Goal: Task Accomplishment & Management: Complete application form

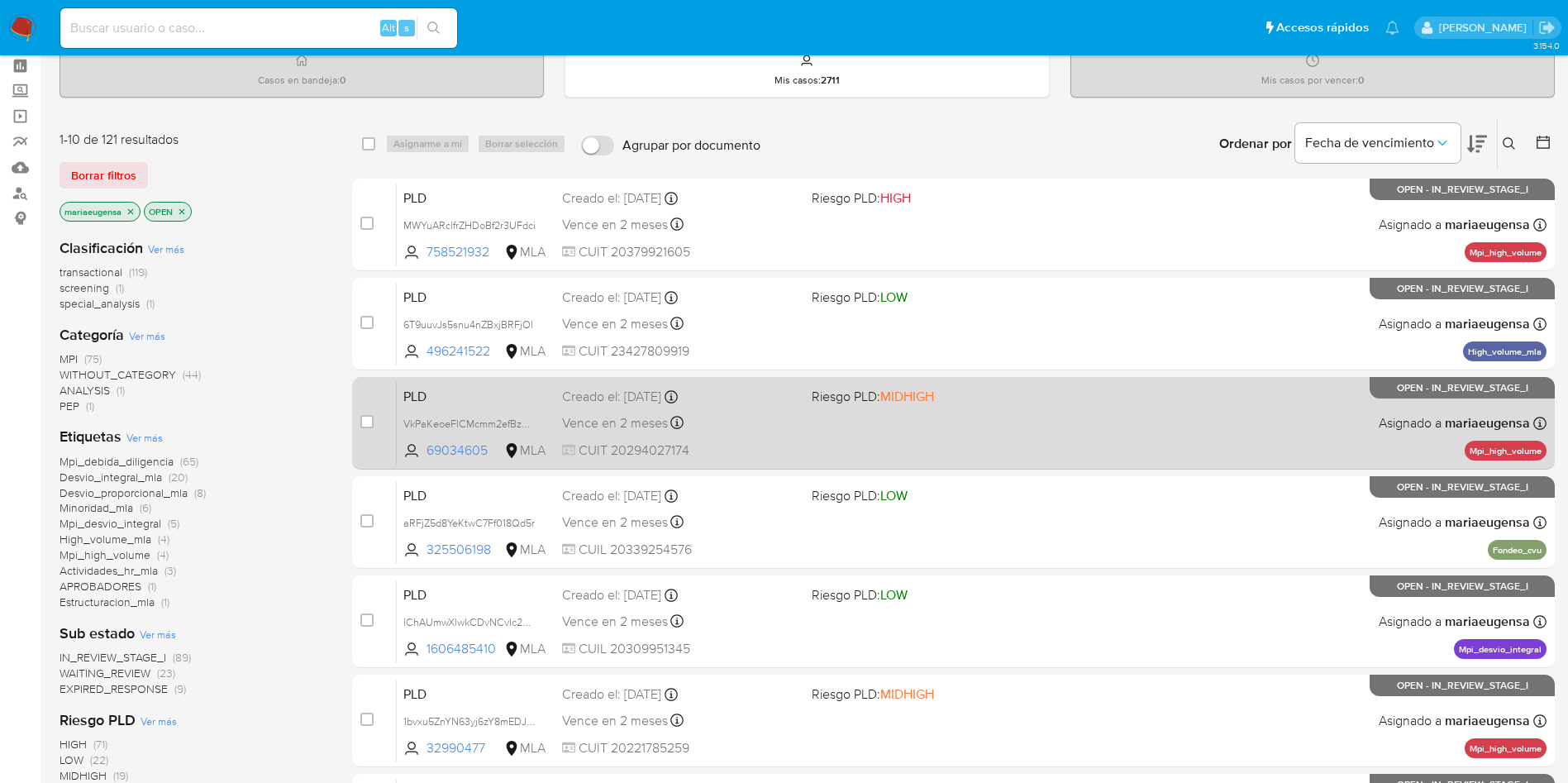
scroll to position [124, 0]
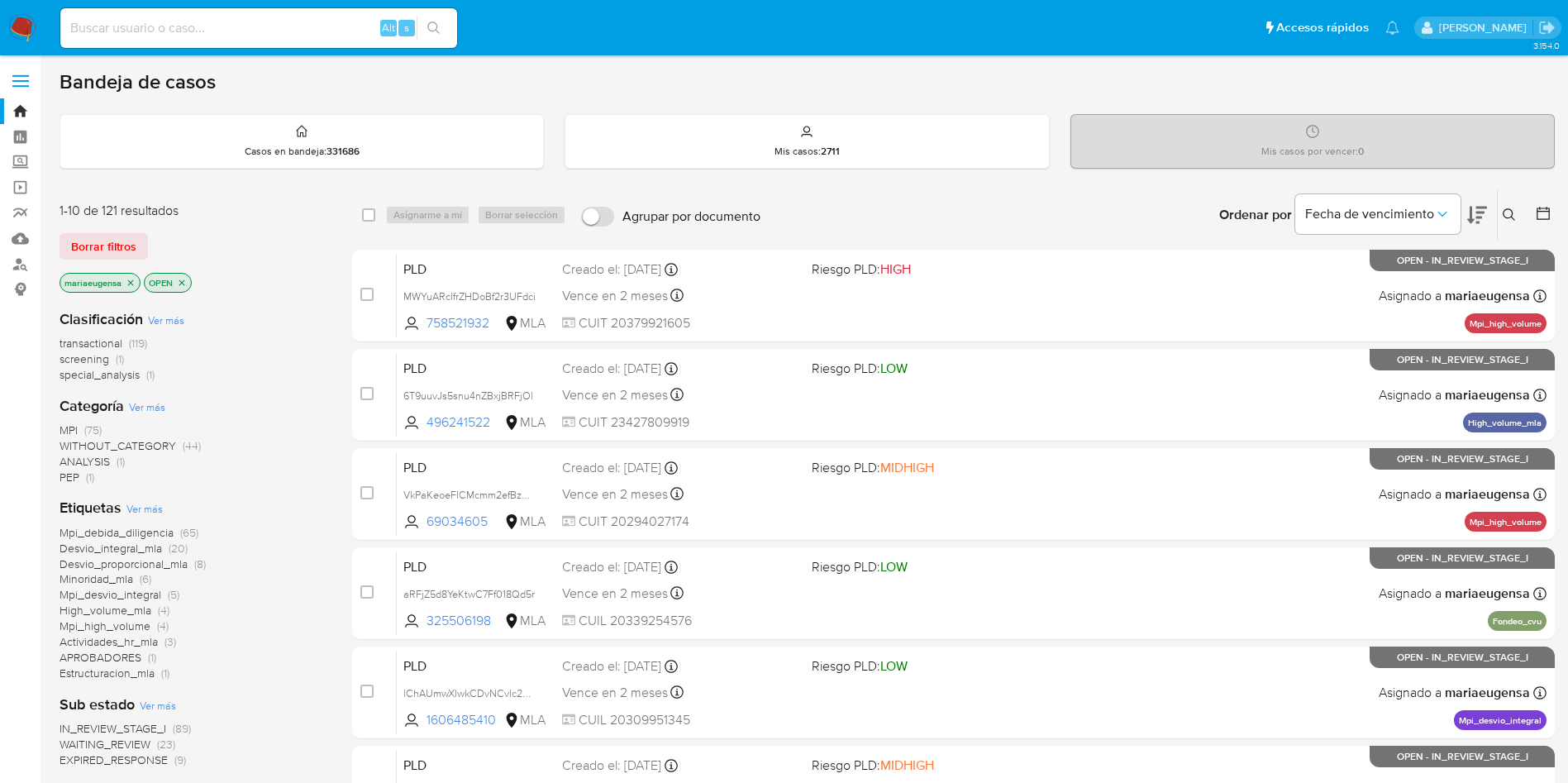
click at [25, 29] on img at bounding box center [22, 28] width 28 height 28
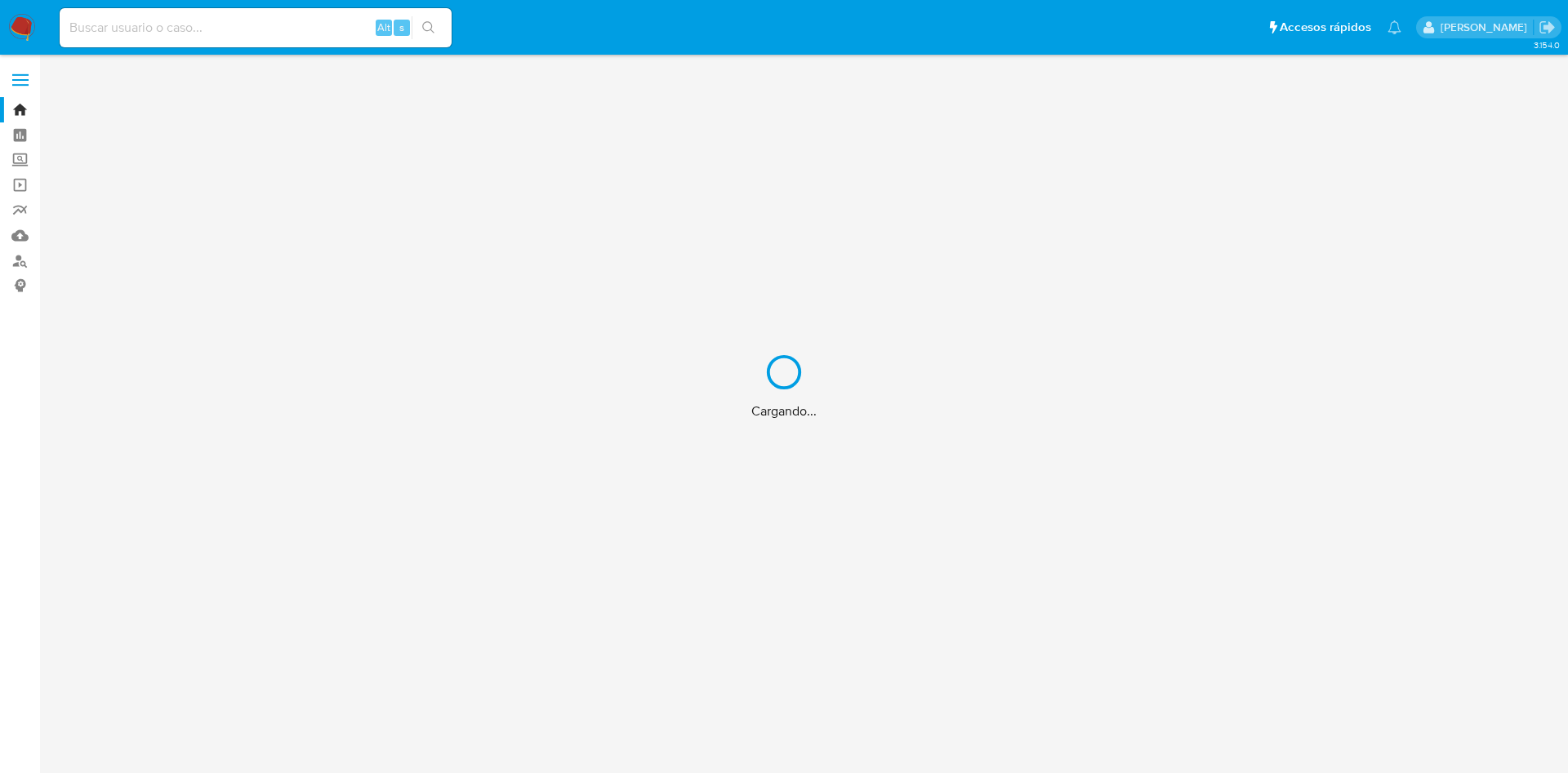
click at [189, 21] on div "Cargando..." at bounding box center [784, 386] width 1568 height 773
click at [184, 25] on div "Cargando..." at bounding box center [784, 386] width 1568 height 773
click at [187, 28] on div "Cargando..." at bounding box center [784, 386] width 1568 height 773
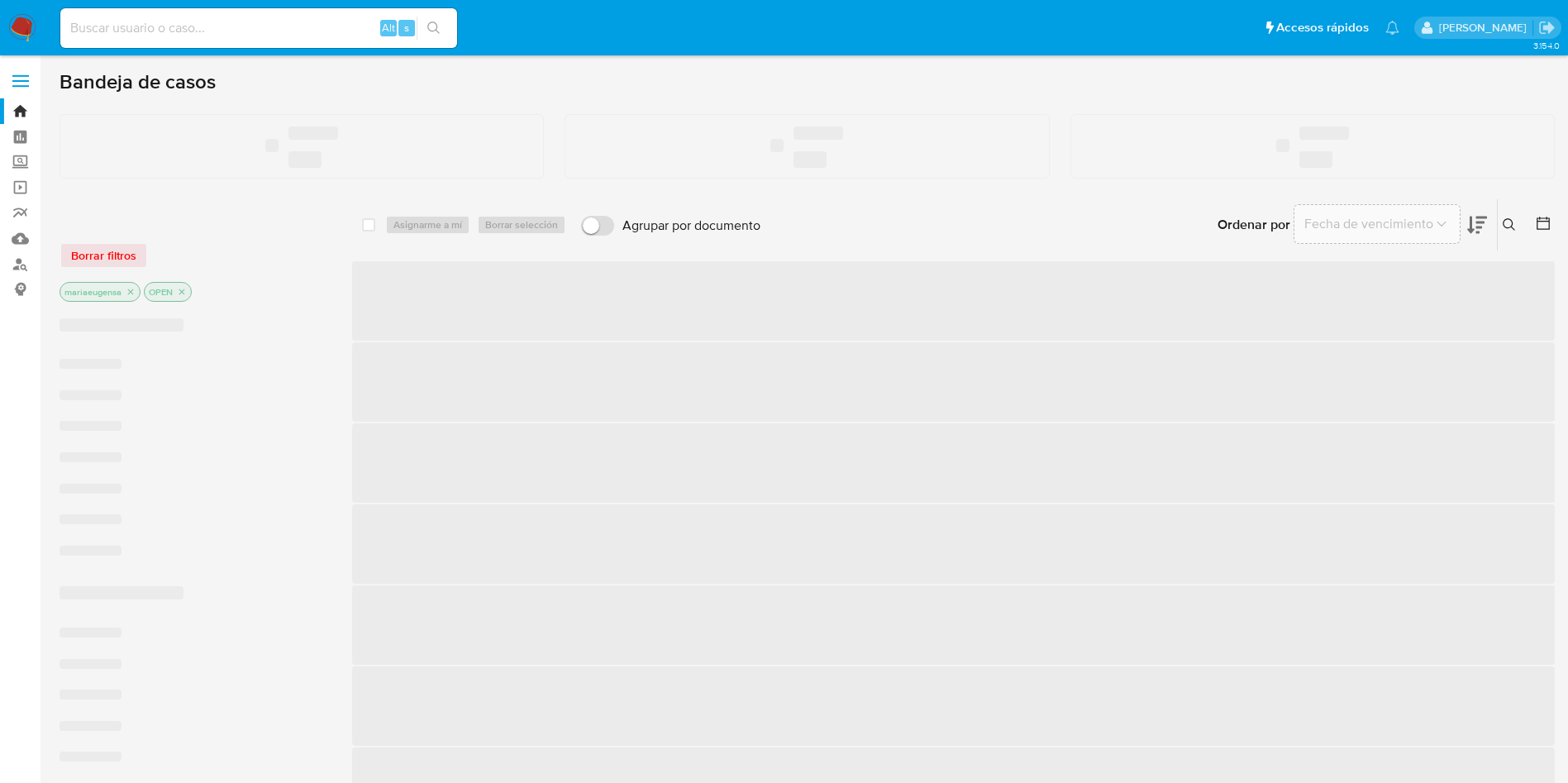
click at [189, 28] on input at bounding box center [258, 28] width 397 height 21
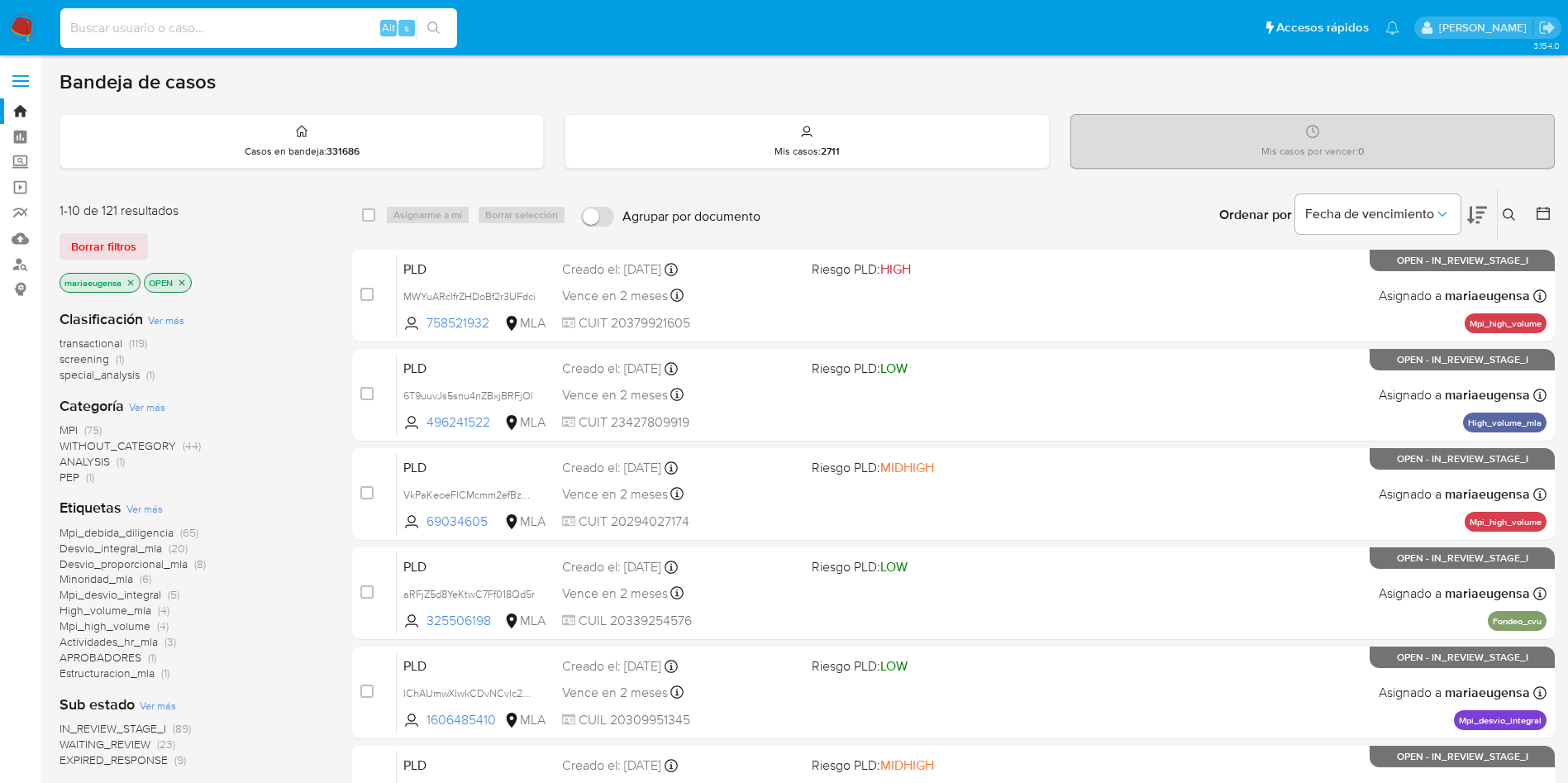
paste input "1144692153"
type input "1144692153"
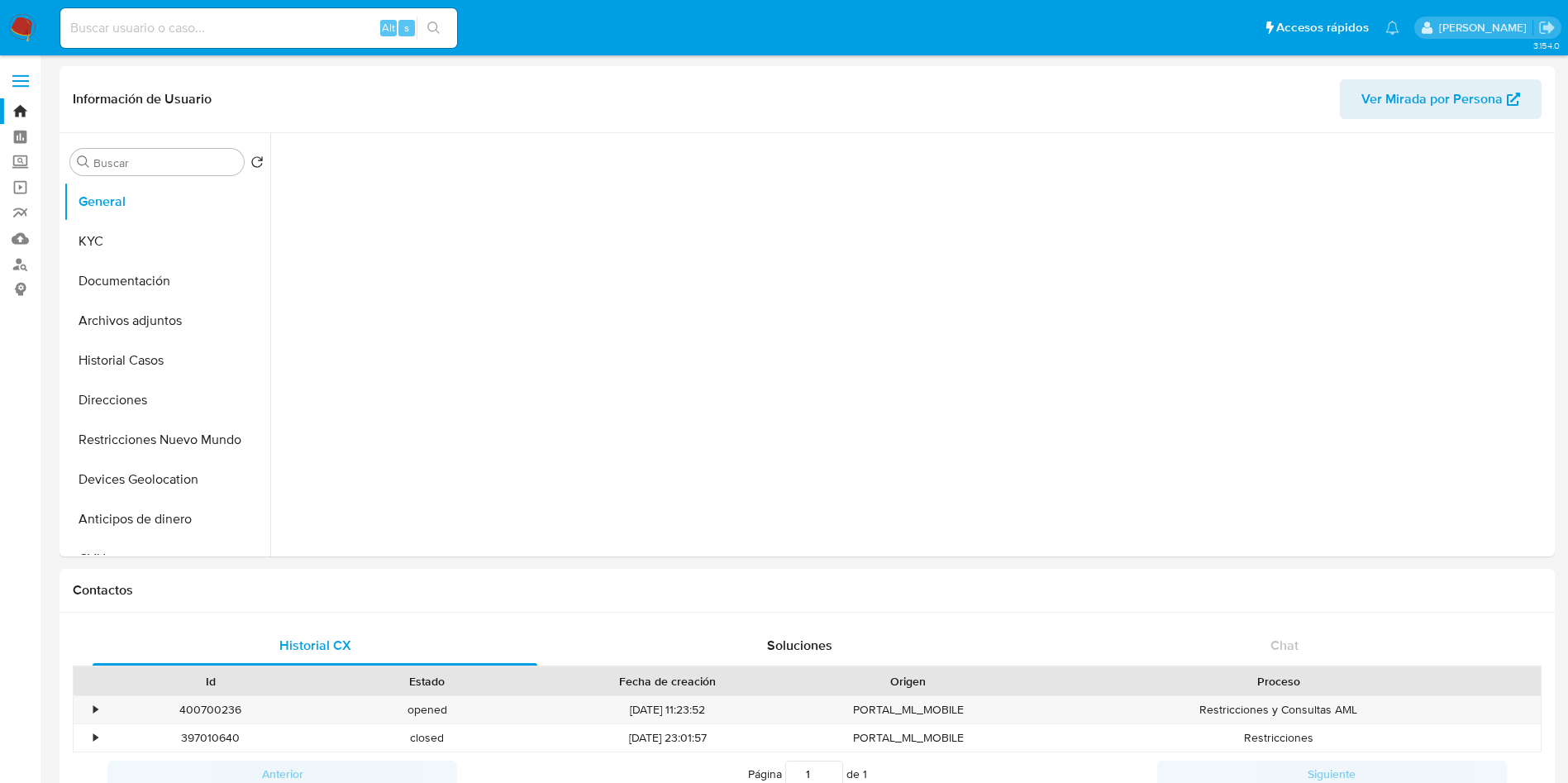
select select "10"
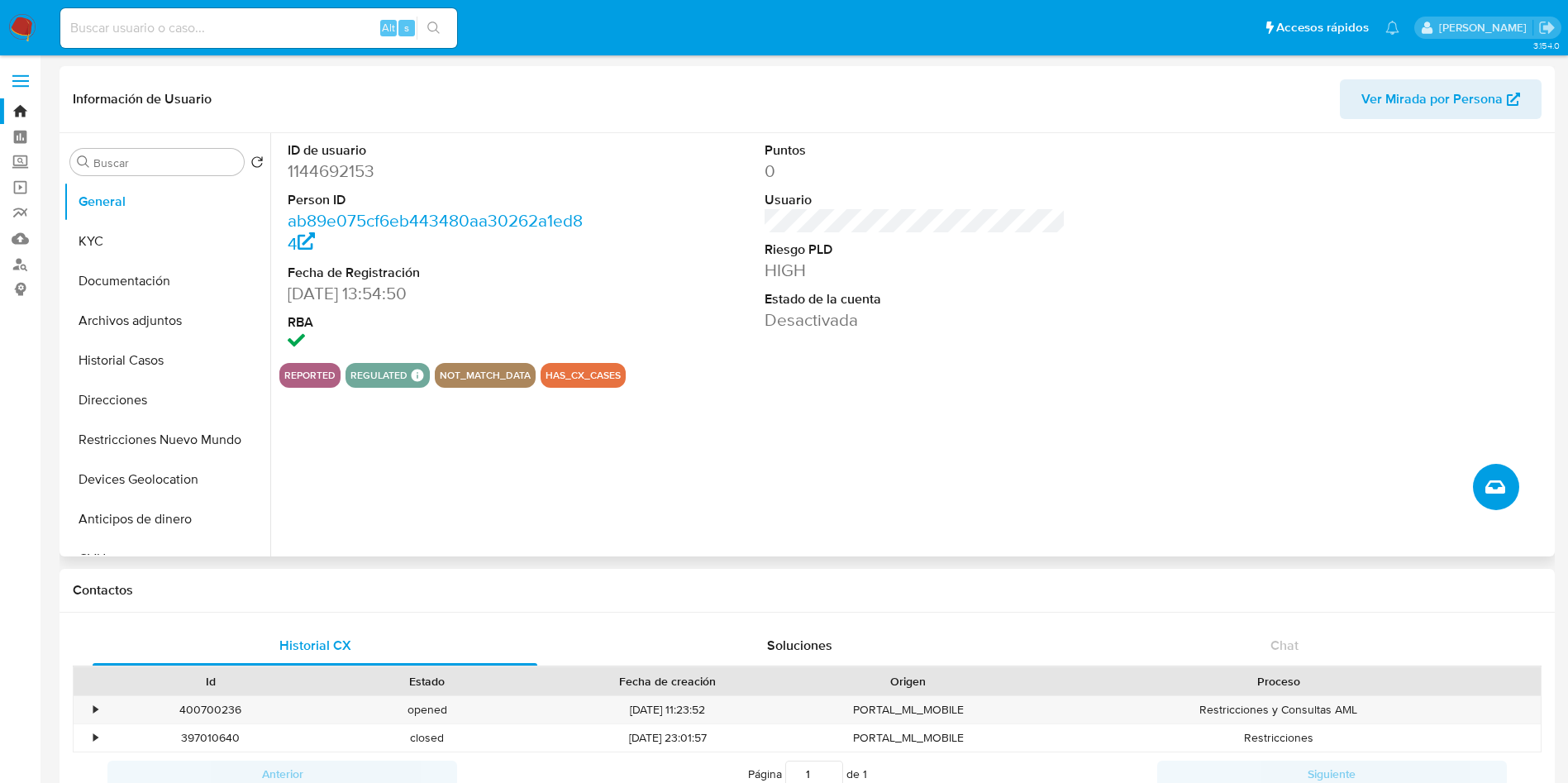
click at [1492, 485] on icon "Crear caso manual" at bounding box center [1495, 487] width 20 height 13
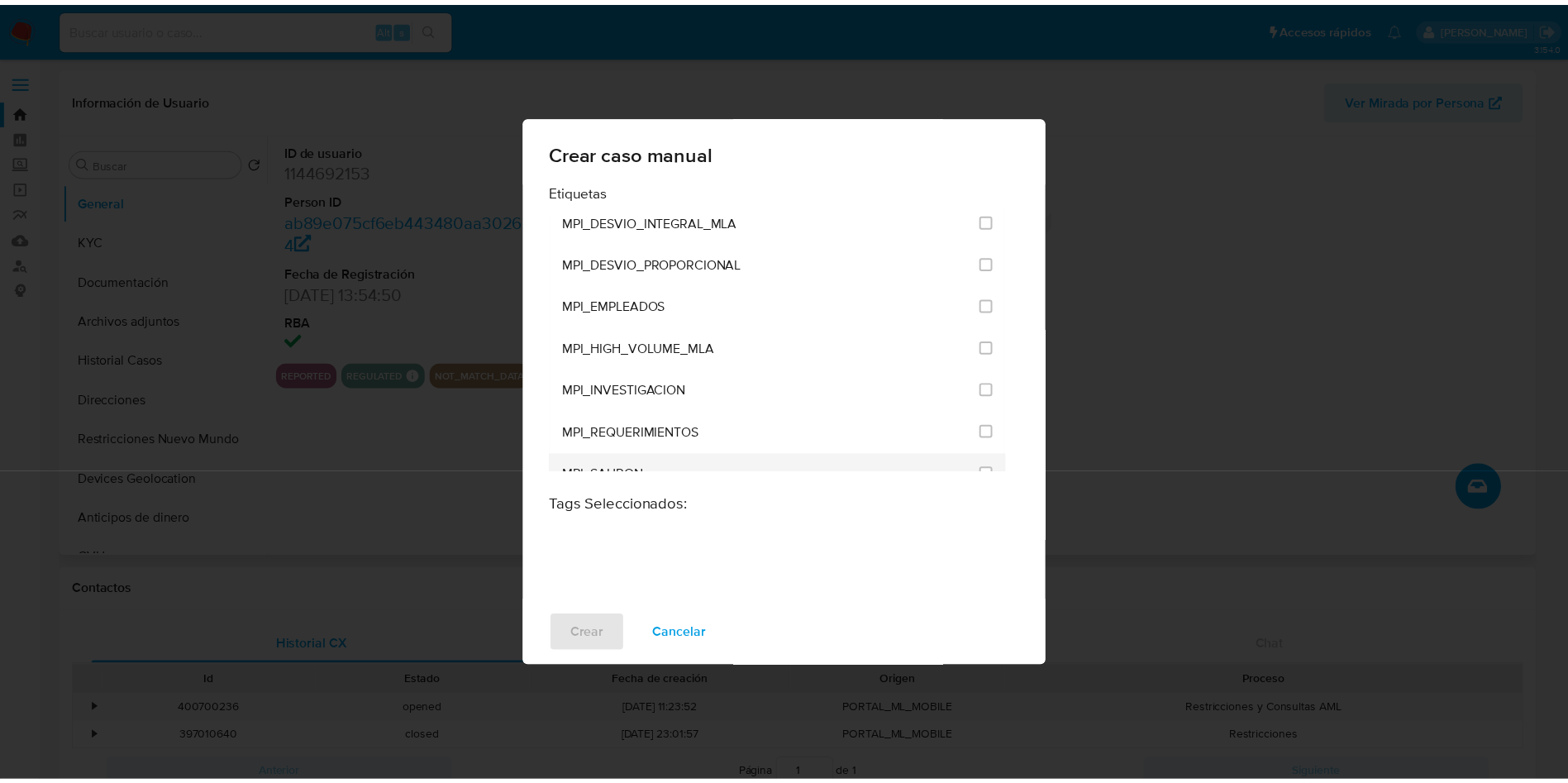
scroll to position [3415, 0]
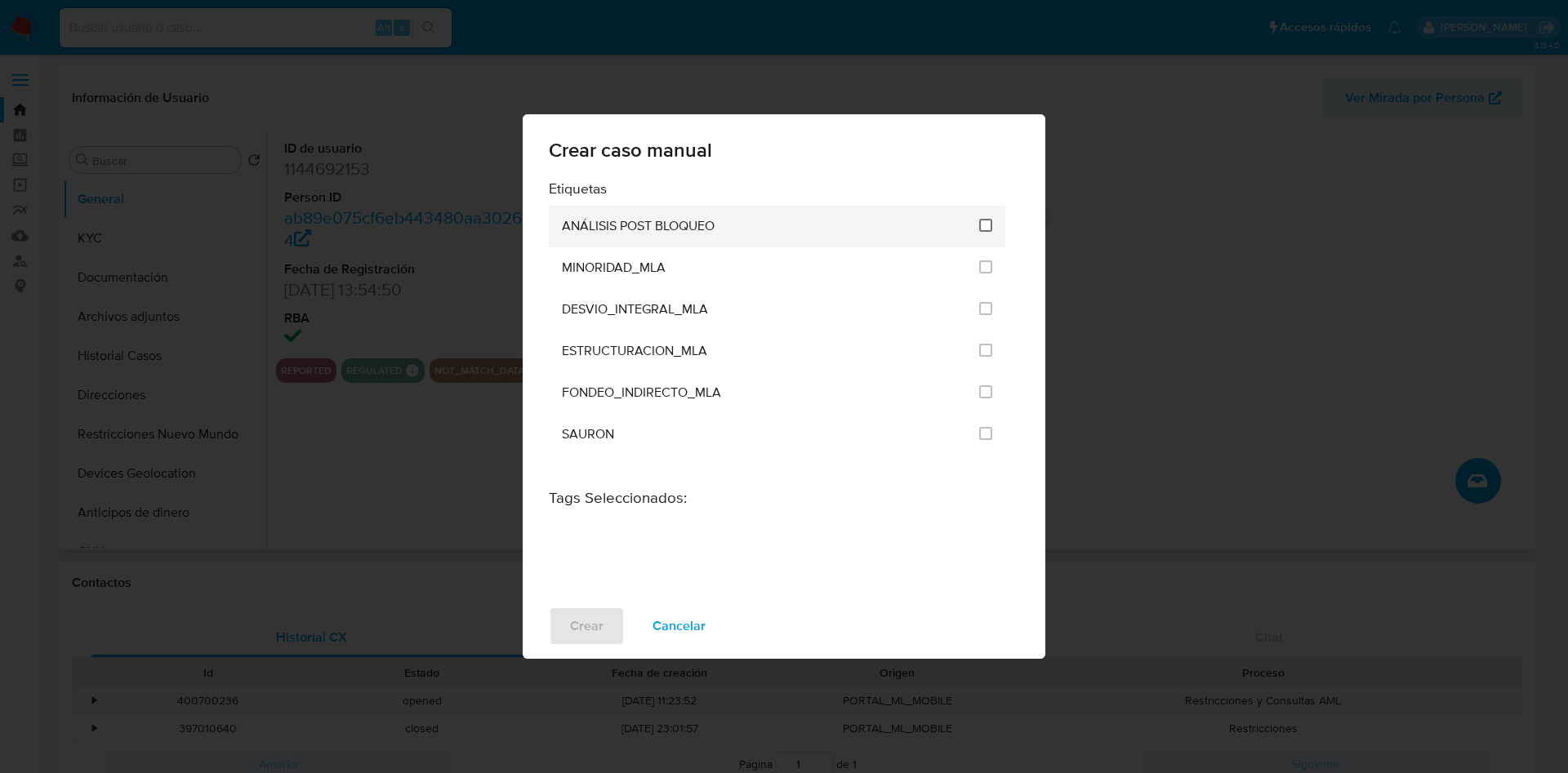
click at [970, 225] on li "ANÁLISIS POST BLOQUEO" at bounding box center [777, 227] width 456 height 42
click at [979, 226] on input "3249" at bounding box center [986, 226] width 13 height 13
checkbox input "true"
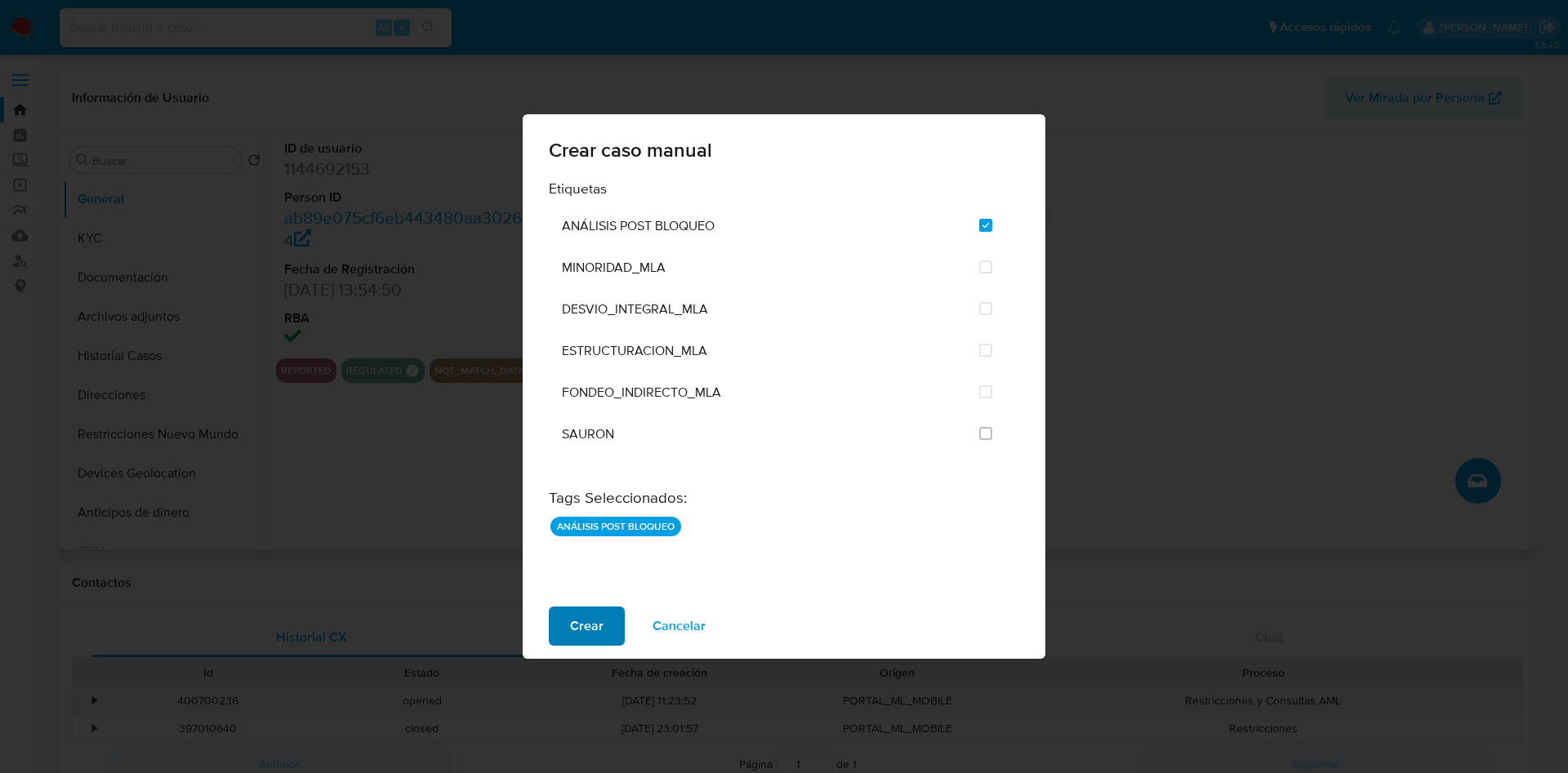
click at [601, 632] on span "Crear" at bounding box center [586, 626] width 33 height 36
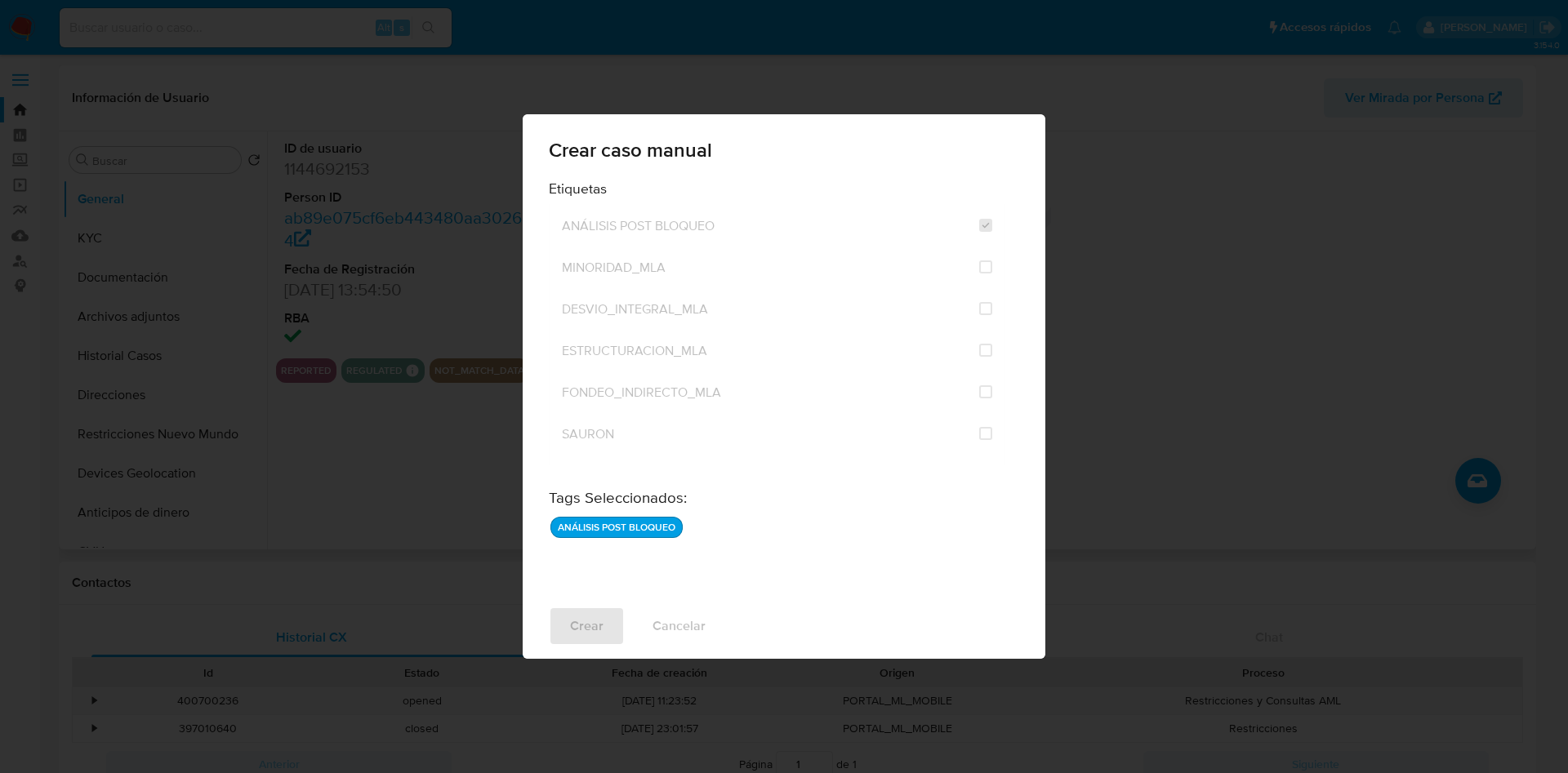
click at [751, 747] on p "Caso creado - Id: oTGp8JMUCviQI8bD021kZcLA" at bounding box center [694, 773] width 312 height 52
click at [751, 717] on div "Crear caso manual Etiquetas ANÁLISIS INTERNO COBROS_TICKET CONTROL_CAP_CASH_IN …" at bounding box center [784, 386] width 1568 height 773
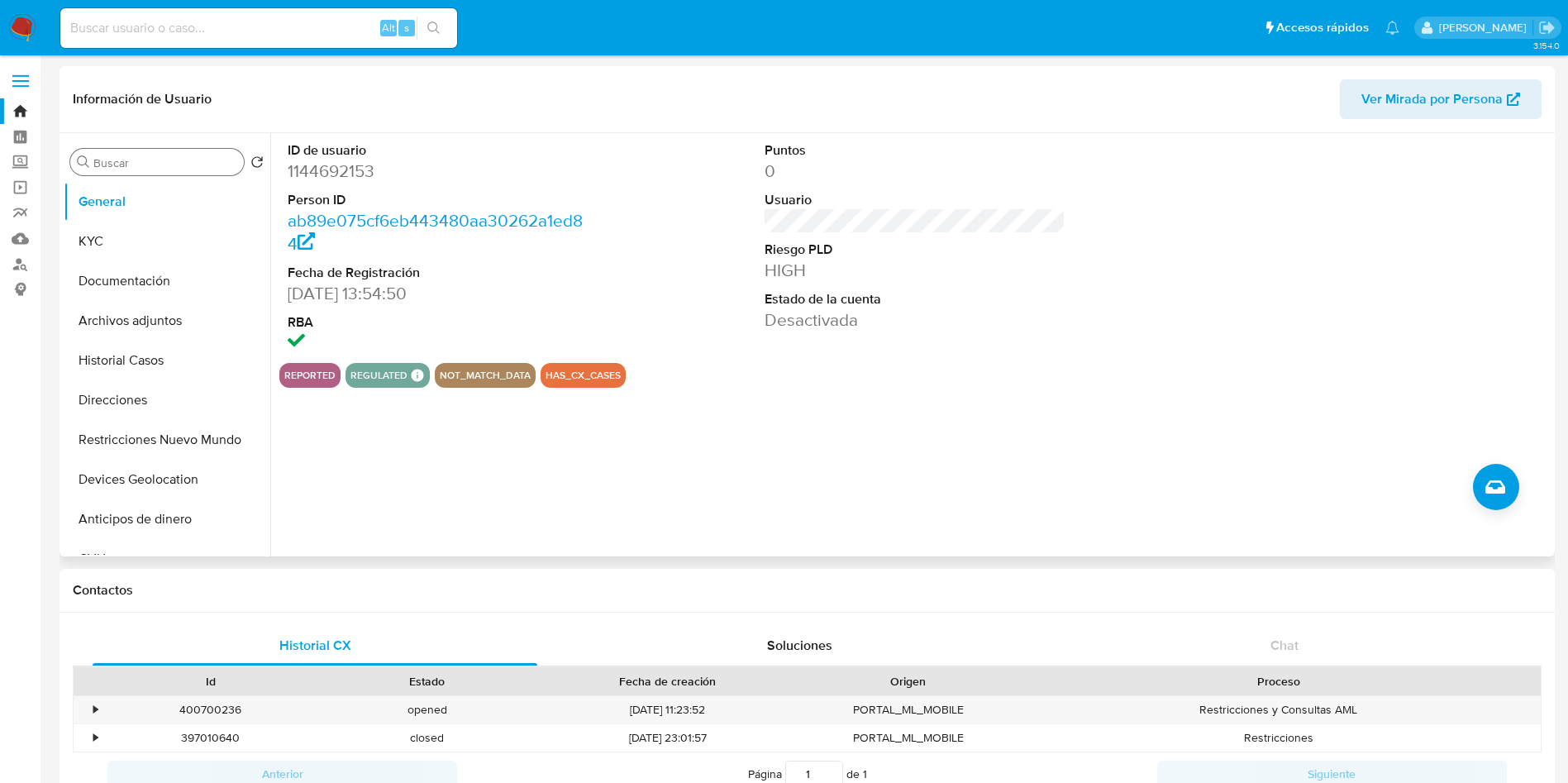
click at [158, 162] on input "Buscar" at bounding box center [165, 162] width 144 height 14
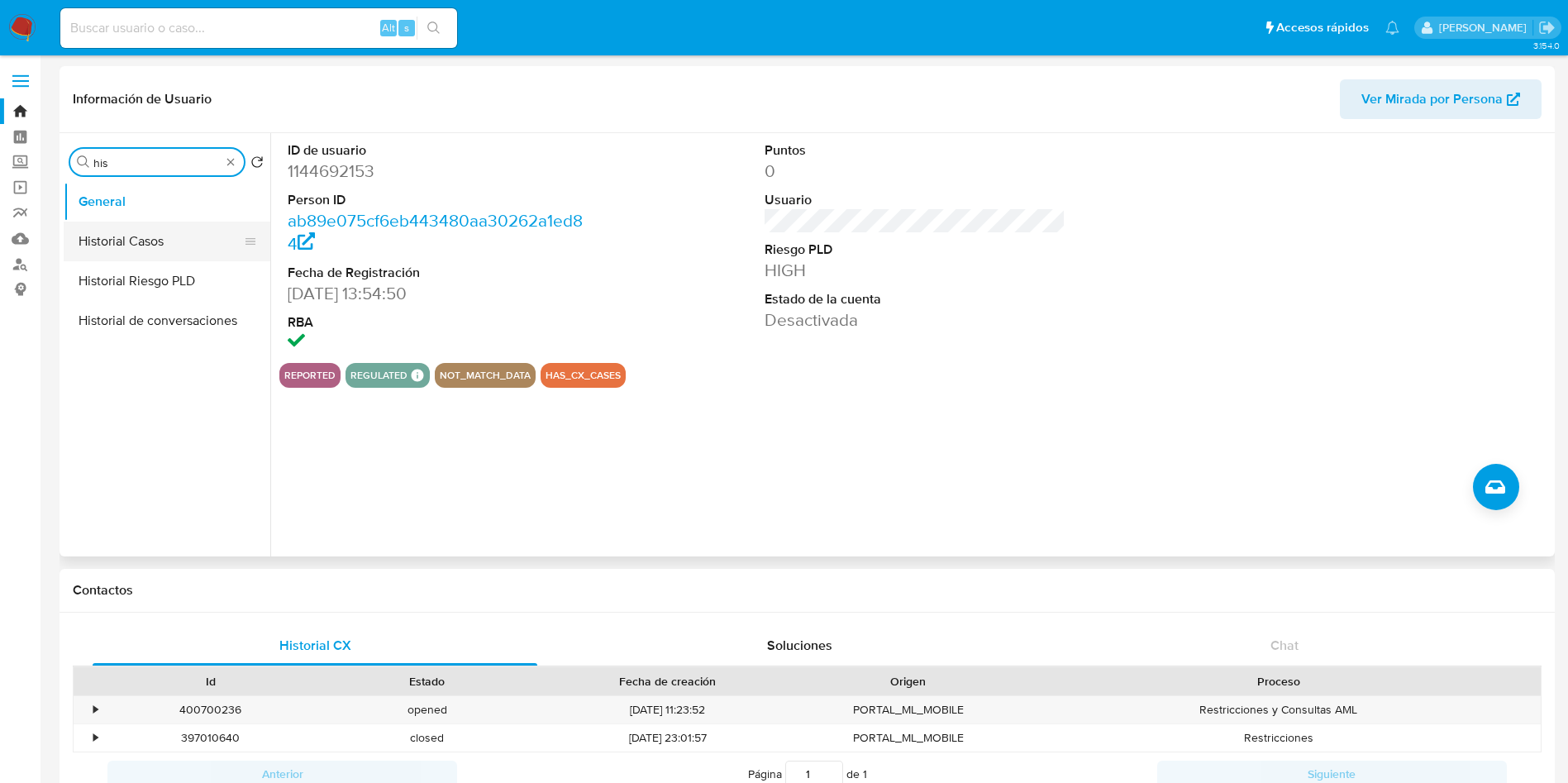
type input "his"
click at [133, 247] on button "Historial Casos" at bounding box center [159, 241] width 193 height 39
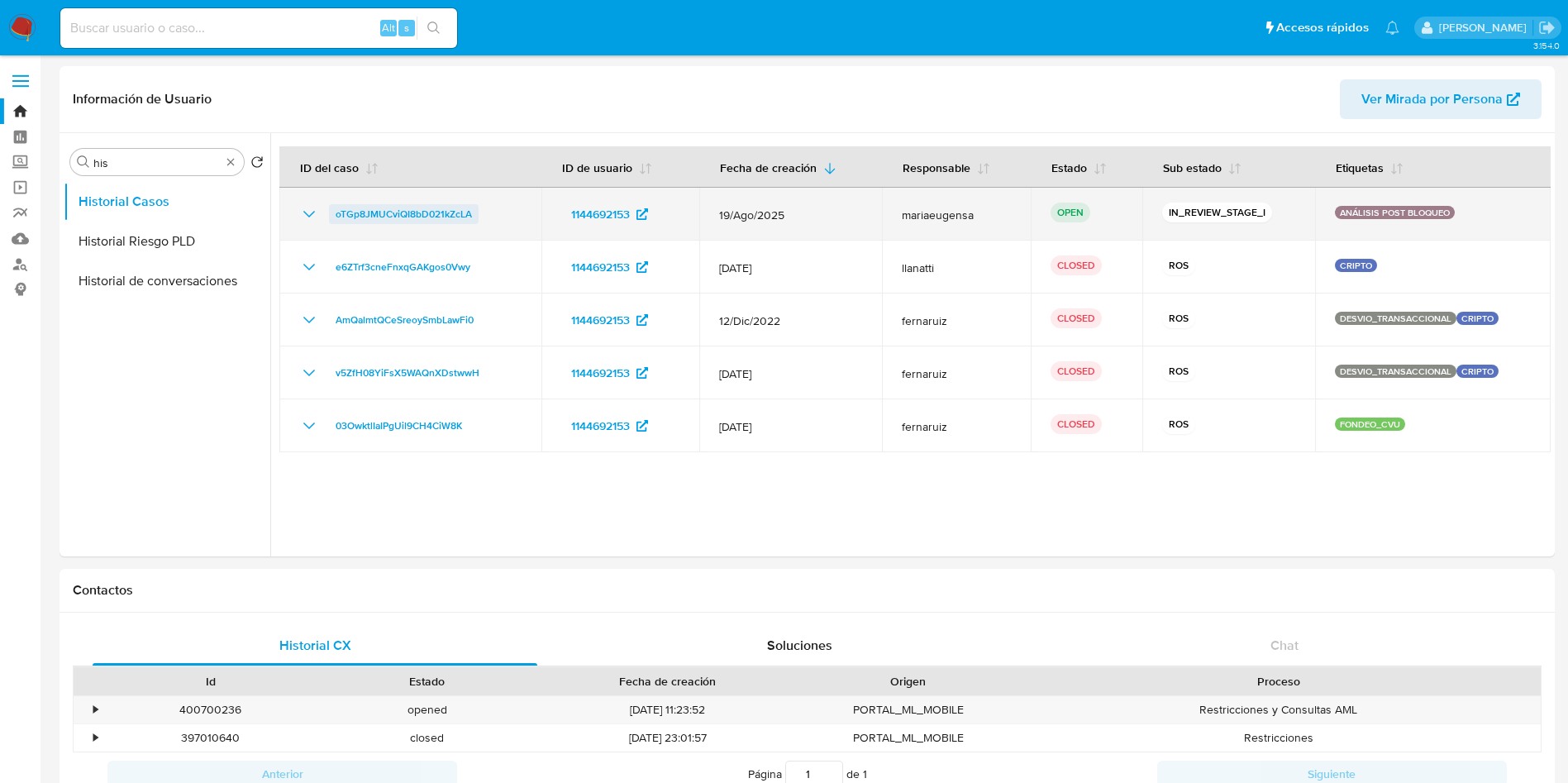
click at [391, 217] on span "oTGp8JMUCviQI8bD021kZcLA" at bounding box center [404, 214] width 136 height 20
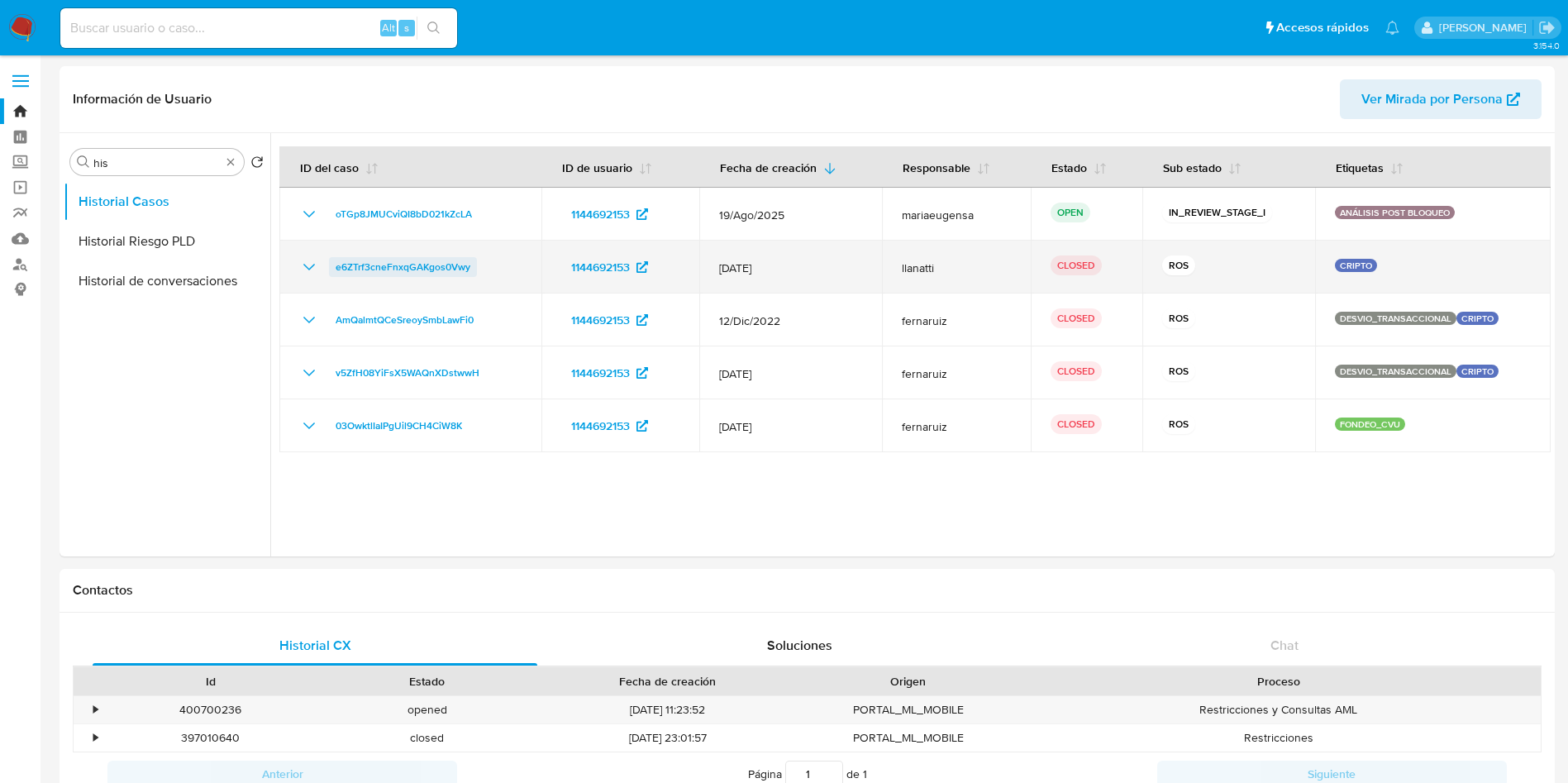
drag, startPoint x: 491, startPoint y: 267, endPoint x: 334, endPoint y: 264, distance: 157.0
click at [334, 264] on div "e6ZTrf3cneFnxqGAKgos0Vwy" at bounding box center [411, 267] width 223 height 20
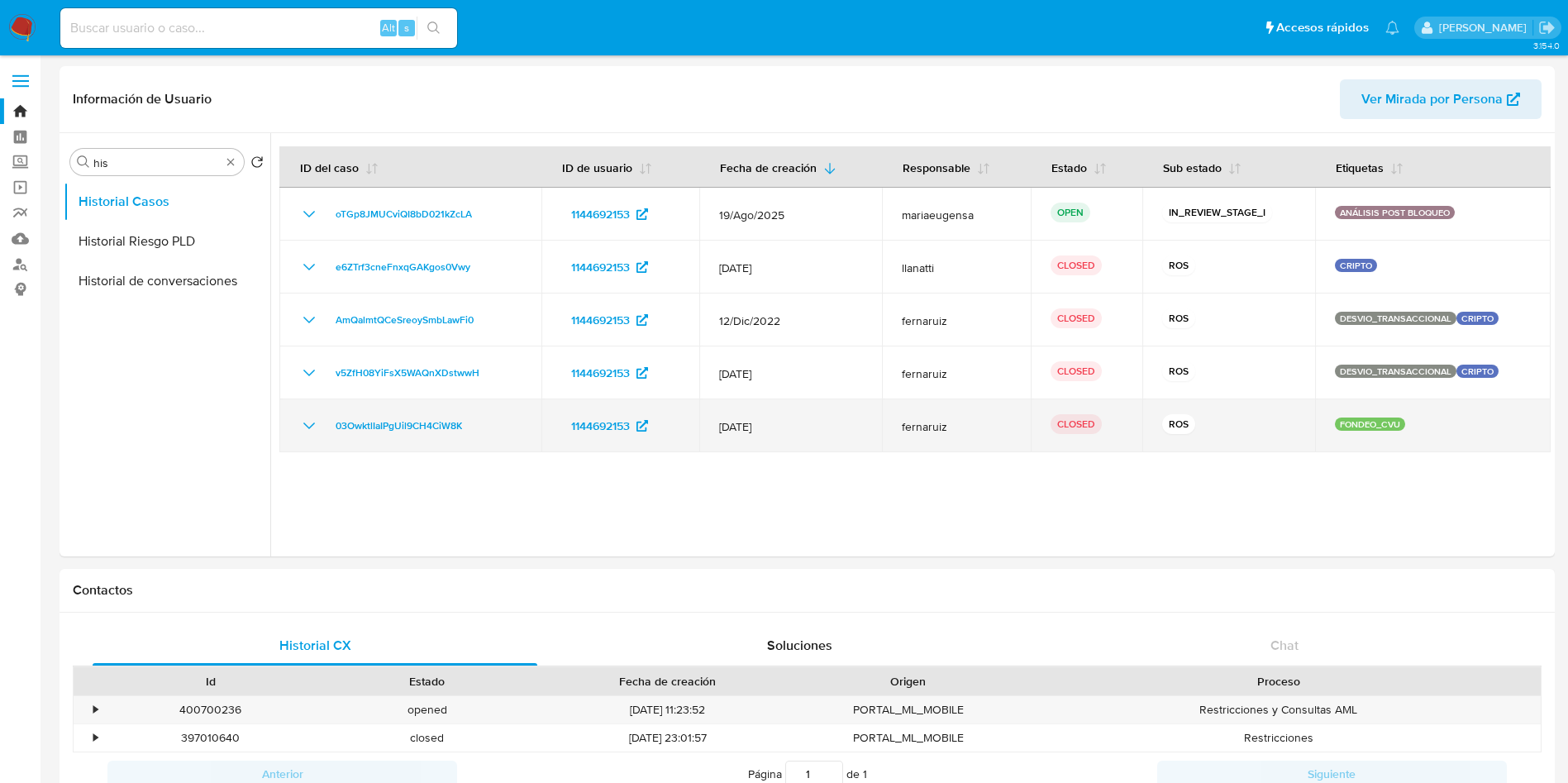
drag, startPoint x: 484, startPoint y: 430, endPoint x: 323, endPoint y: 412, distance: 162.0
click at [323, 412] on td "03OwktlIaIPgUil9CH4CiW8K" at bounding box center [410, 426] width 262 height 53
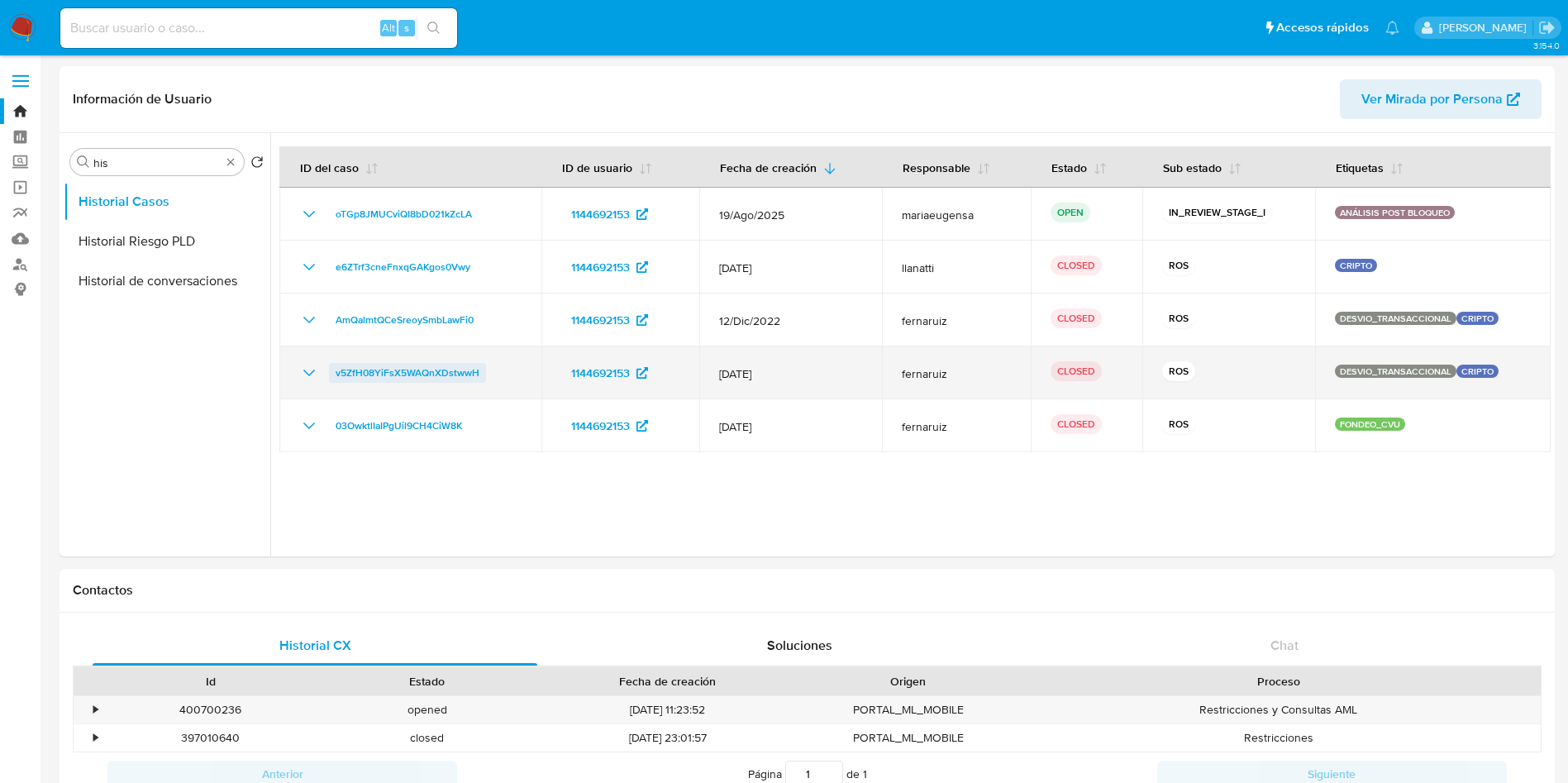
drag, startPoint x: 502, startPoint y: 369, endPoint x: 330, endPoint y: 372, distance: 172.0
click at [330, 372] on div "v5ZfH08YiFsX5WAQnXDstwwH" at bounding box center [411, 373] width 223 height 20
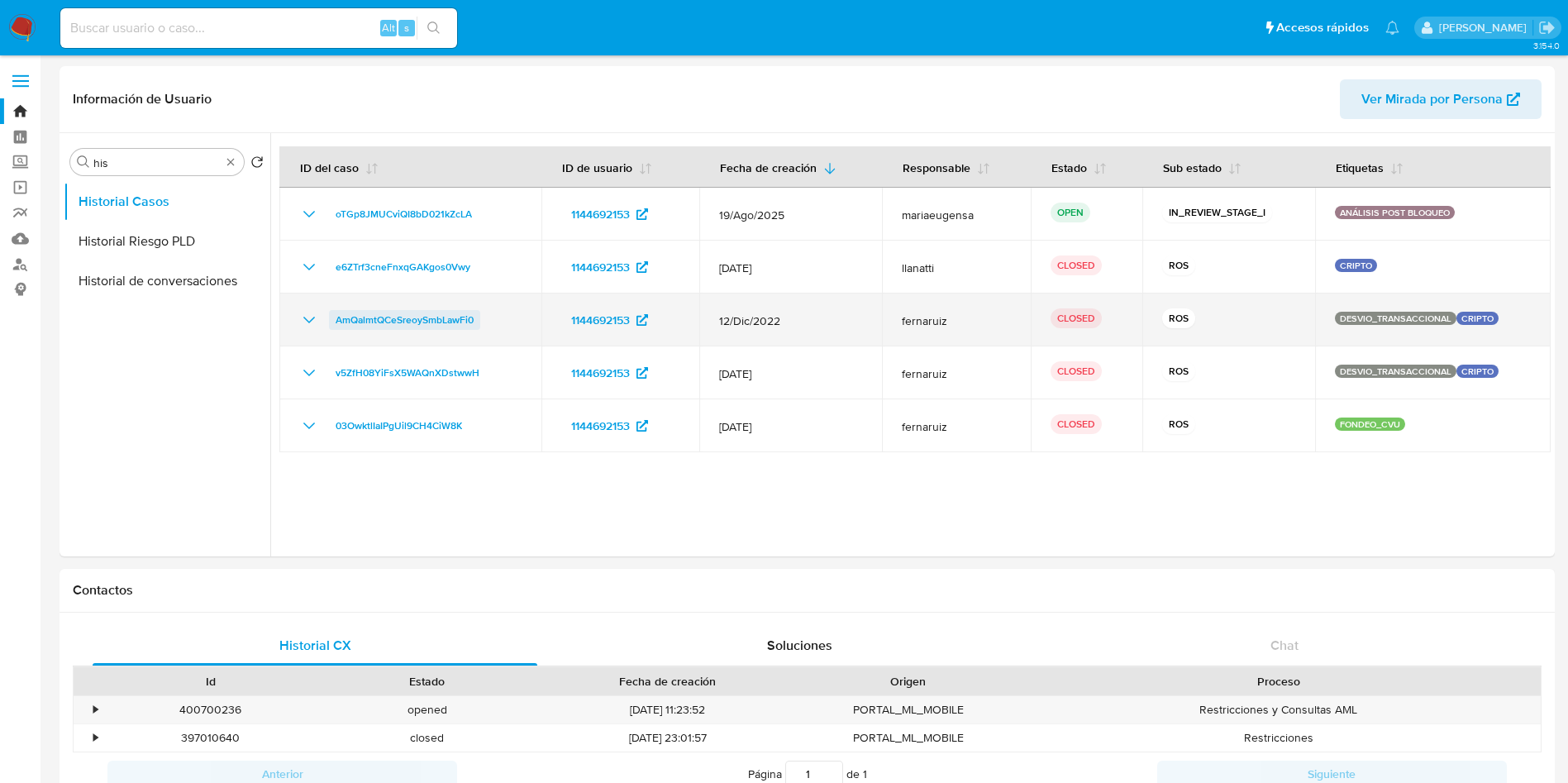
click at [373, 313] on span "AmQalmtQCeSreoySmbLawFi0" at bounding box center [405, 320] width 138 height 20
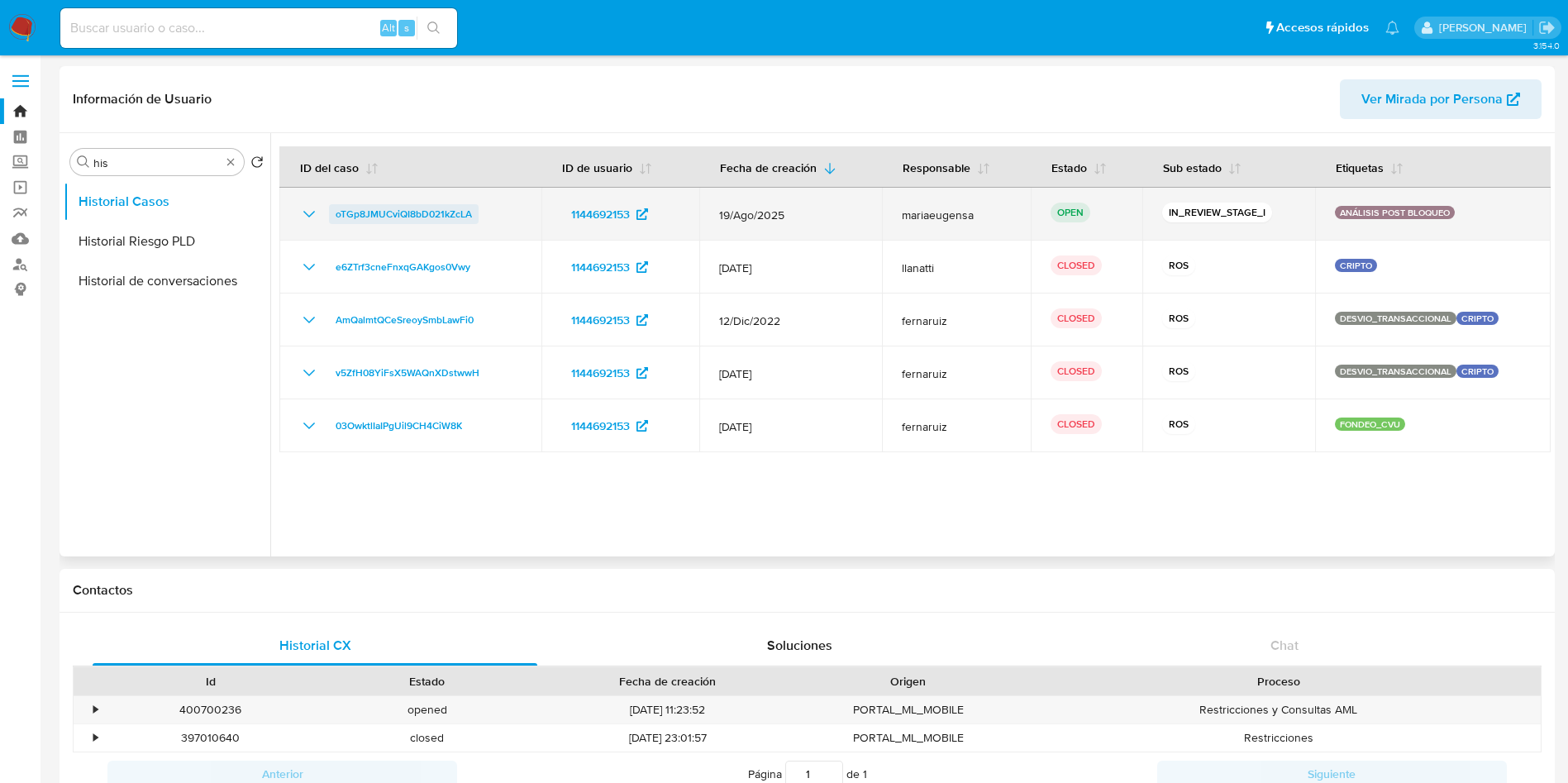
click at [426, 210] on span "oTGp8JMUCviQI8bD021kZcLA" at bounding box center [404, 214] width 136 height 20
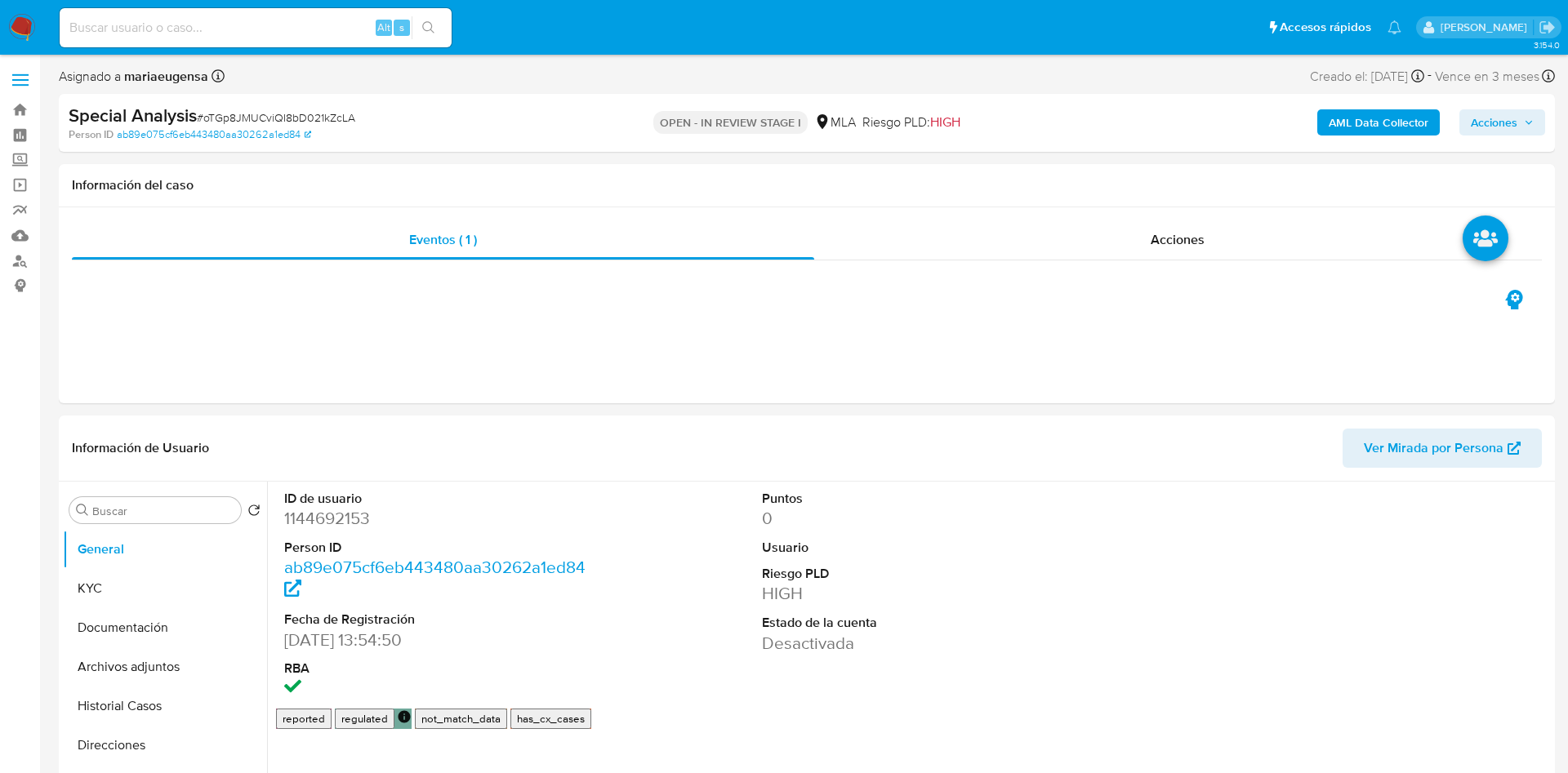
select select "10"
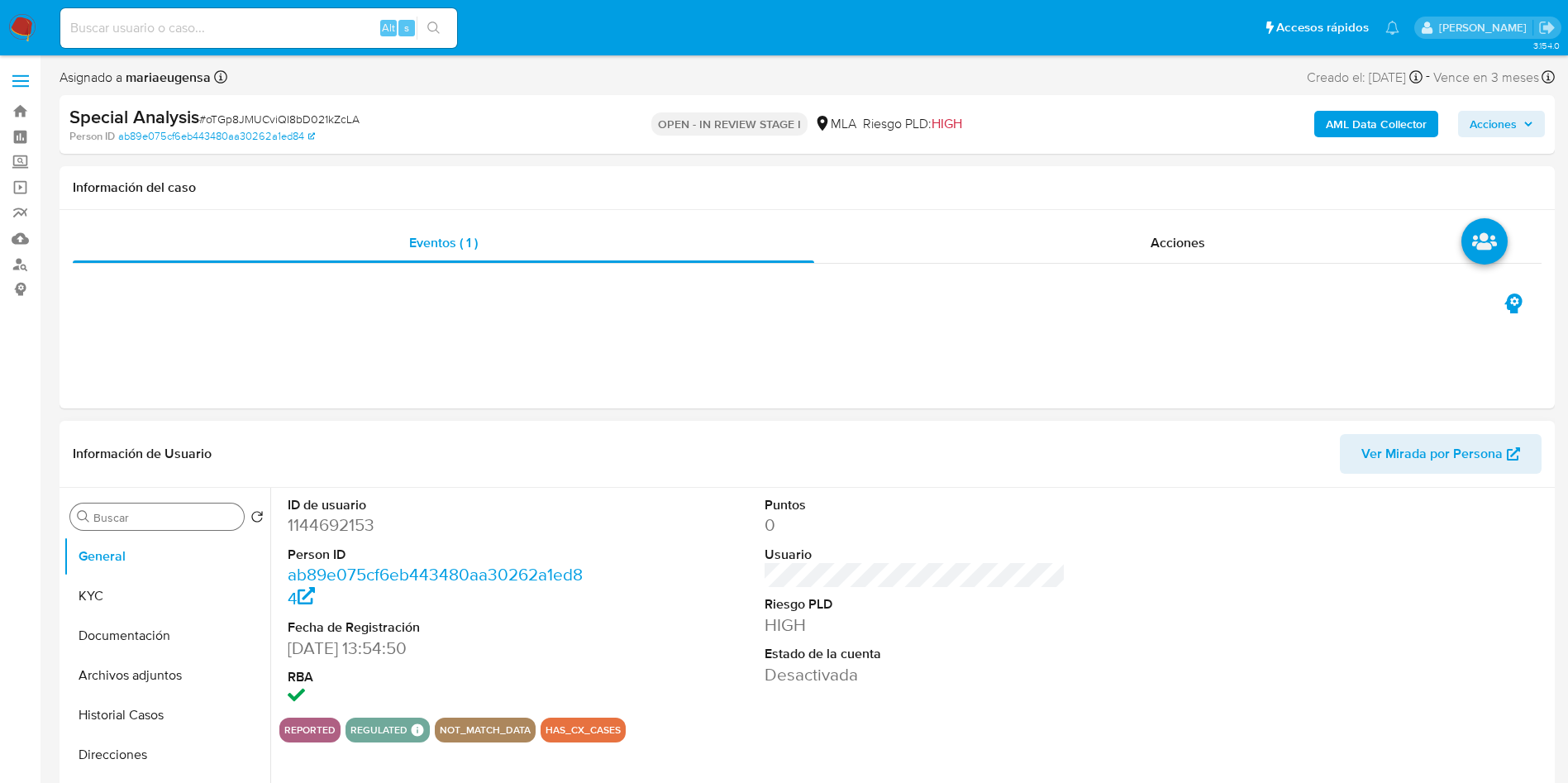
click at [187, 510] on input "Buscar" at bounding box center [165, 517] width 144 height 14
type input "arc"
click at [173, 598] on button "Archivos adjuntos" at bounding box center [159, 596] width 193 height 39
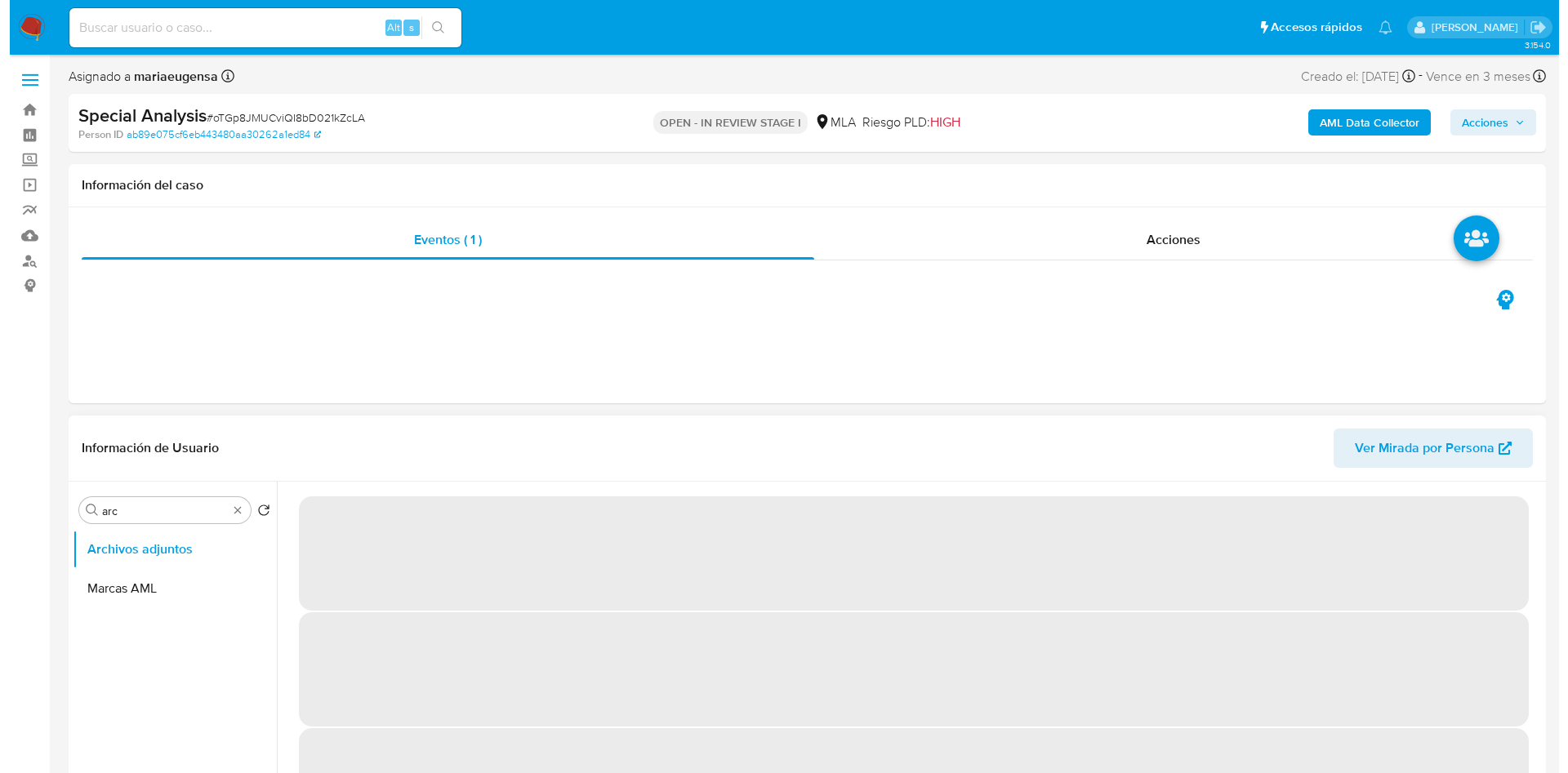
scroll to position [67, 0]
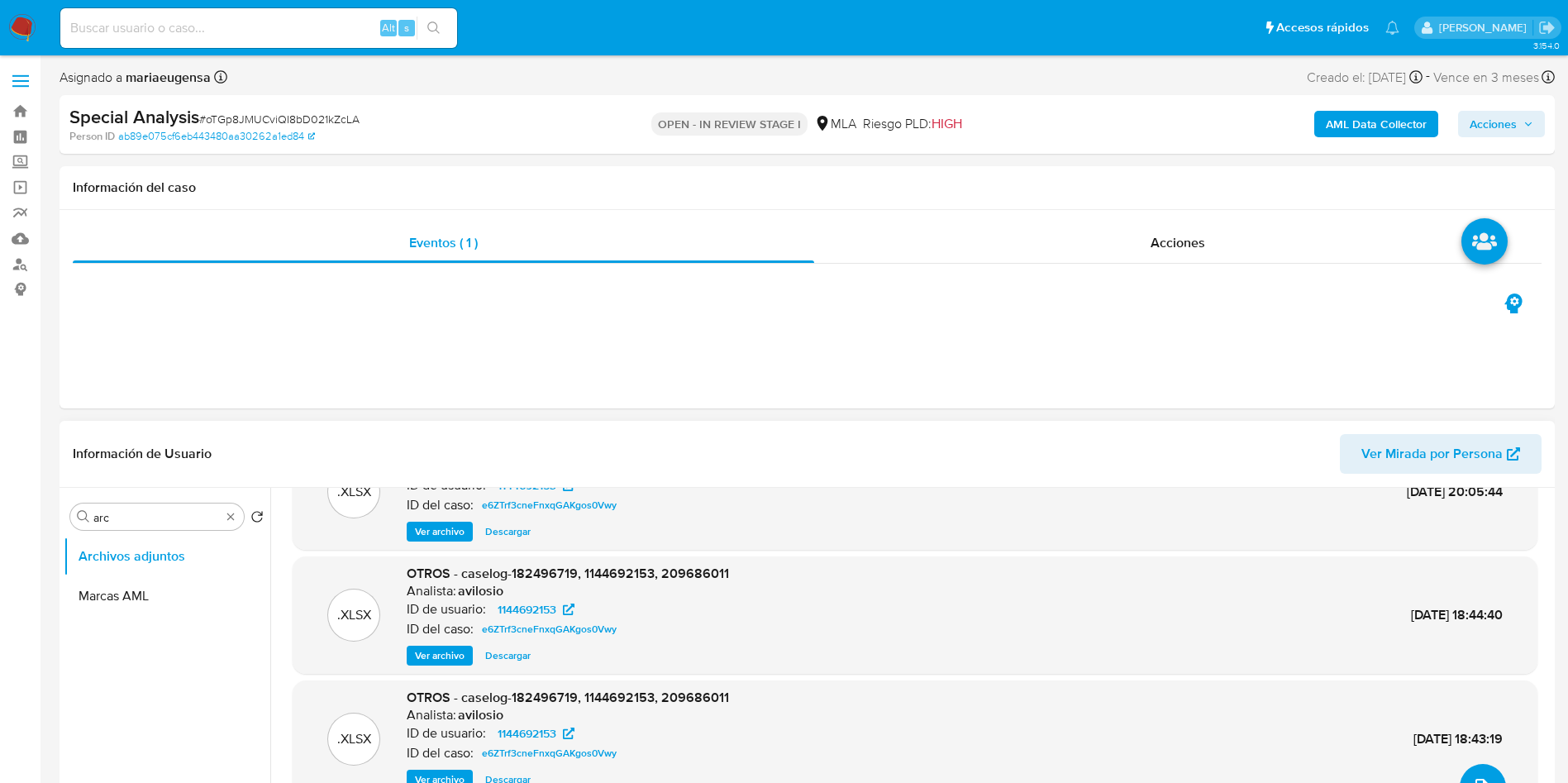
click at [1484, 778] on span "upload-file" at bounding box center [1482, 787] width 20 height 20
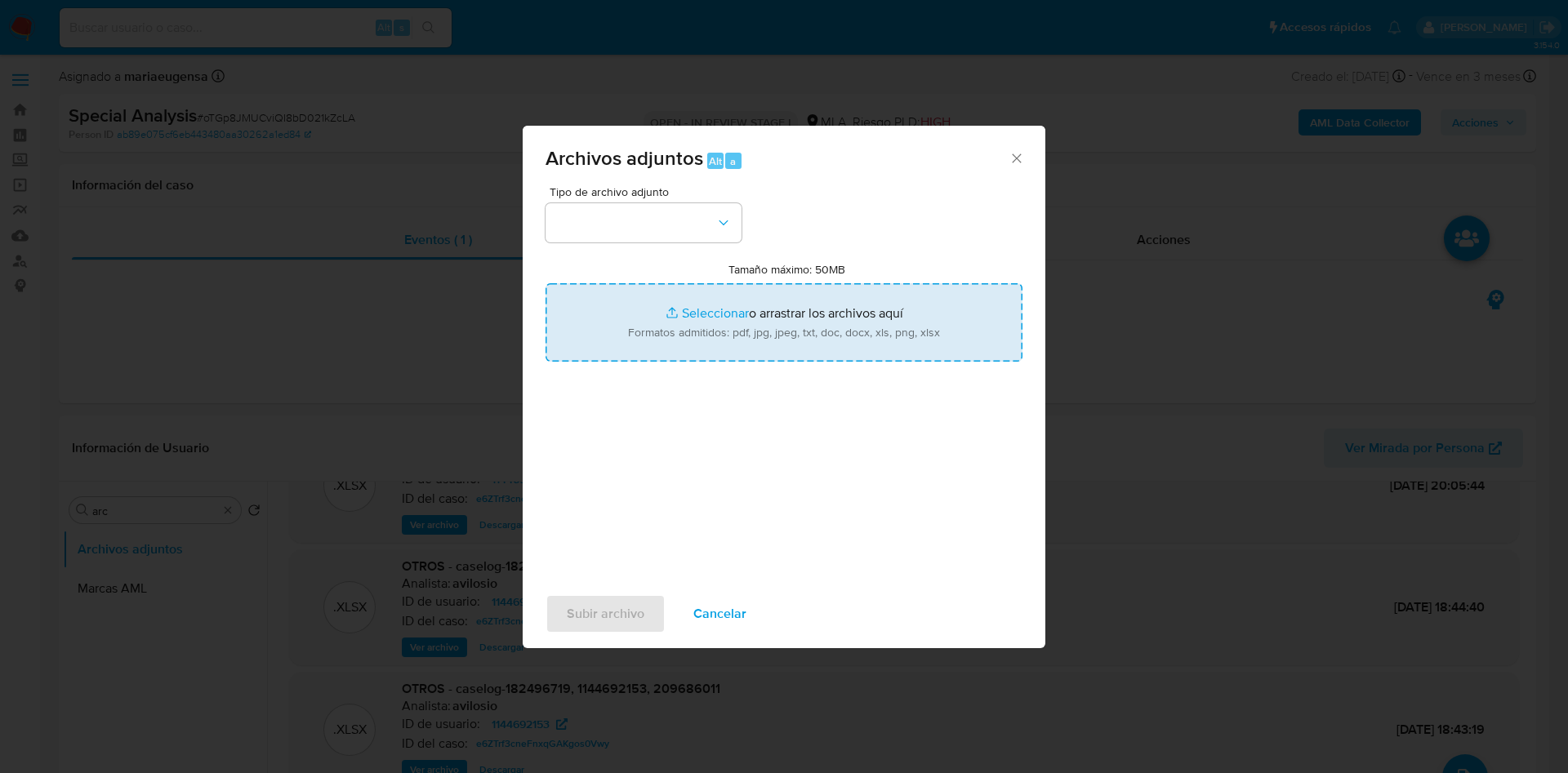
click at [710, 335] on input "Tamaño máximo: 50MB Seleccionar archivos" at bounding box center [784, 322] width 477 height 79
type input "C:\fakepath\Doc.png"
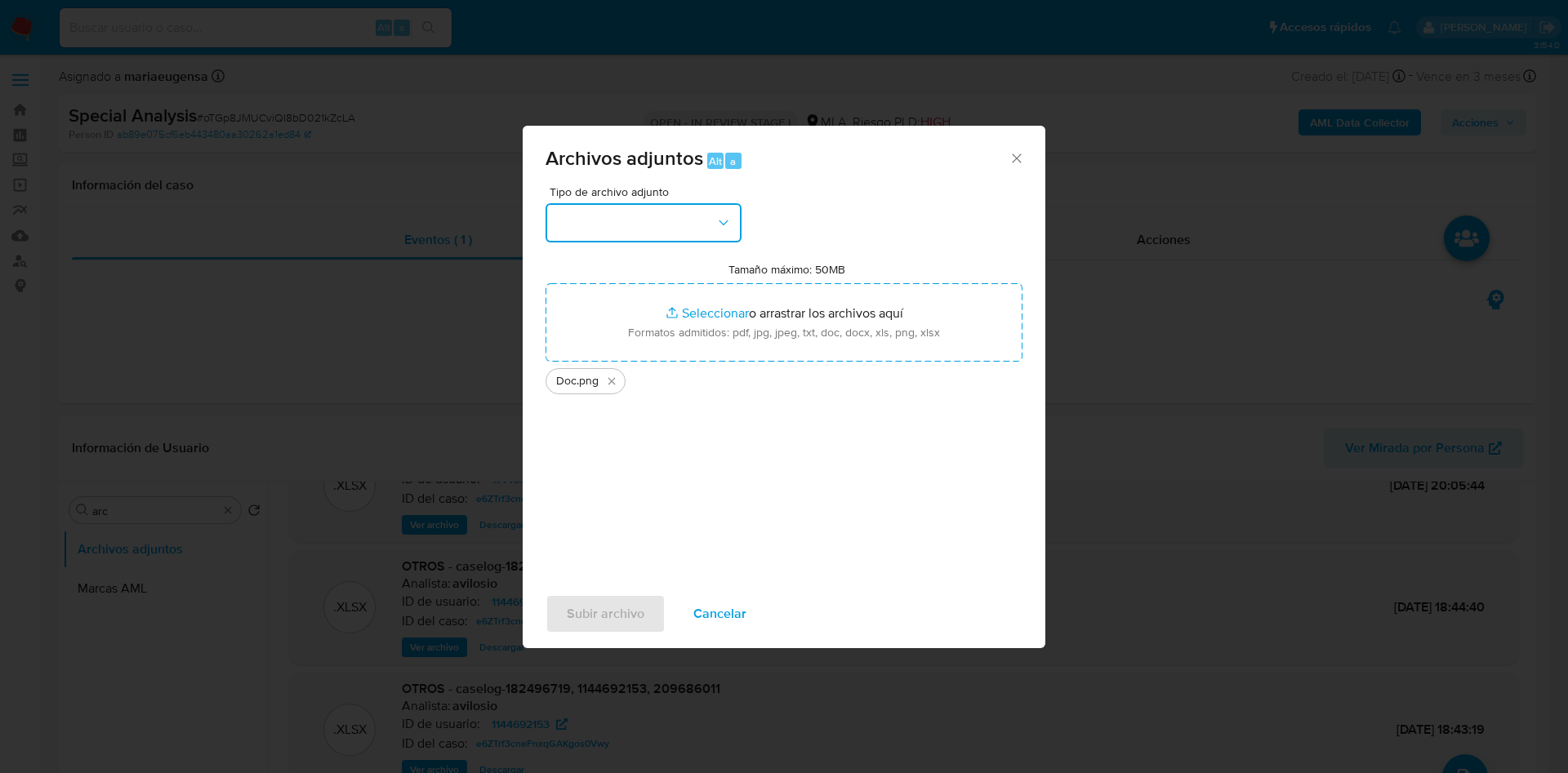
click at [625, 235] on button "button" at bounding box center [643, 222] width 196 height 39
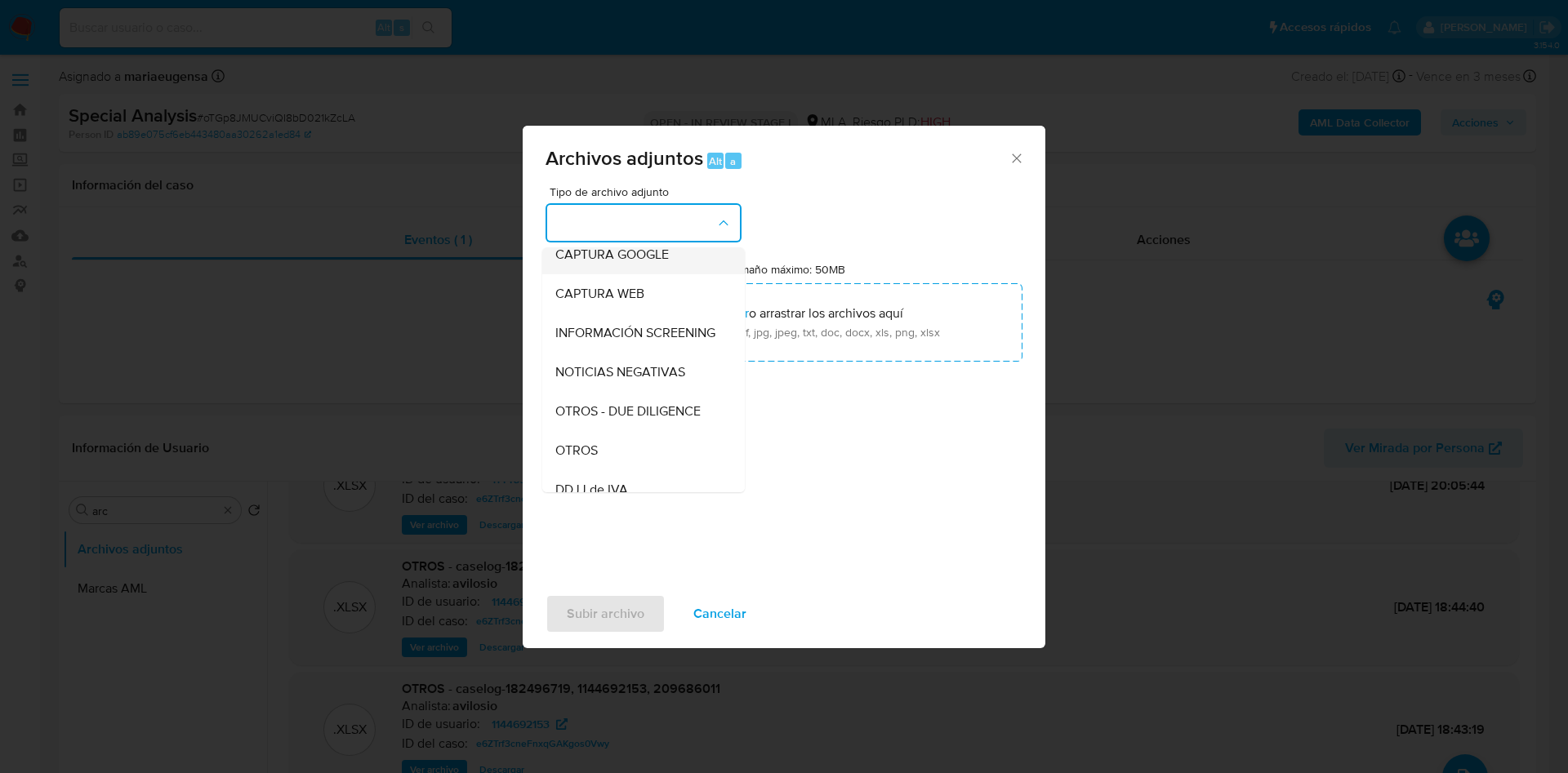
scroll to position [0, 0]
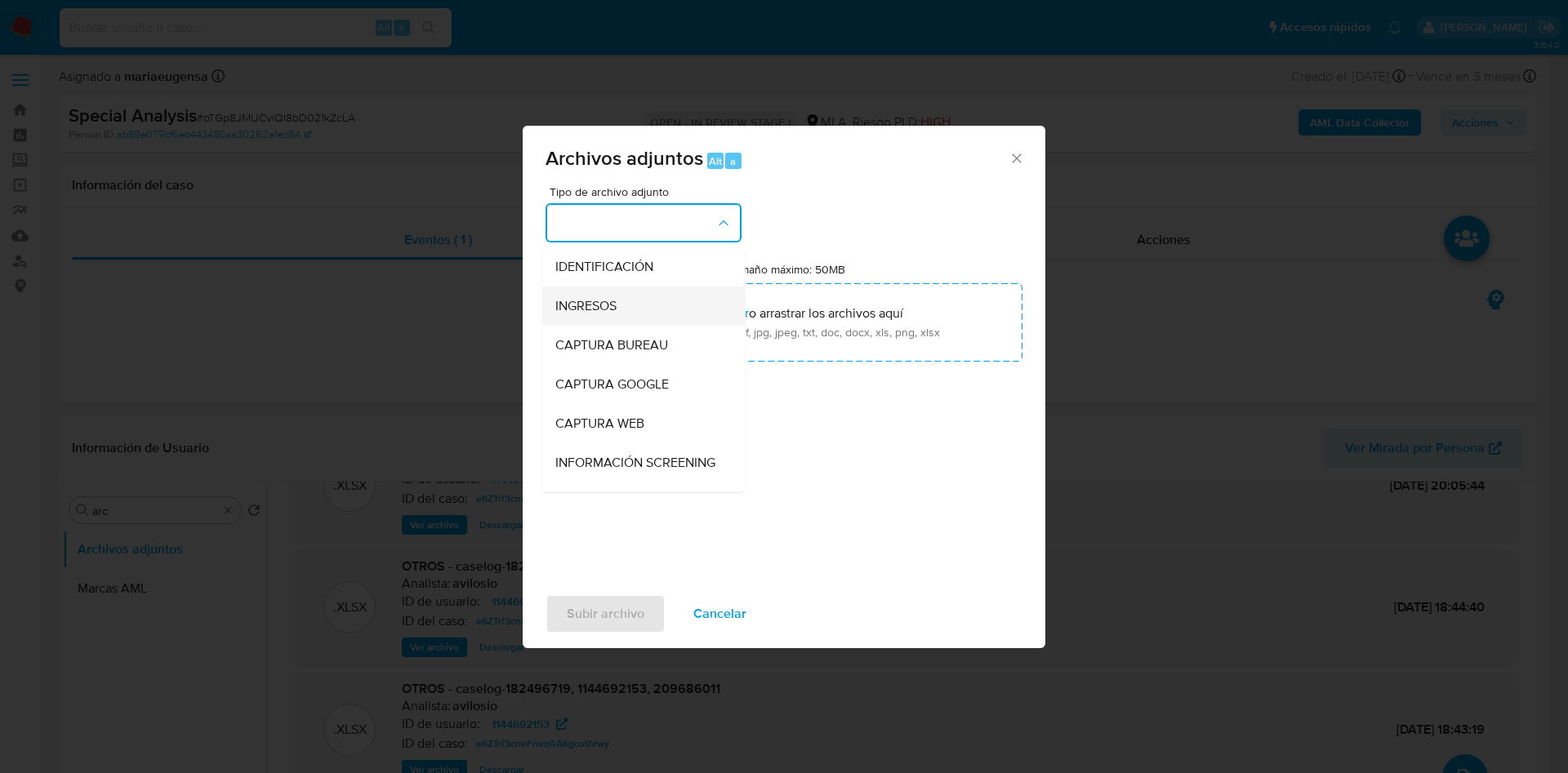
click at [610, 304] on span "INGRESOS" at bounding box center [585, 305] width 62 height 16
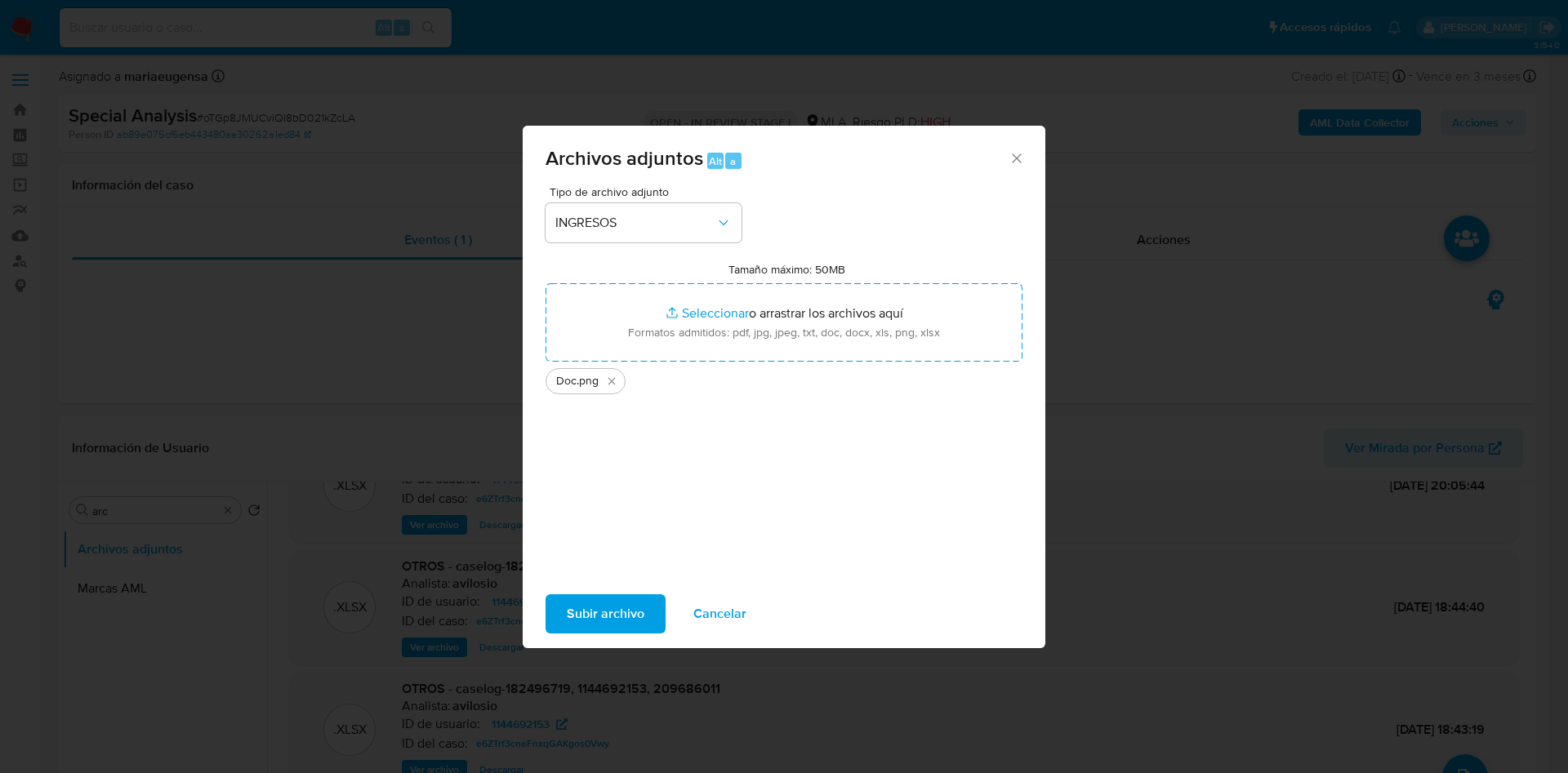
click at [628, 603] on span "Subir archivo" at bounding box center [605, 614] width 78 height 36
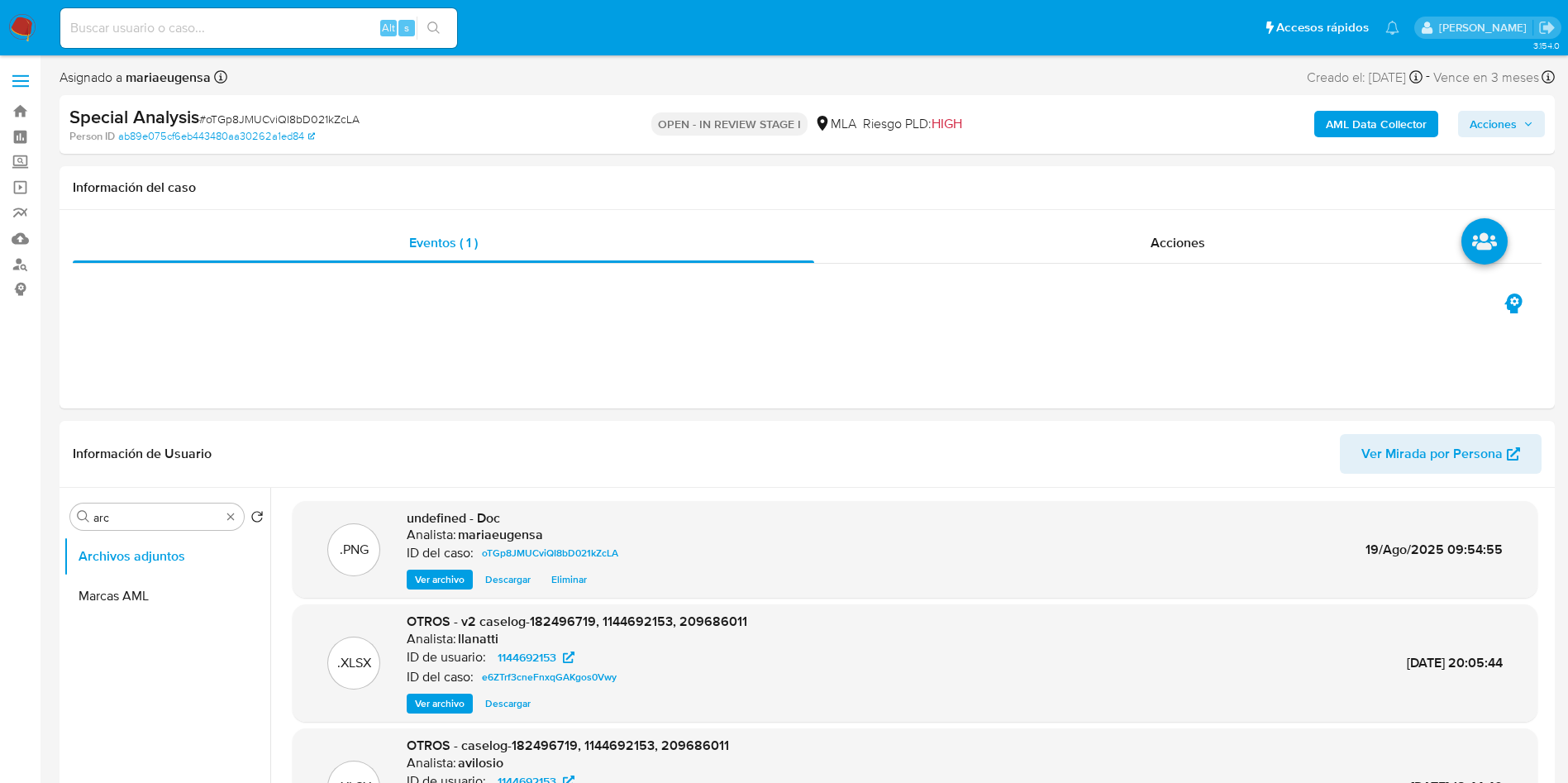
drag, startPoint x: 1531, startPoint y: 119, endPoint x: 1519, endPoint y: 124, distance: 13.0
click at [1519, 124] on span "Acciones" at bounding box center [1502, 124] width 63 height 23
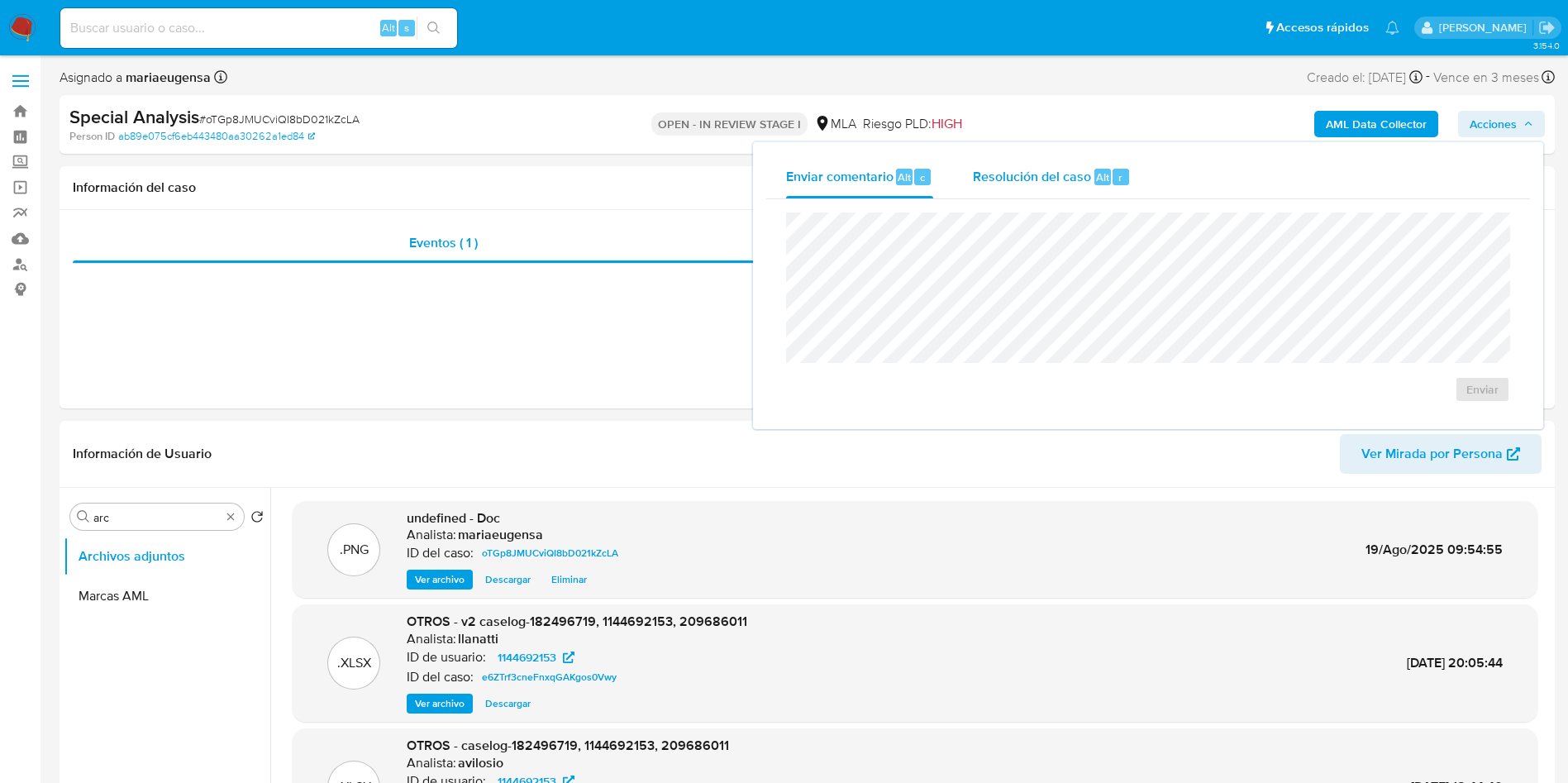
click at [1041, 183] on span "Resolución del caso" at bounding box center [1031, 177] width 118 height 19
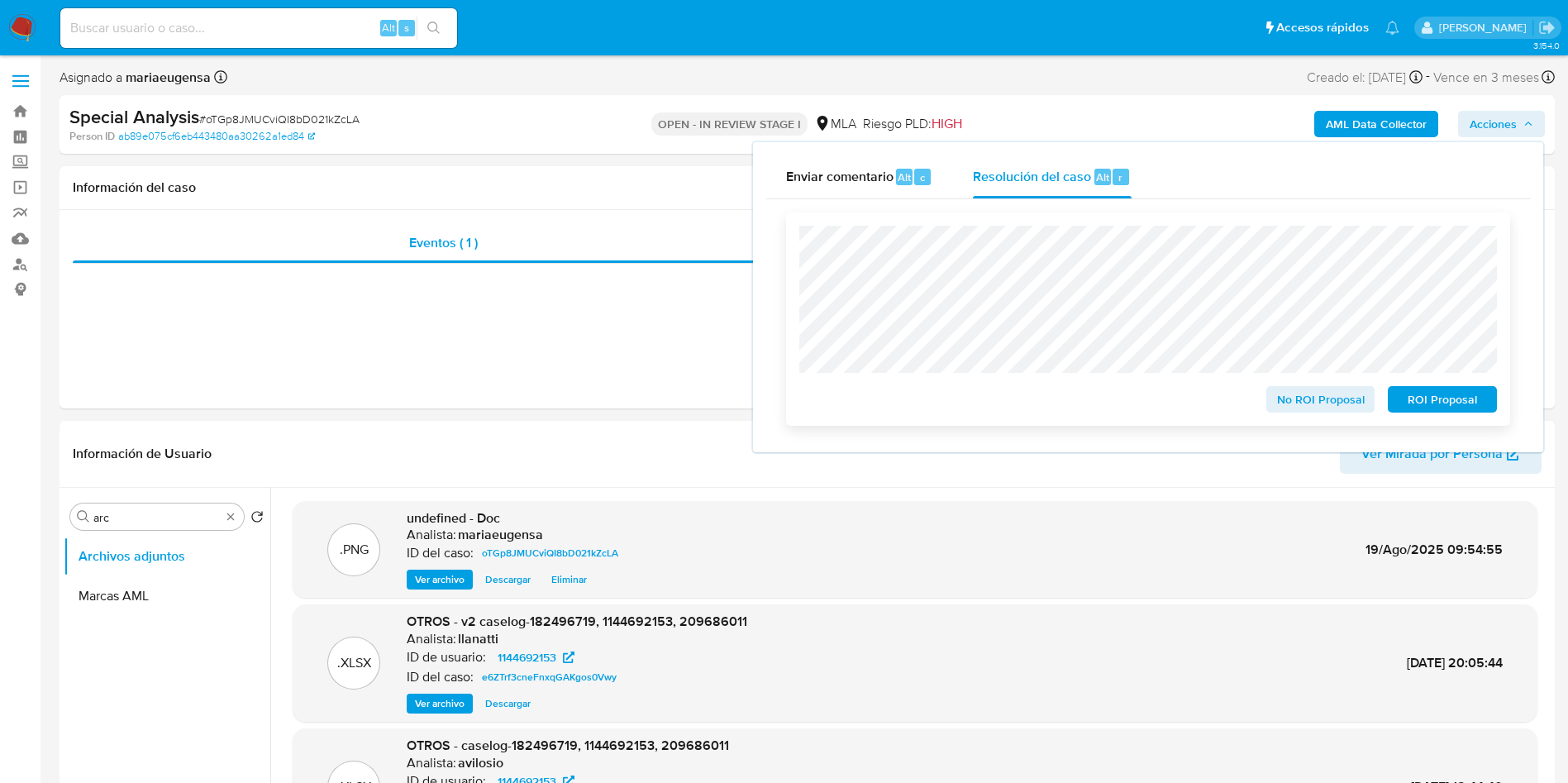
click at [1284, 408] on span "No ROI Proposal" at bounding box center [1321, 400] width 86 height 23
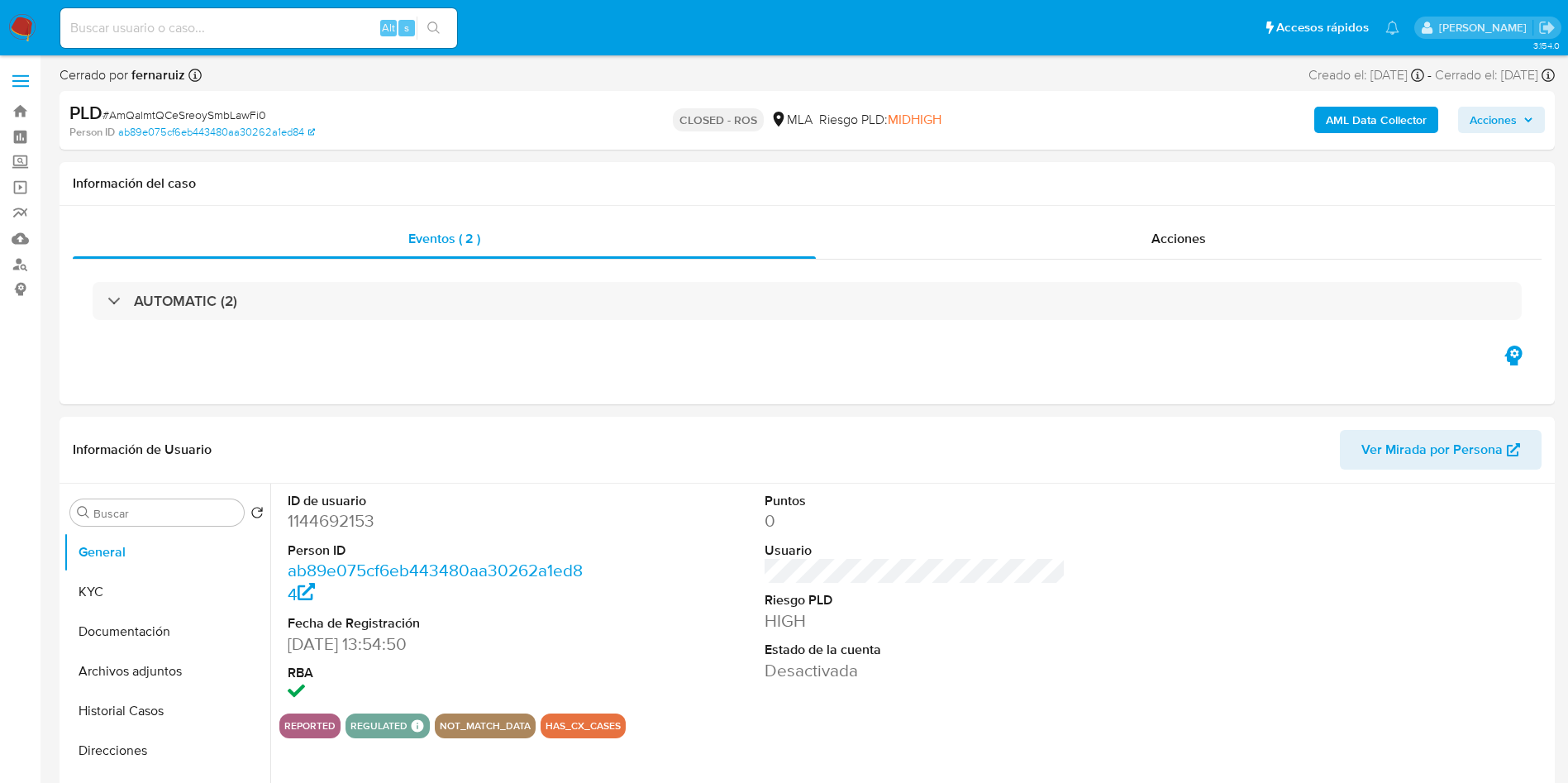
select select "10"
click at [162, 511] on input "Buscar" at bounding box center [165, 513] width 144 height 14
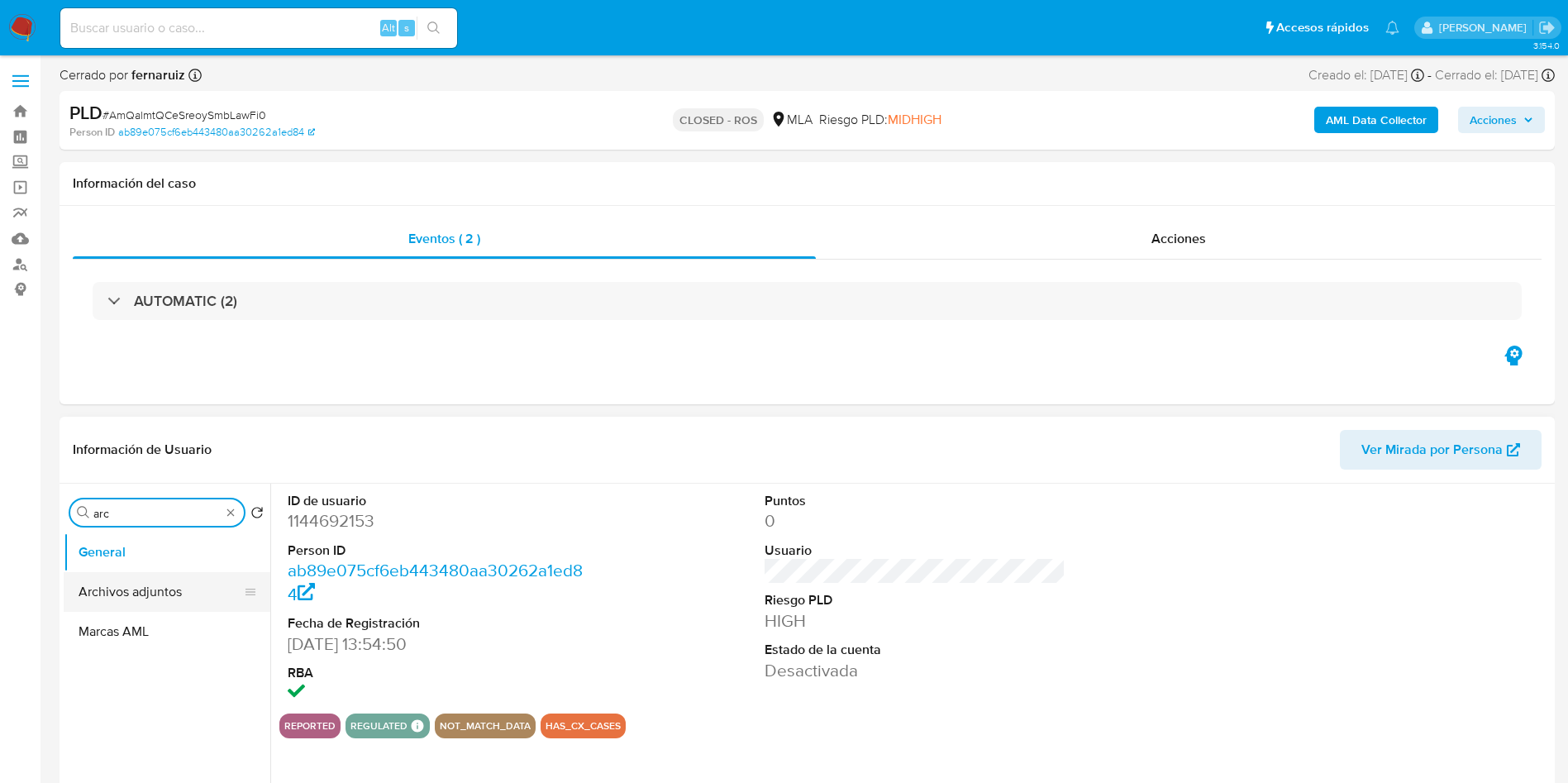
type input "arc"
click at [176, 581] on button "Archivos adjuntos" at bounding box center [159, 592] width 193 height 39
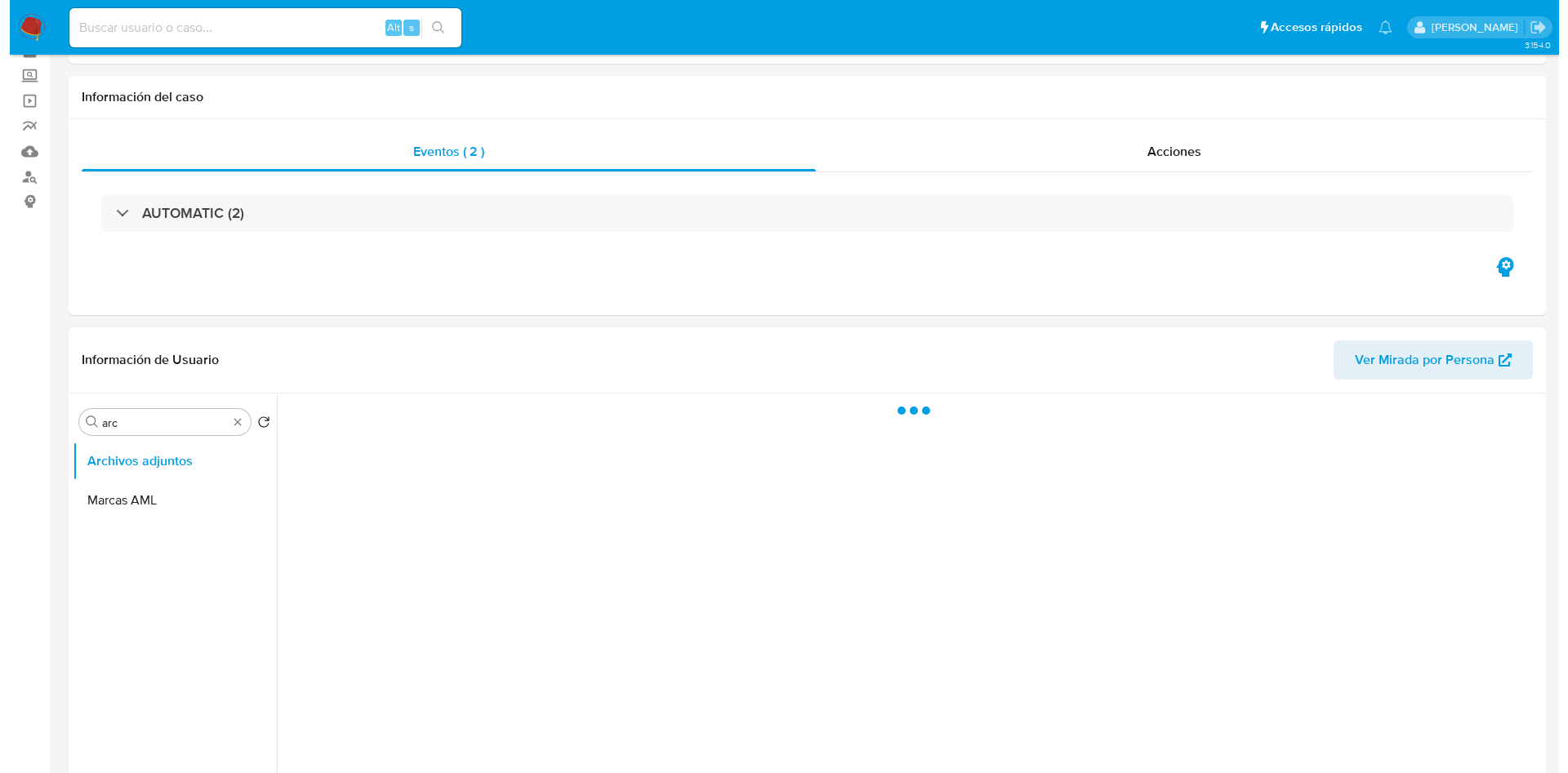
scroll to position [122, 0]
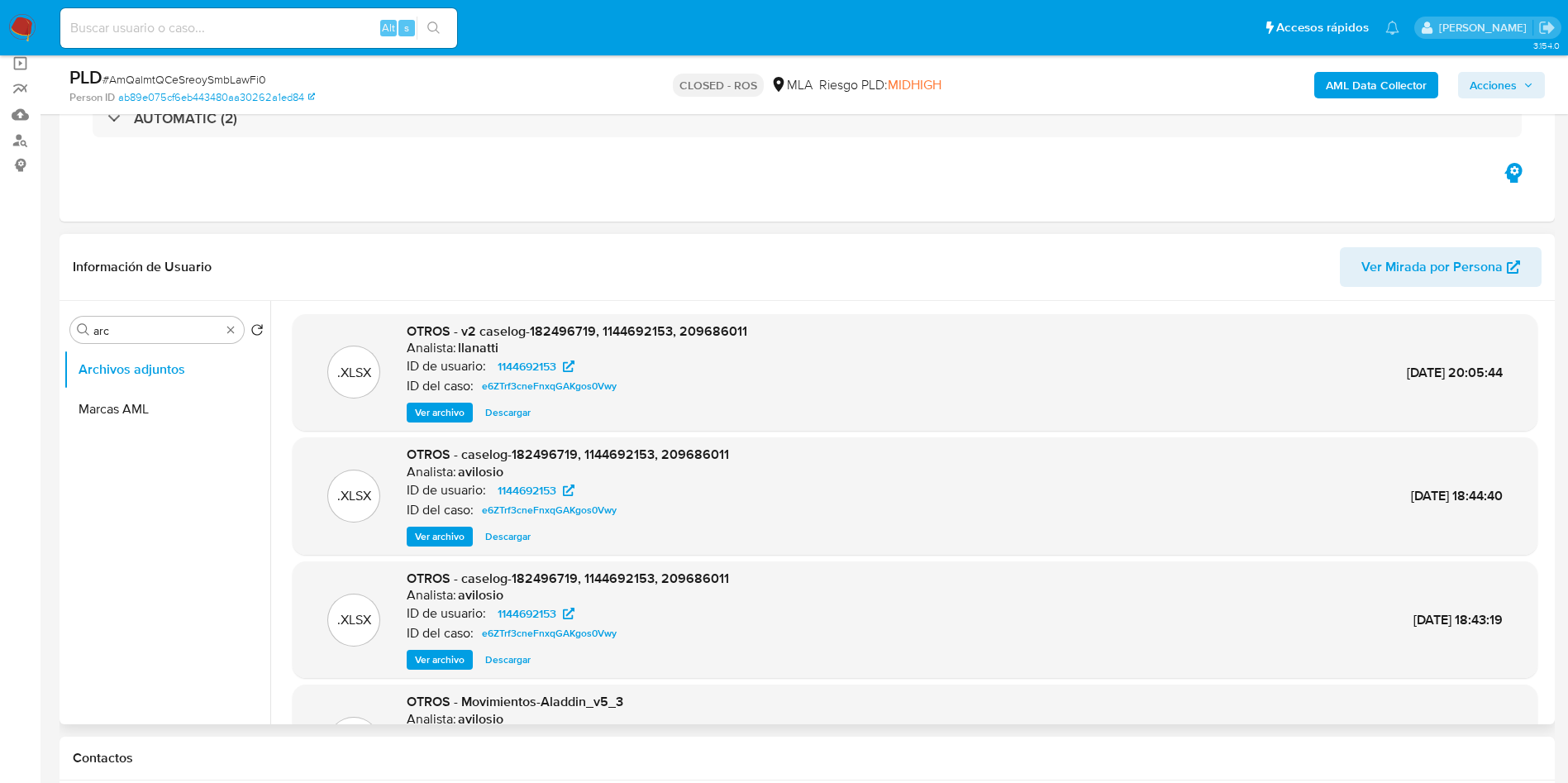
click at [428, 410] on span "Ver archivo" at bounding box center [440, 412] width 50 height 16
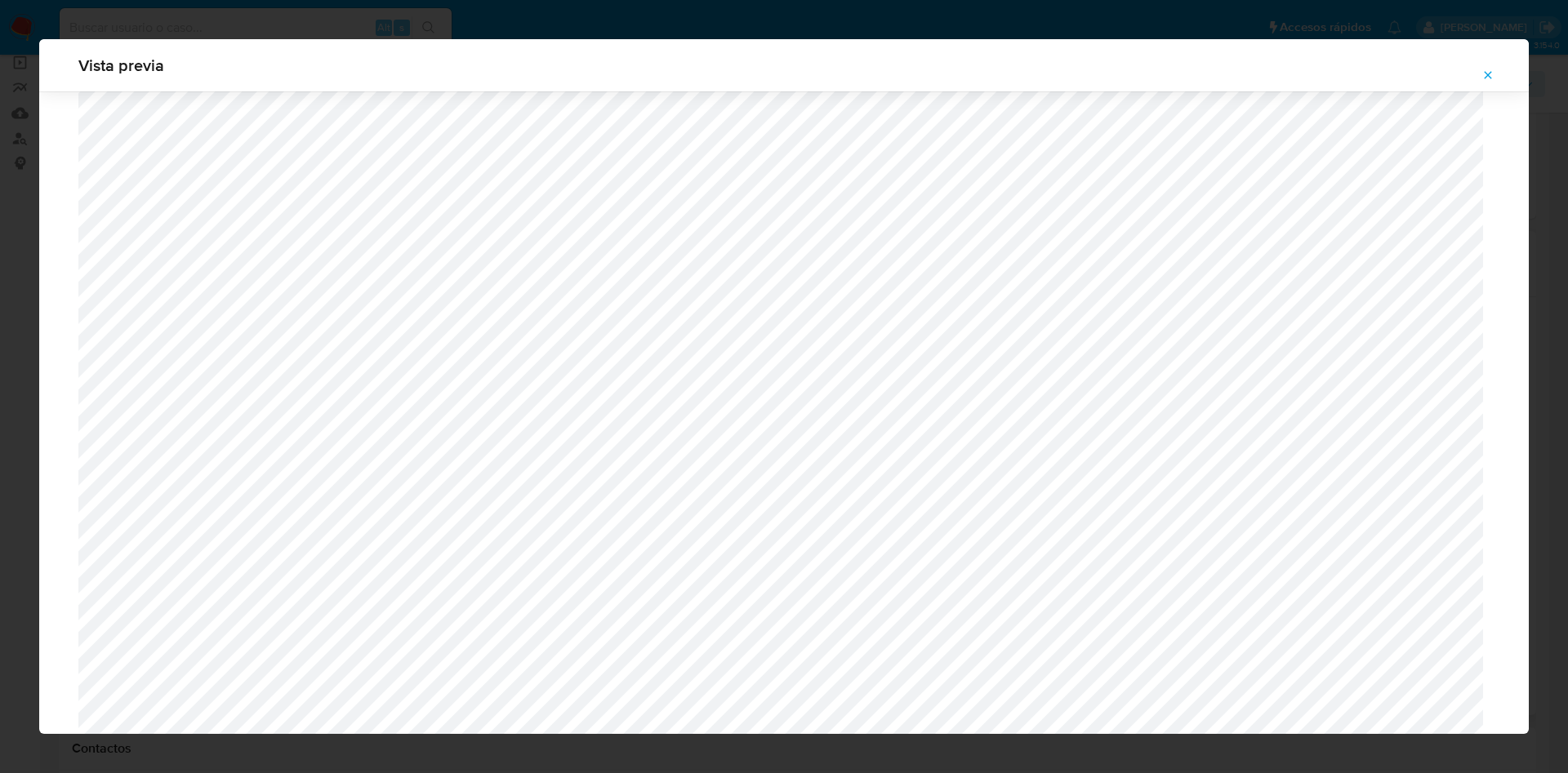
scroll to position [948, 0]
click at [1487, 73] on icon "Attachment preview" at bounding box center [1488, 75] width 8 height 8
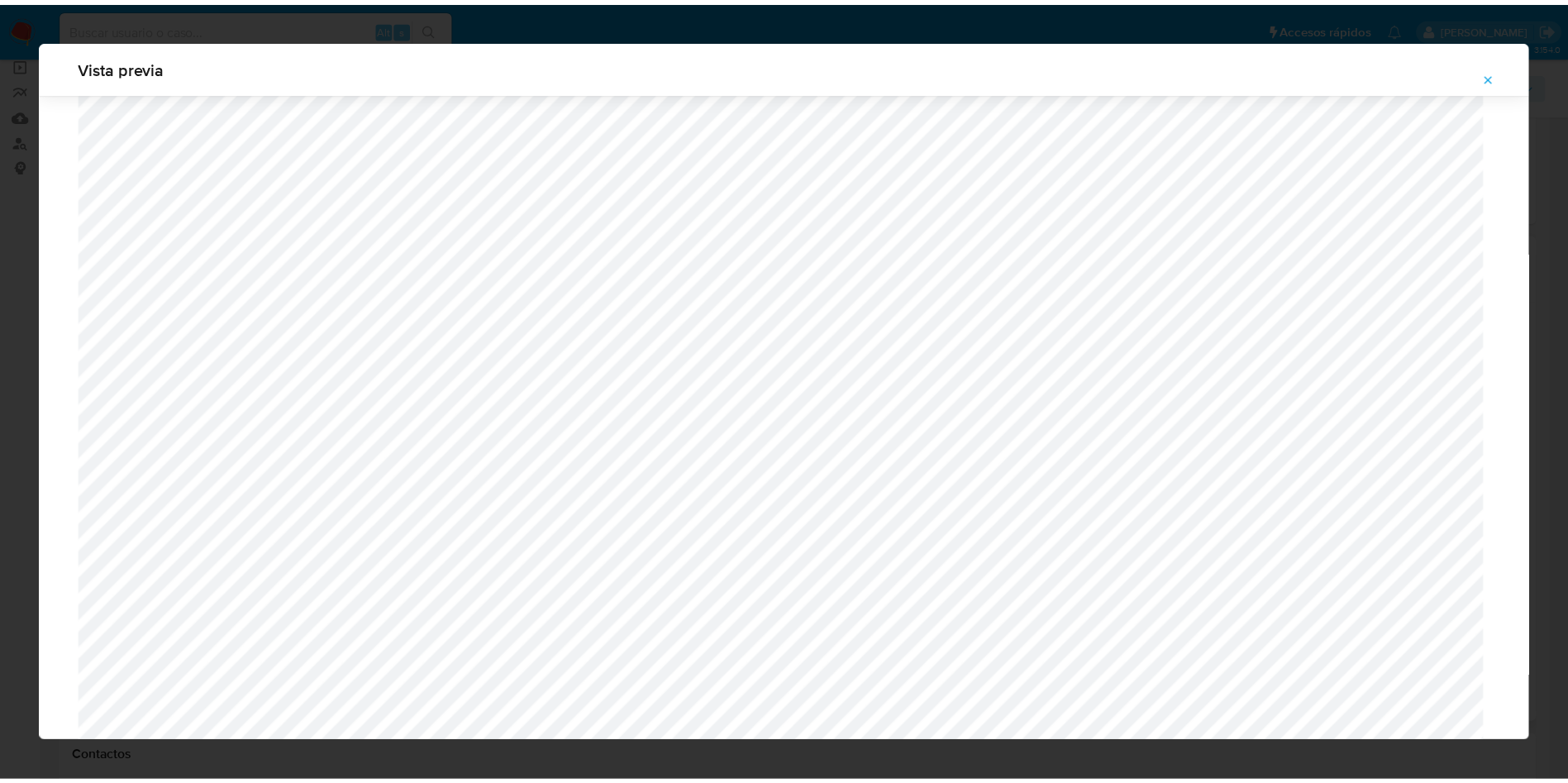
scroll to position [0, 0]
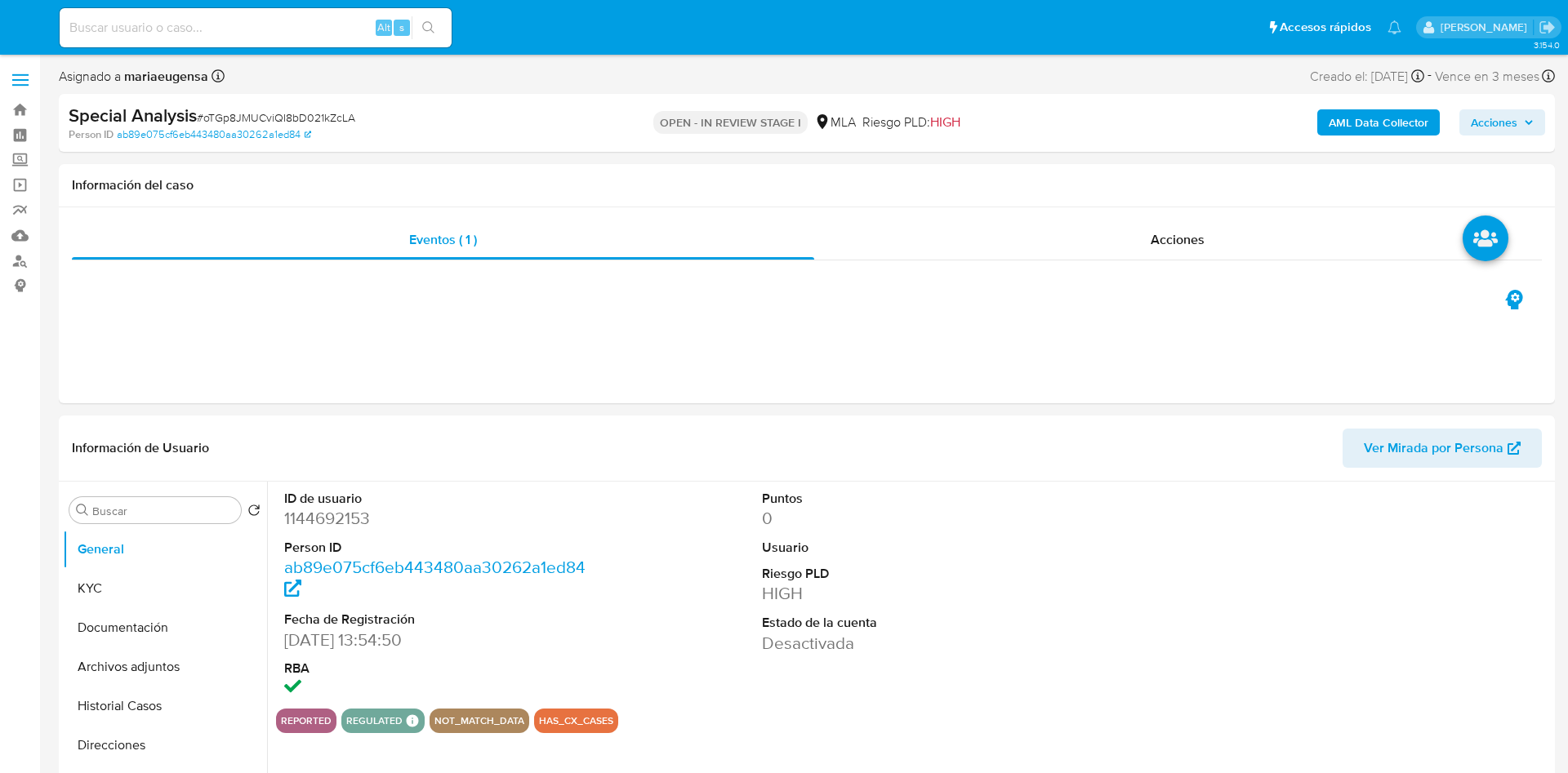
select select "10"
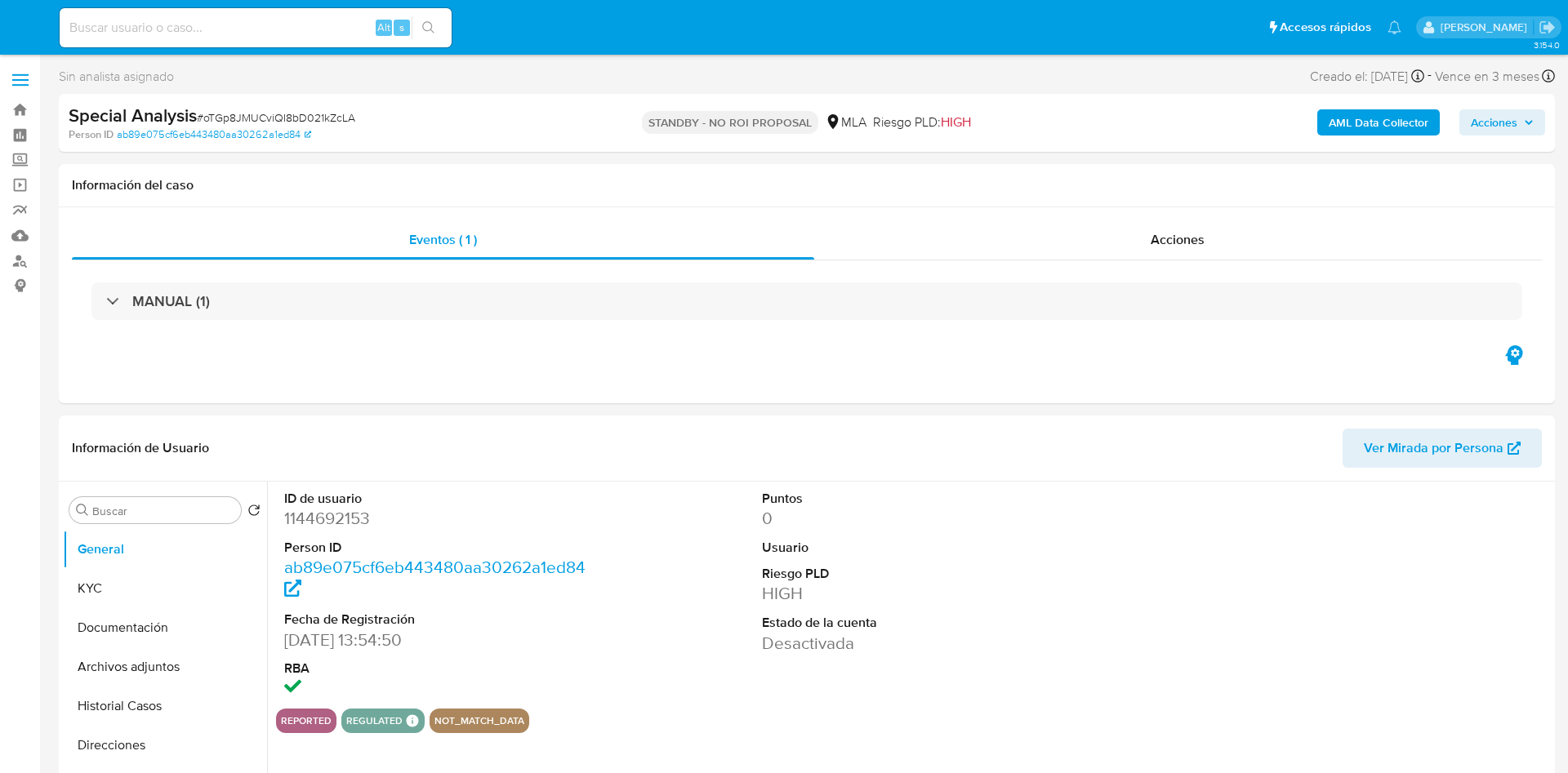
select select "10"
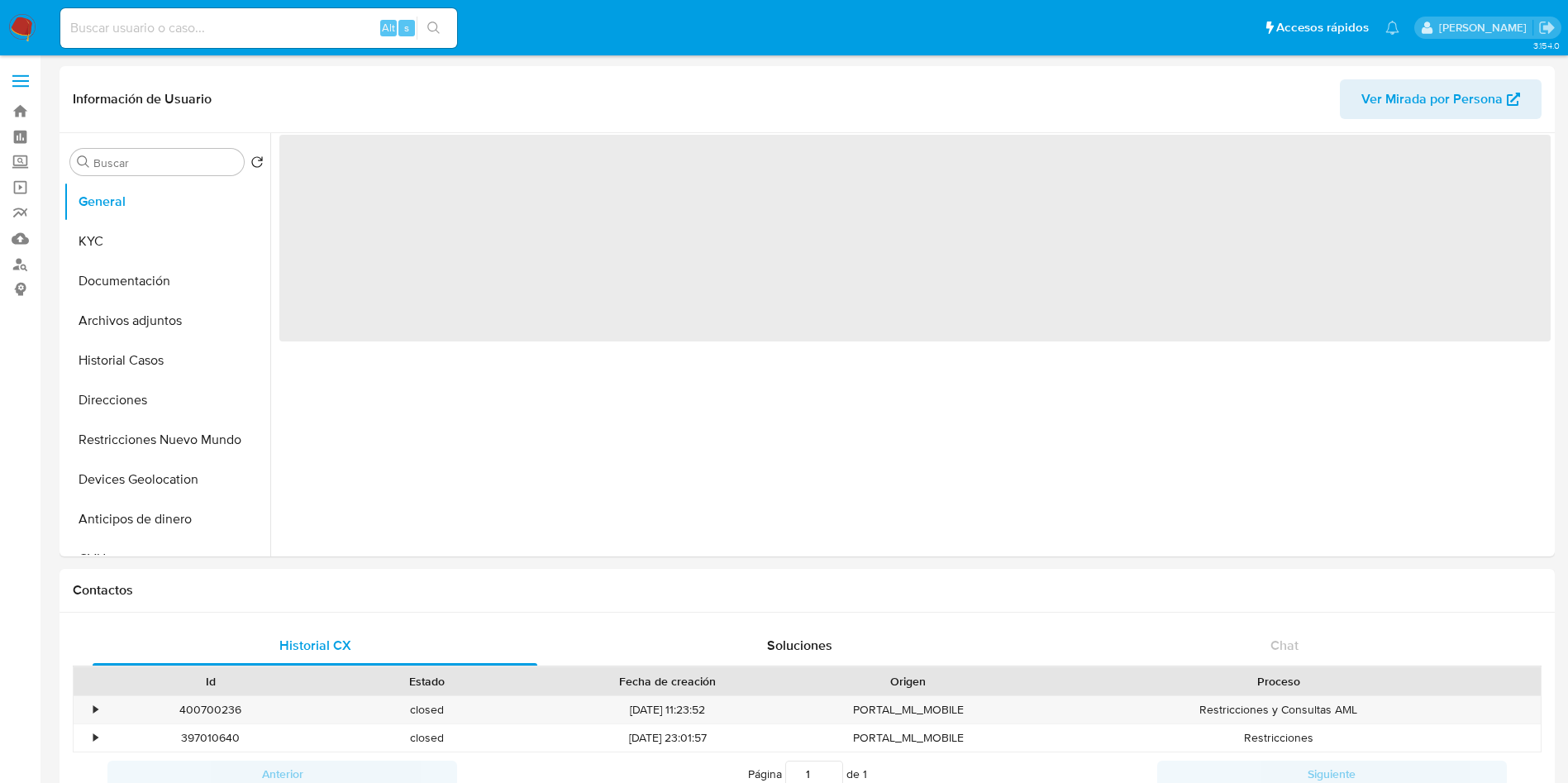
click at [281, 21] on input at bounding box center [258, 28] width 397 height 21
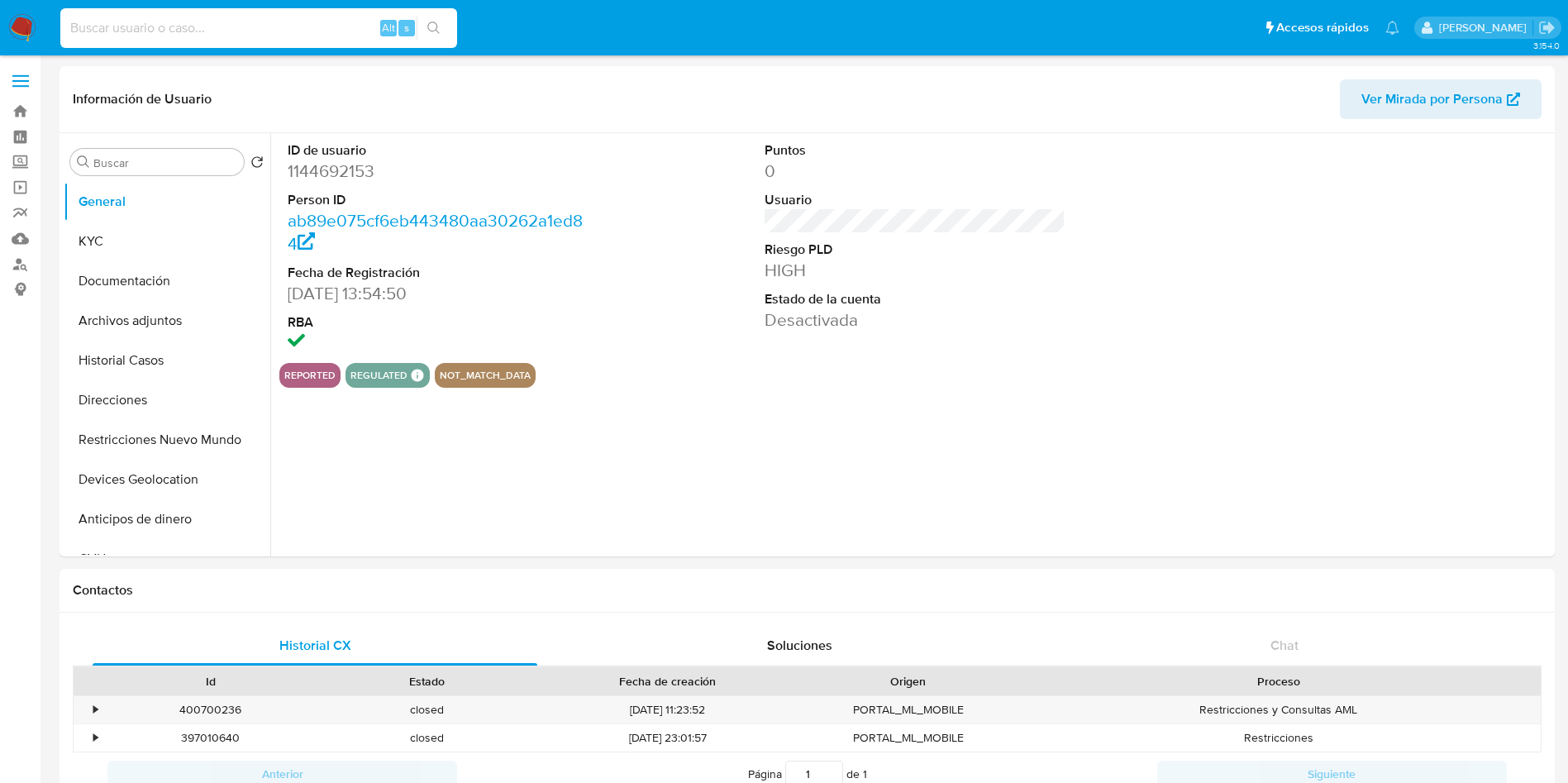
select select "10"
paste input "525645822"
click at [281, 21] on input "525645822" at bounding box center [258, 28] width 397 height 21
type input "525645822"
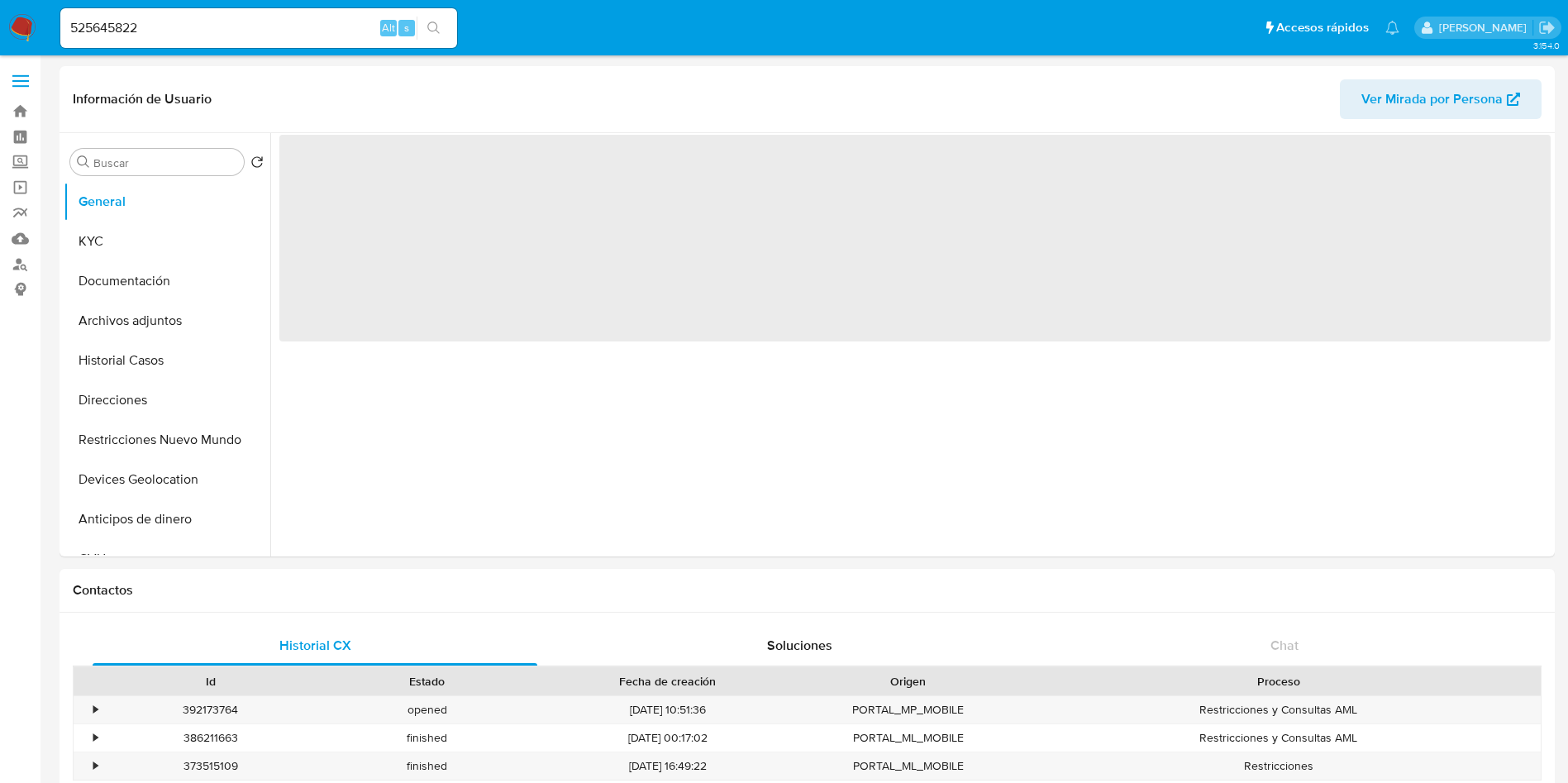
select select "10"
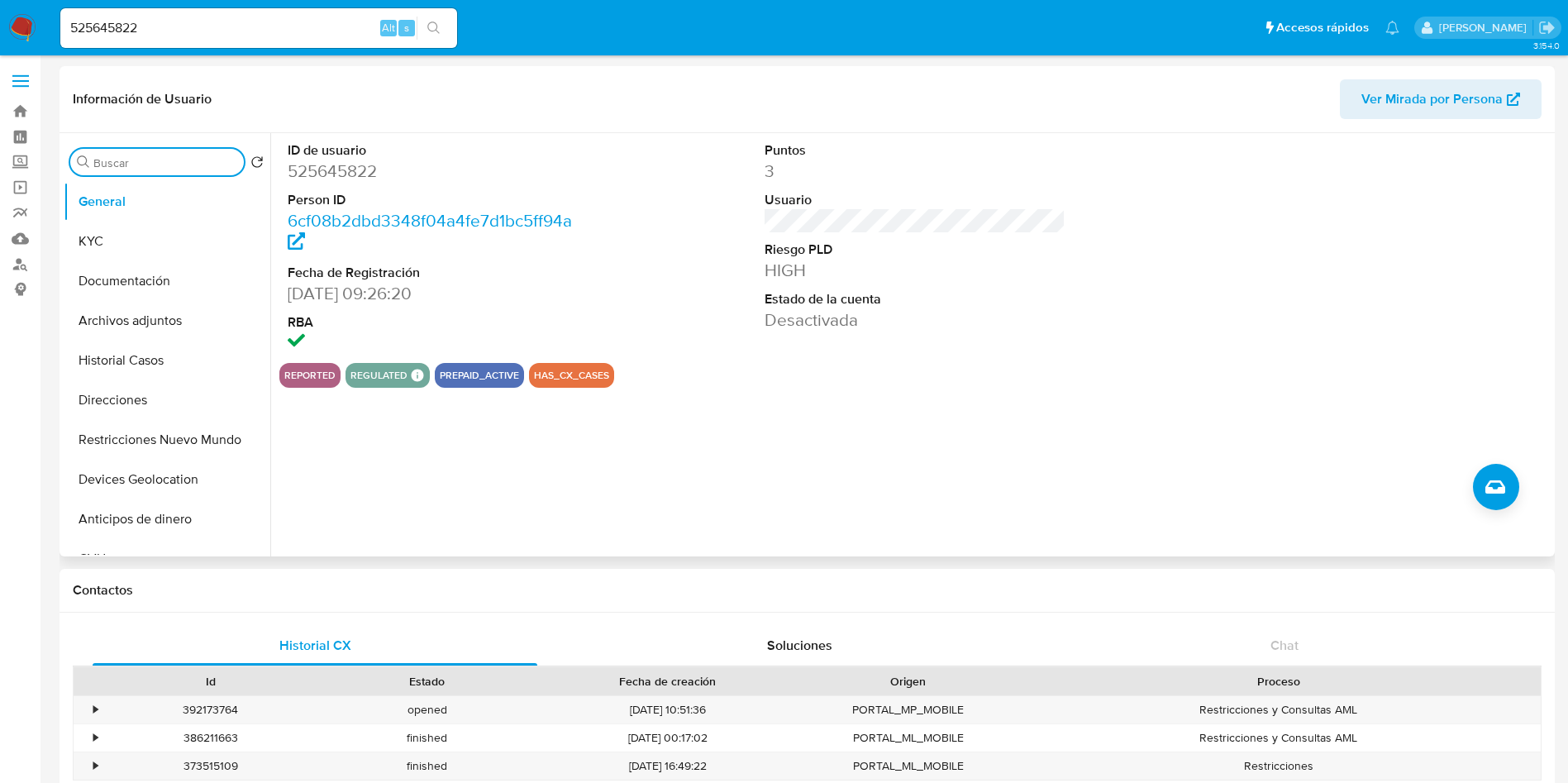
click at [187, 156] on input "Buscar" at bounding box center [165, 162] width 144 height 14
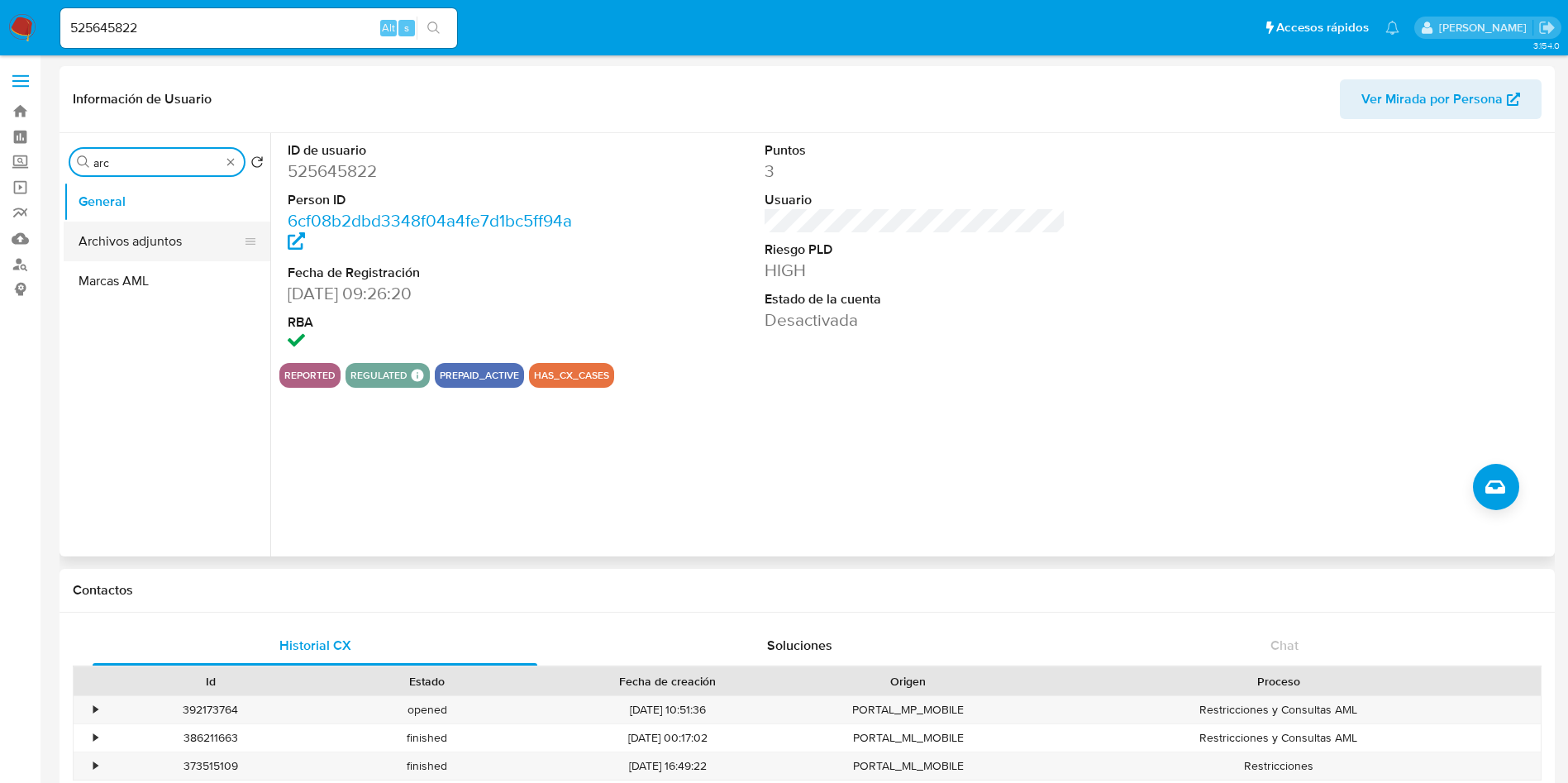
type input "arc"
click at [150, 248] on button "Archivos adjuntos" at bounding box center [159, 241] width 193 height 39
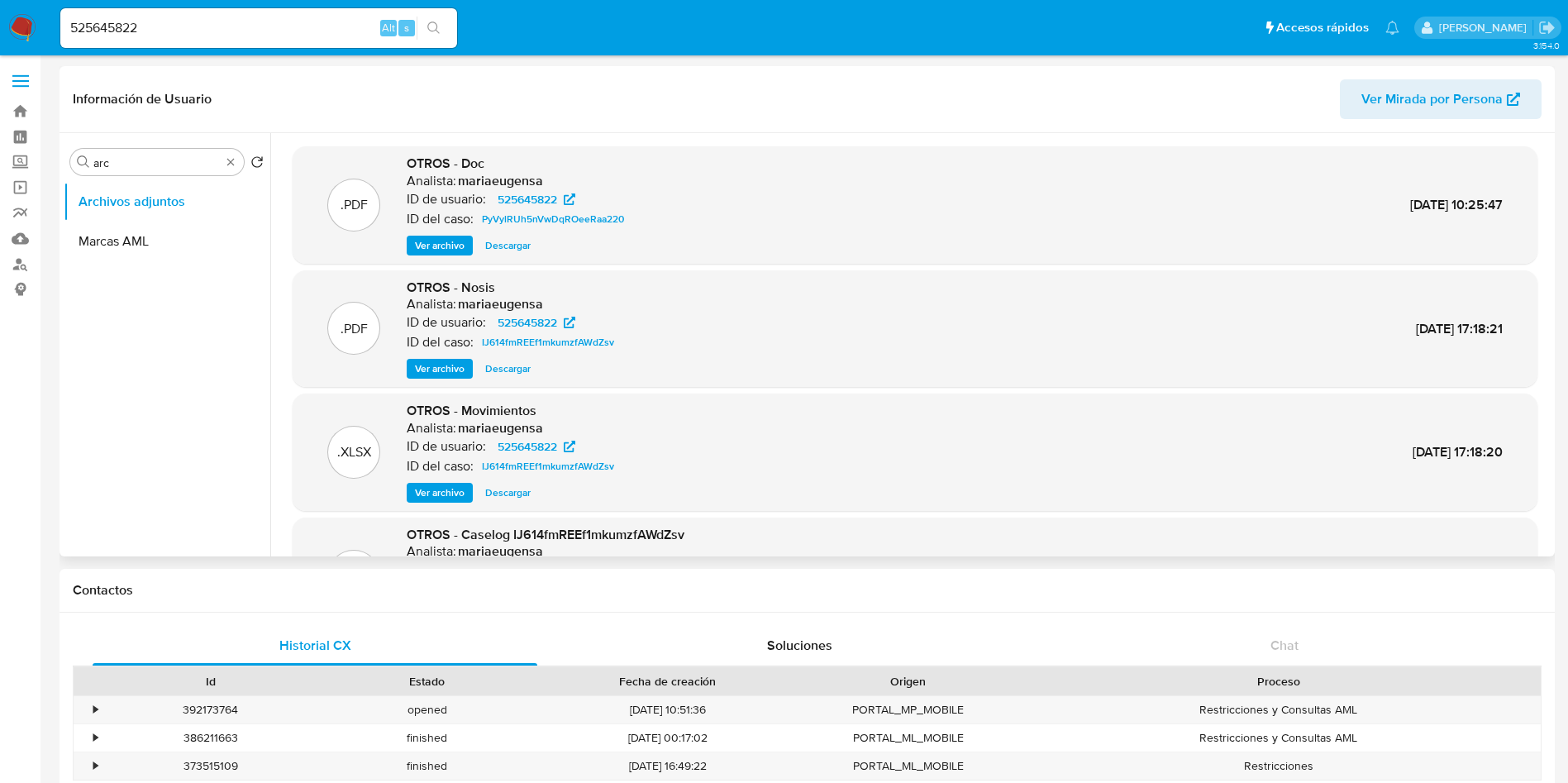
click at [456, 246] on span "Ver archivo" at bounding box center [440, 245] width 50 height 16
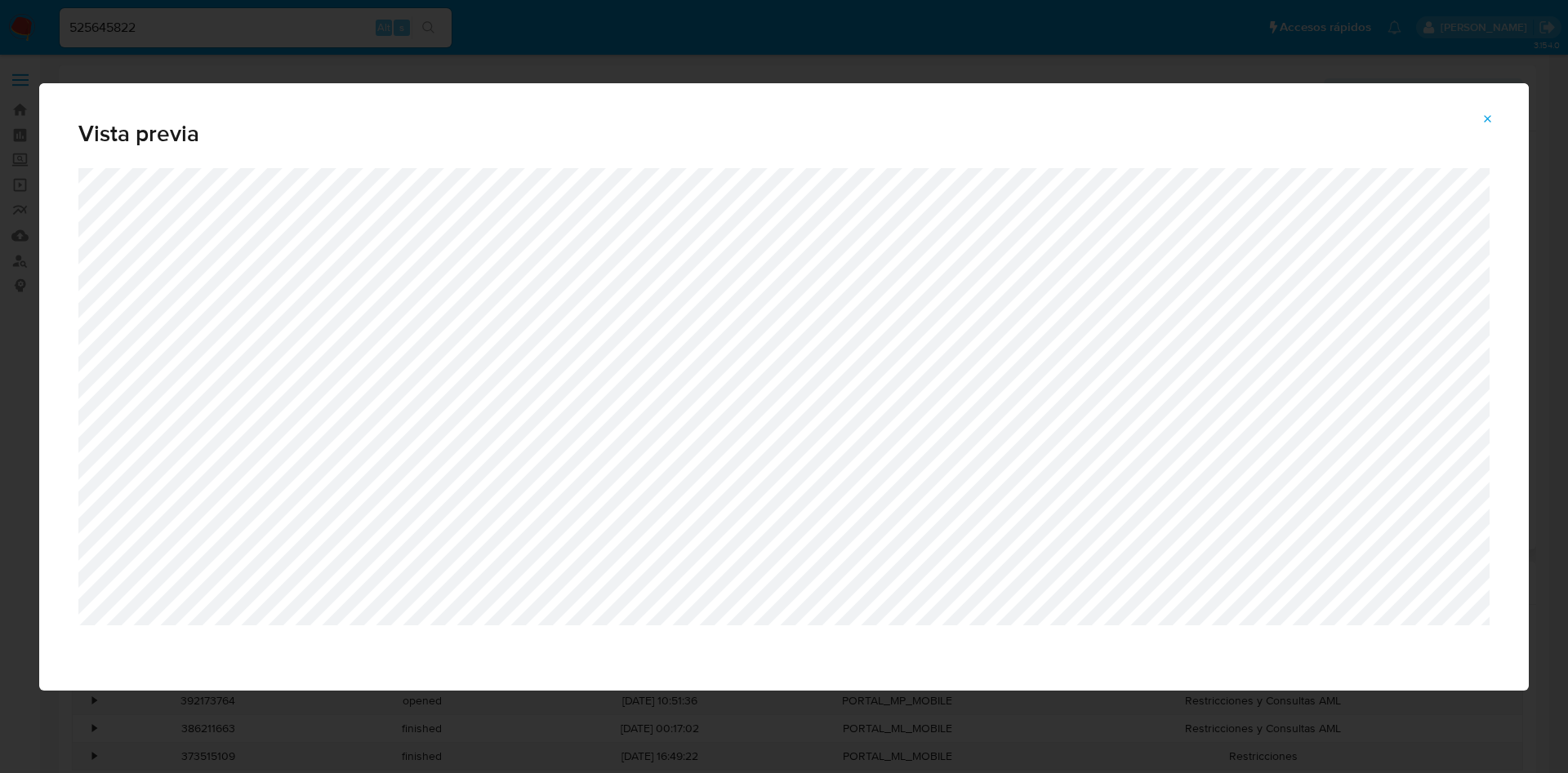
click at [1486, 113] on icon "Attachment preview" at bounding box center [1488, 120] width 13 height 13
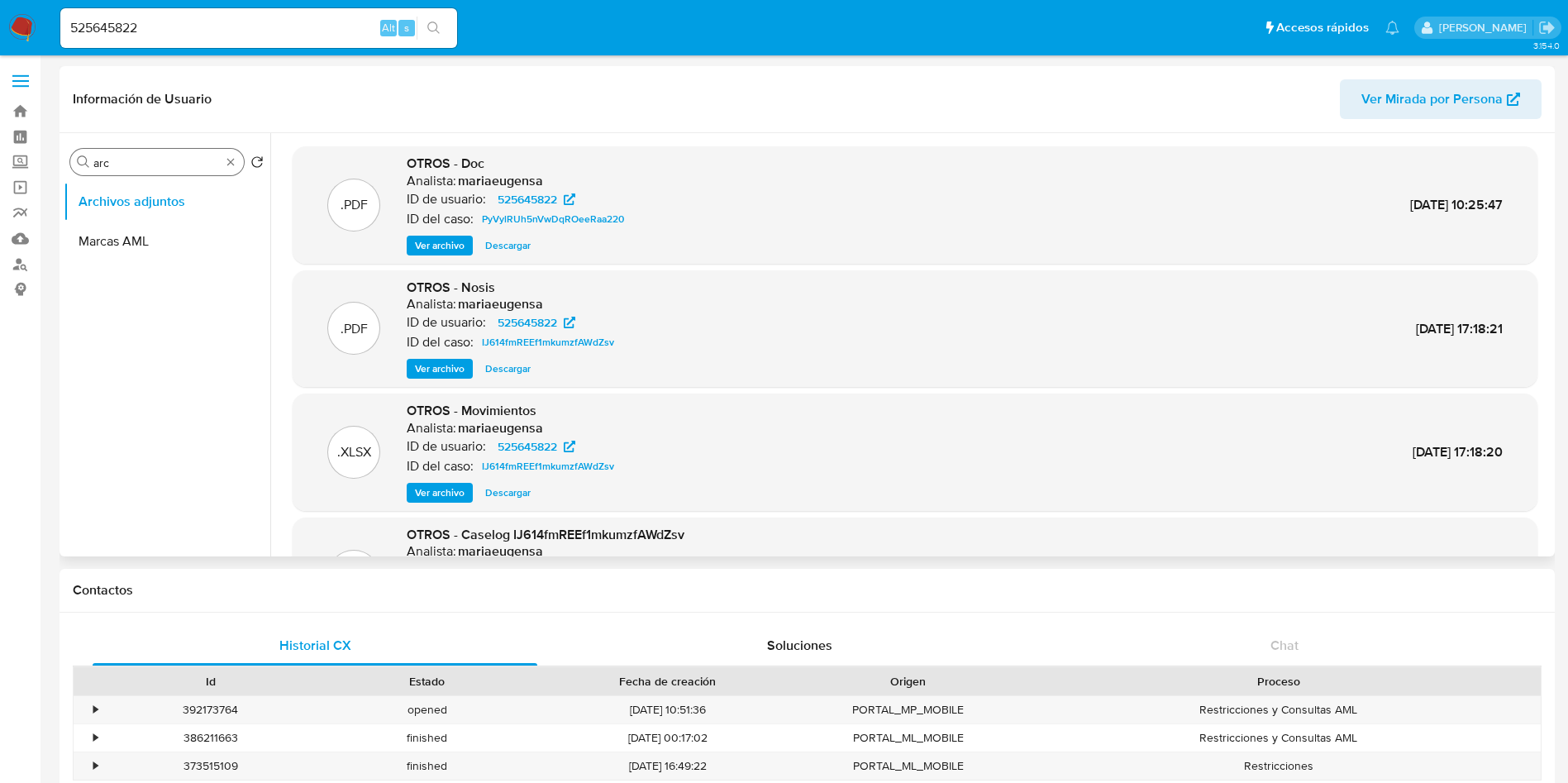
click at [131, 153] on div "Buscar arc" at bounding box center [157, 162] width 174 height 27
click at [128, 165] on input "arc" at bounding box center [157, 162] width 128 height 14
type input "kyc"
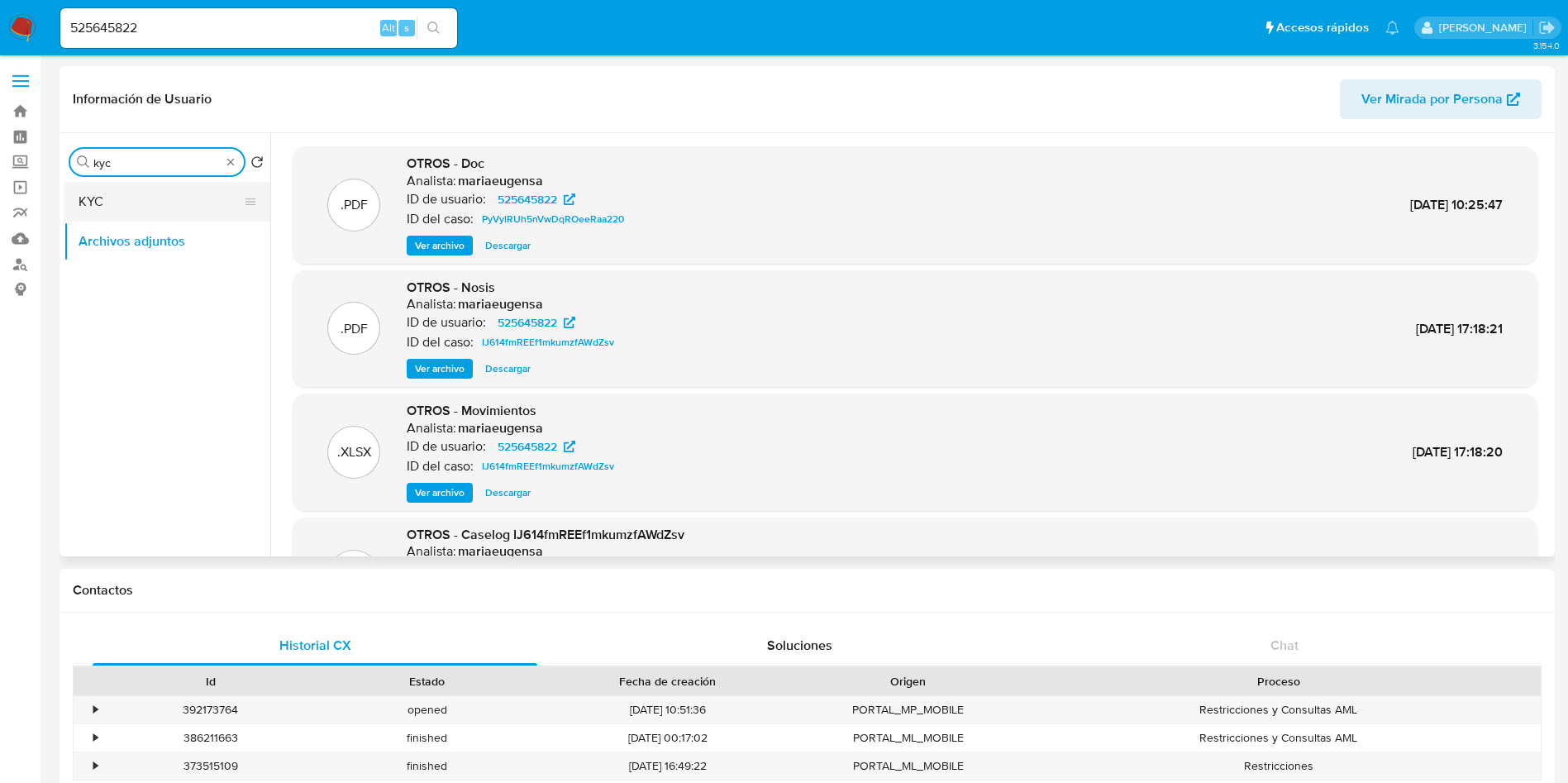
click at [138, 206] on button "KYC" at bounding box center [159, 201] width 193 height 39
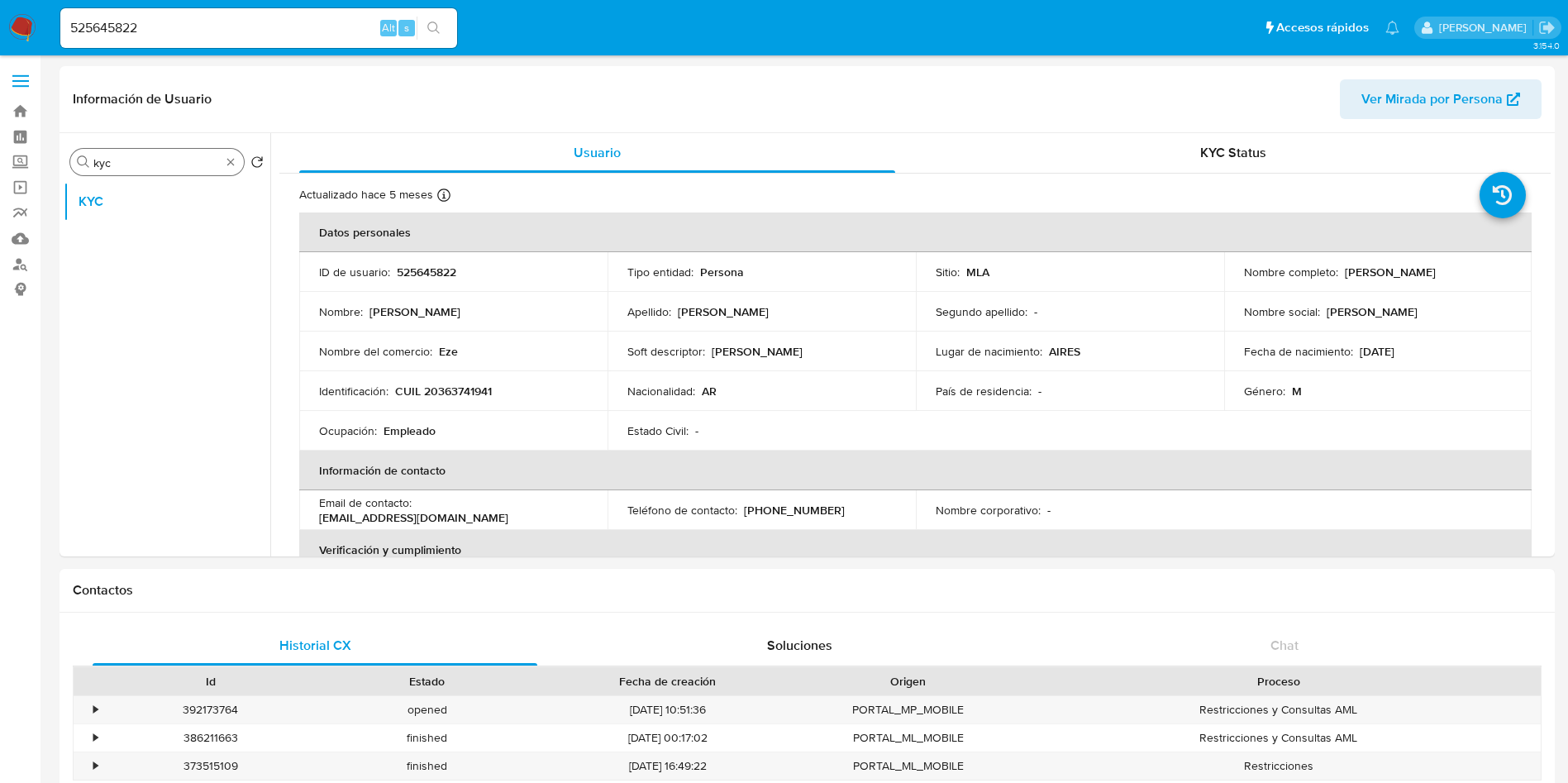
click at [176, 158] on input "kyc" at bounding box center [157, 162] width 128 height 14
type input "genera"
click at [179, 210] on button "General" at bounding box center [159, 201] width 193 height 39
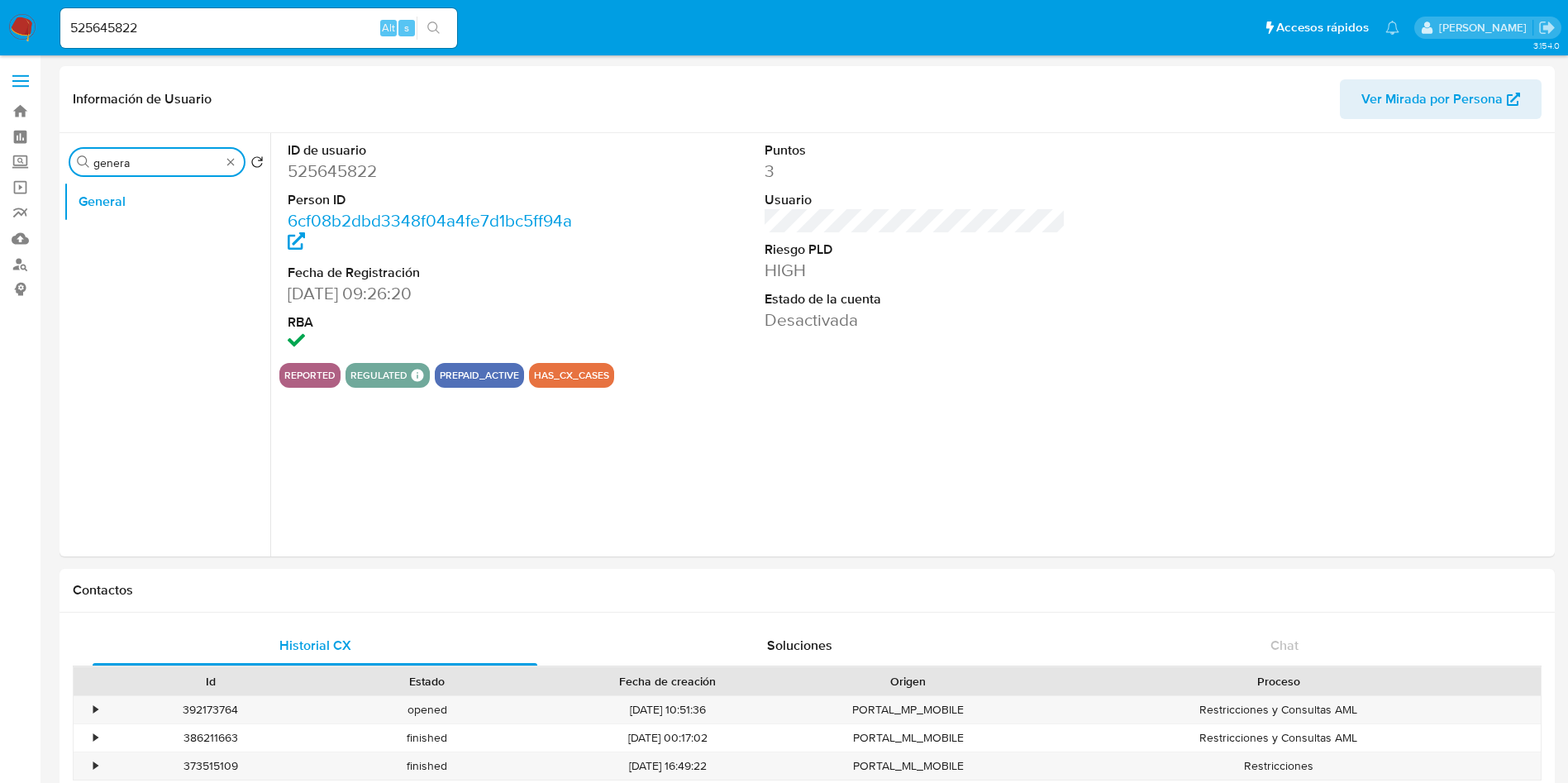
click at [180, 161] on input "genera" at bounding box center [157, 162] width 128 height 14
click at [179, 159] on input "genera" at bounding box center [157, 162] width 128 height 14
type input "his"
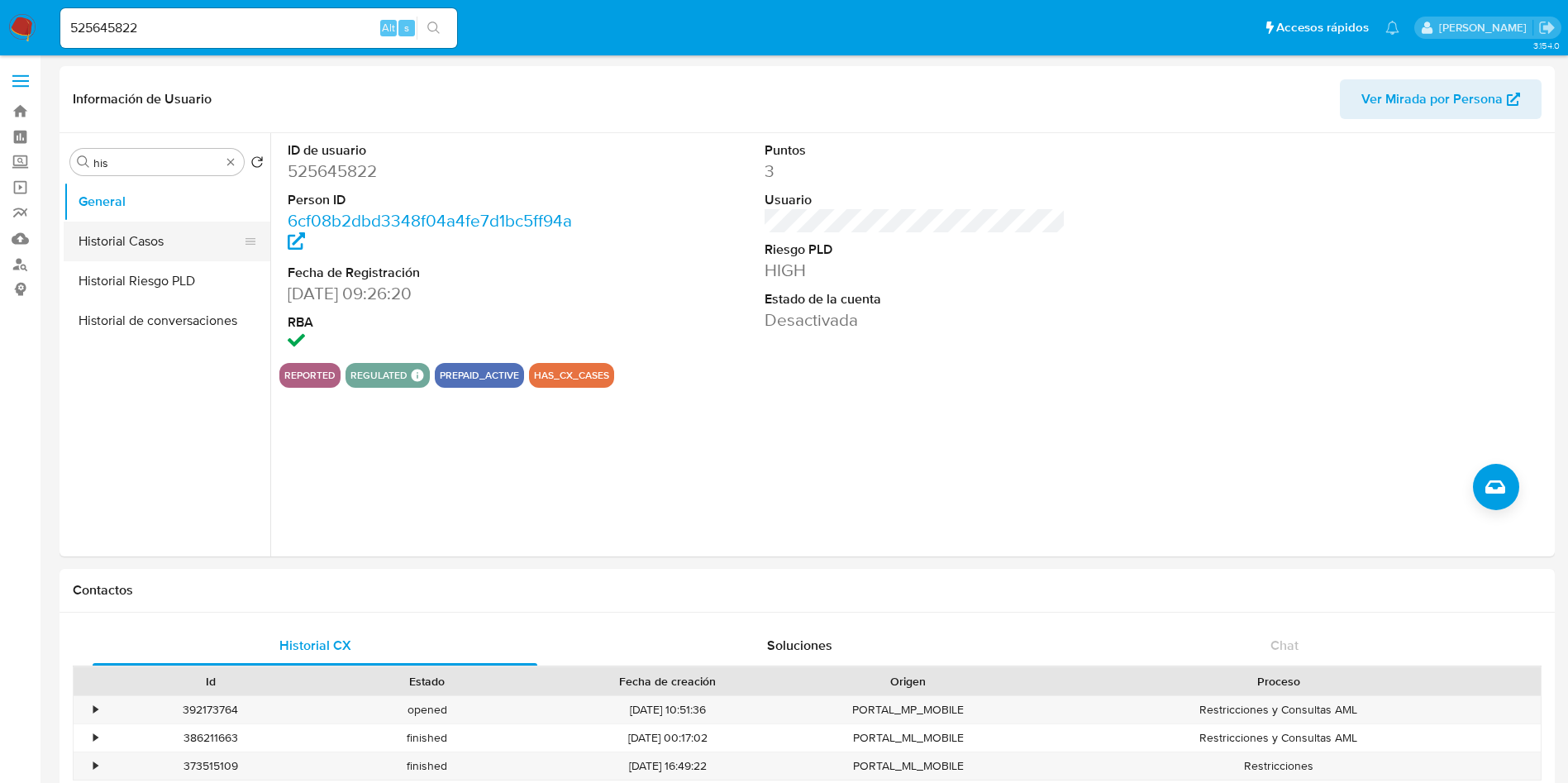
click at [181, 242] on button "Historial Casos" at bounding box center [159, 241] width 193 height 39
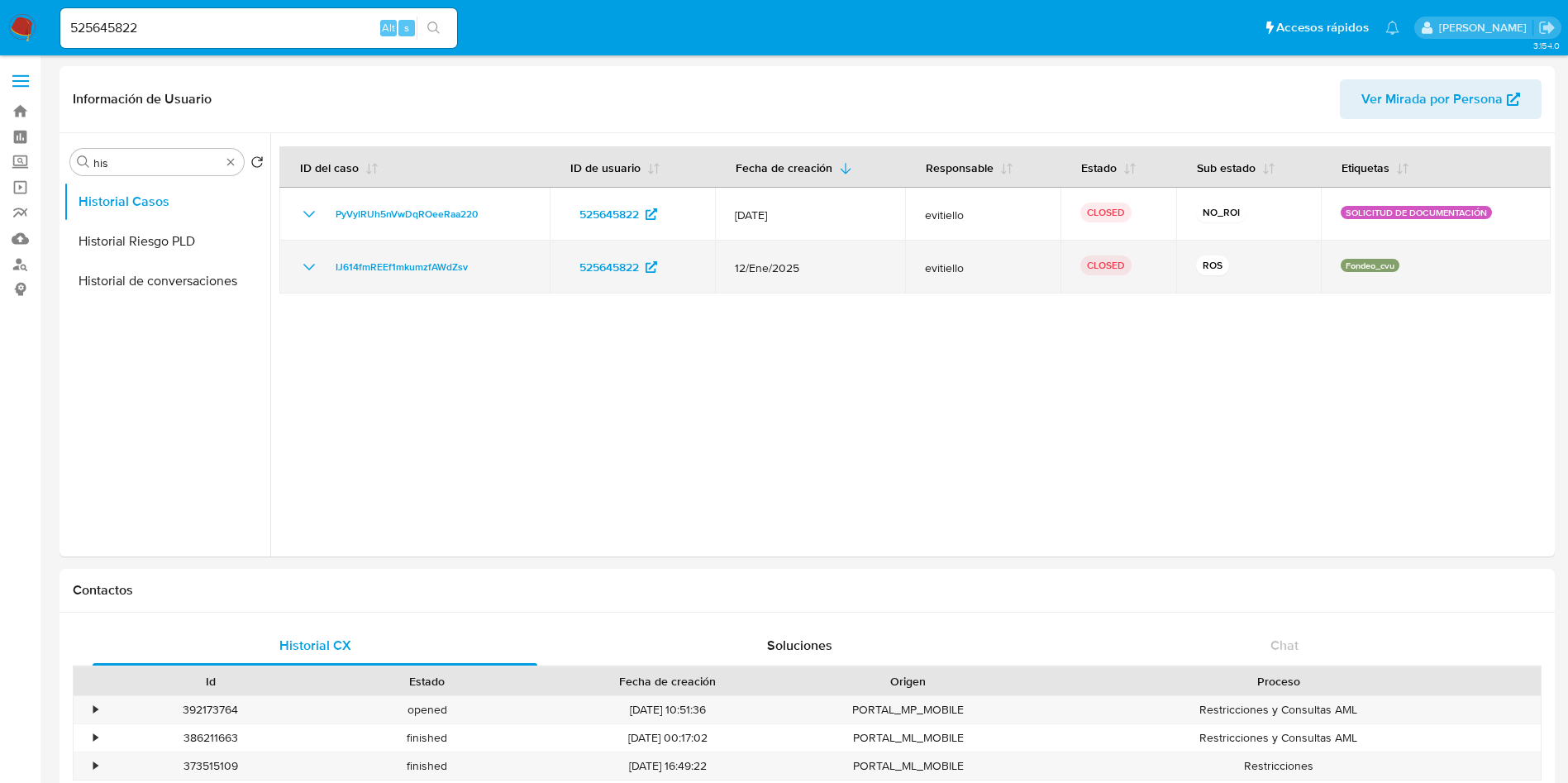
drag, startPoint x: 504, startPoint y: 271, endPoint x: 322, endPoint y: 277, distance: 182.1
click at [322, 277] on div "IJ614fmREEf1mkumzfAWdZsv" at bounding box center [415, 267] width 230 height 20
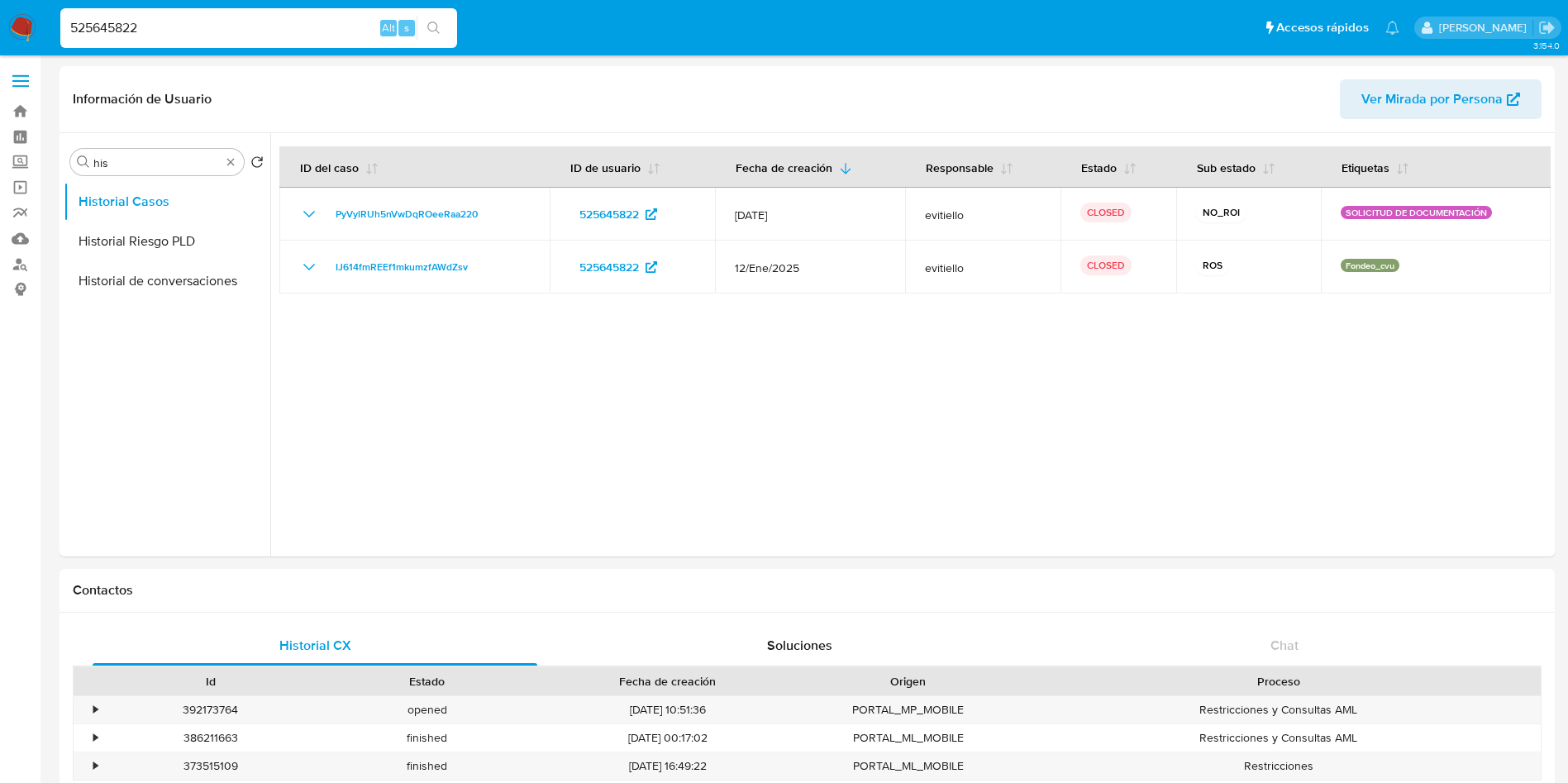
click at [359, 25] on input "525645822" at bounding box center [258, 28] width 397 height 21
click at [359, 24] on input "525645822" at bounding box center [258, 28] width 397 height 21
paste input "1634909750"
type input "1634909750"
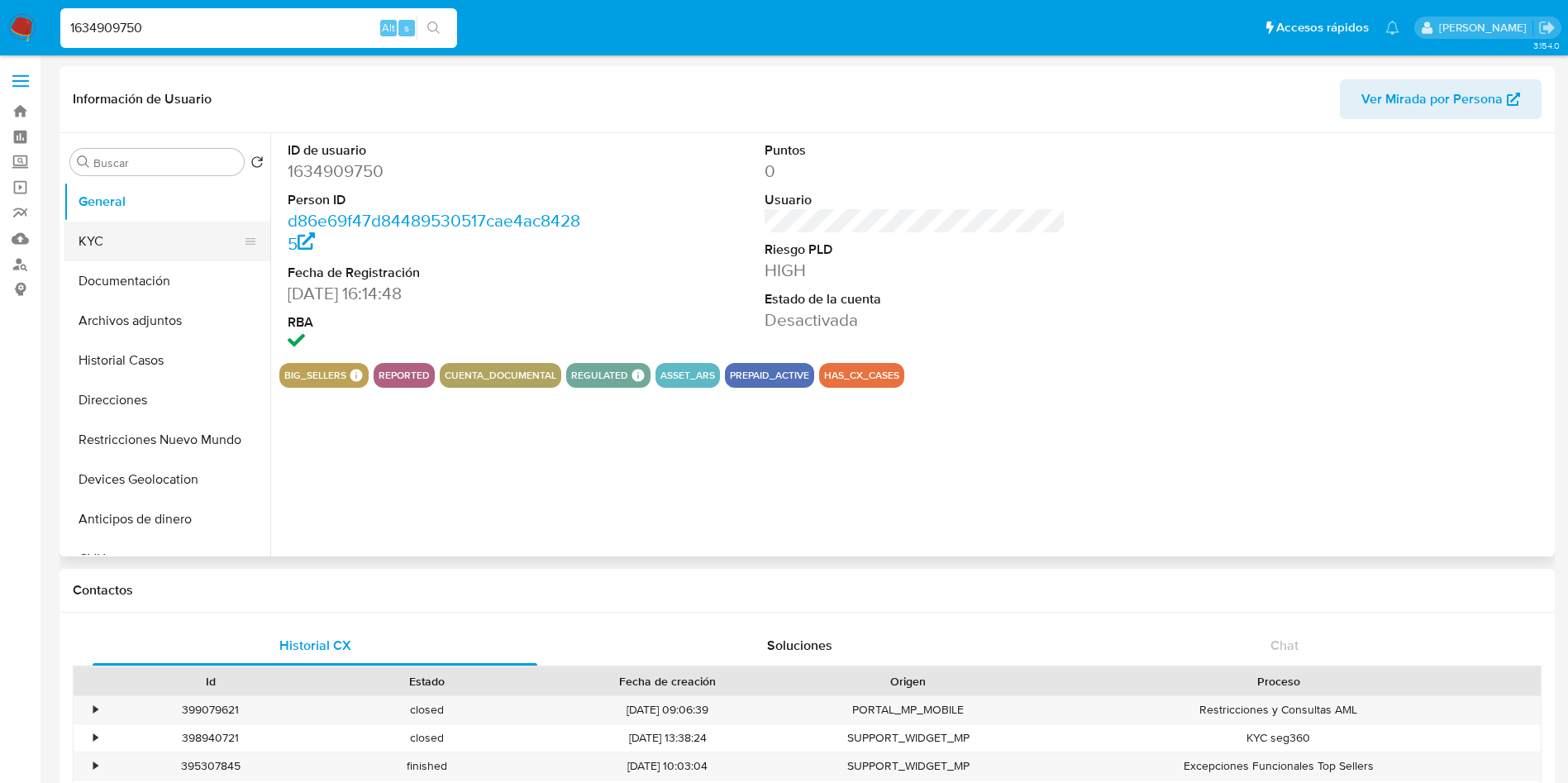
select select "10"
click at [182, 162] on input "Buscar" at bounding box center [165, 162] width 144 height 14
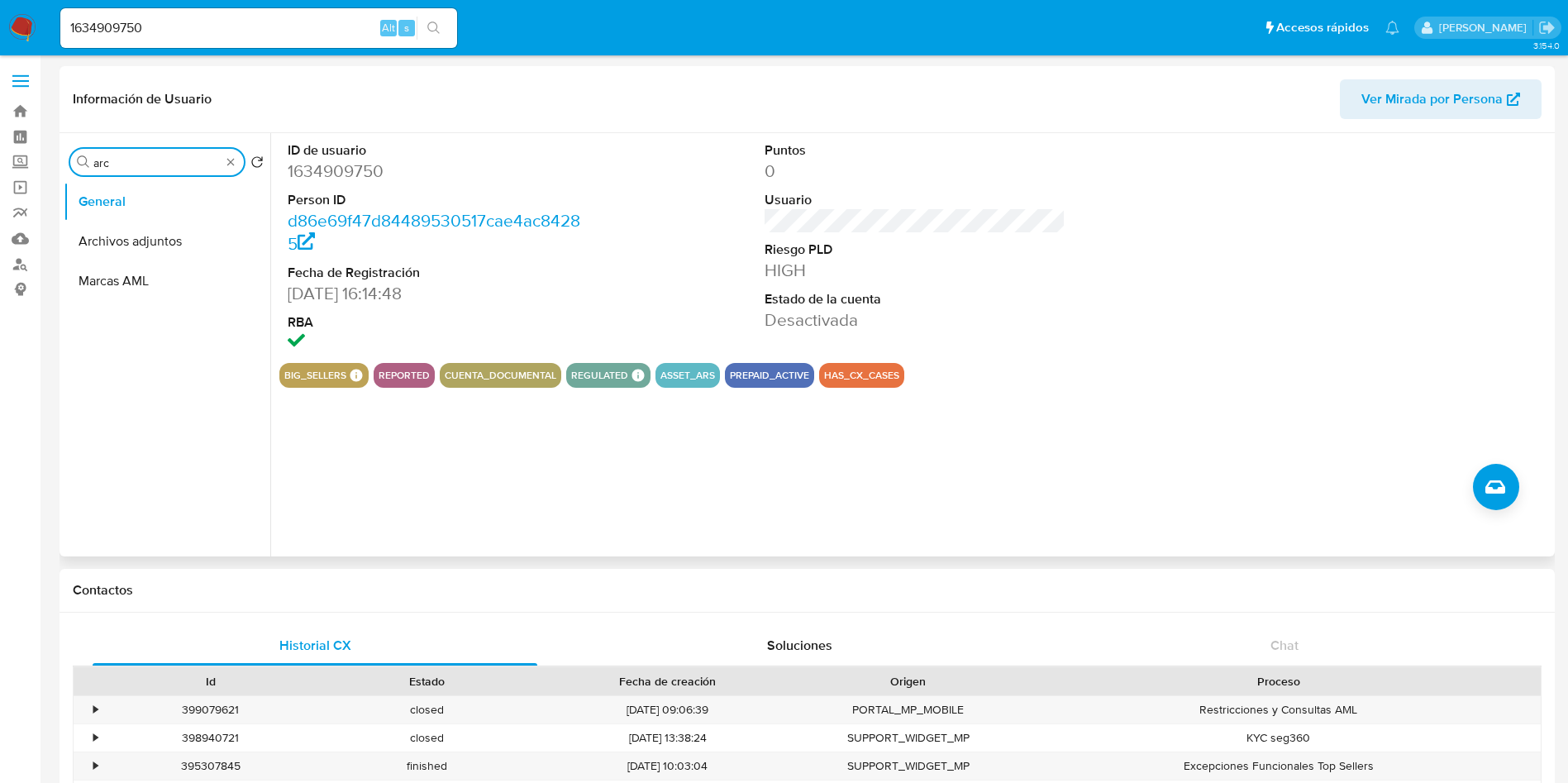
type input "arc"
click at [161, 251] on button "Archivos adjuntos" at bounding box center [166, 241] width 206 height 39
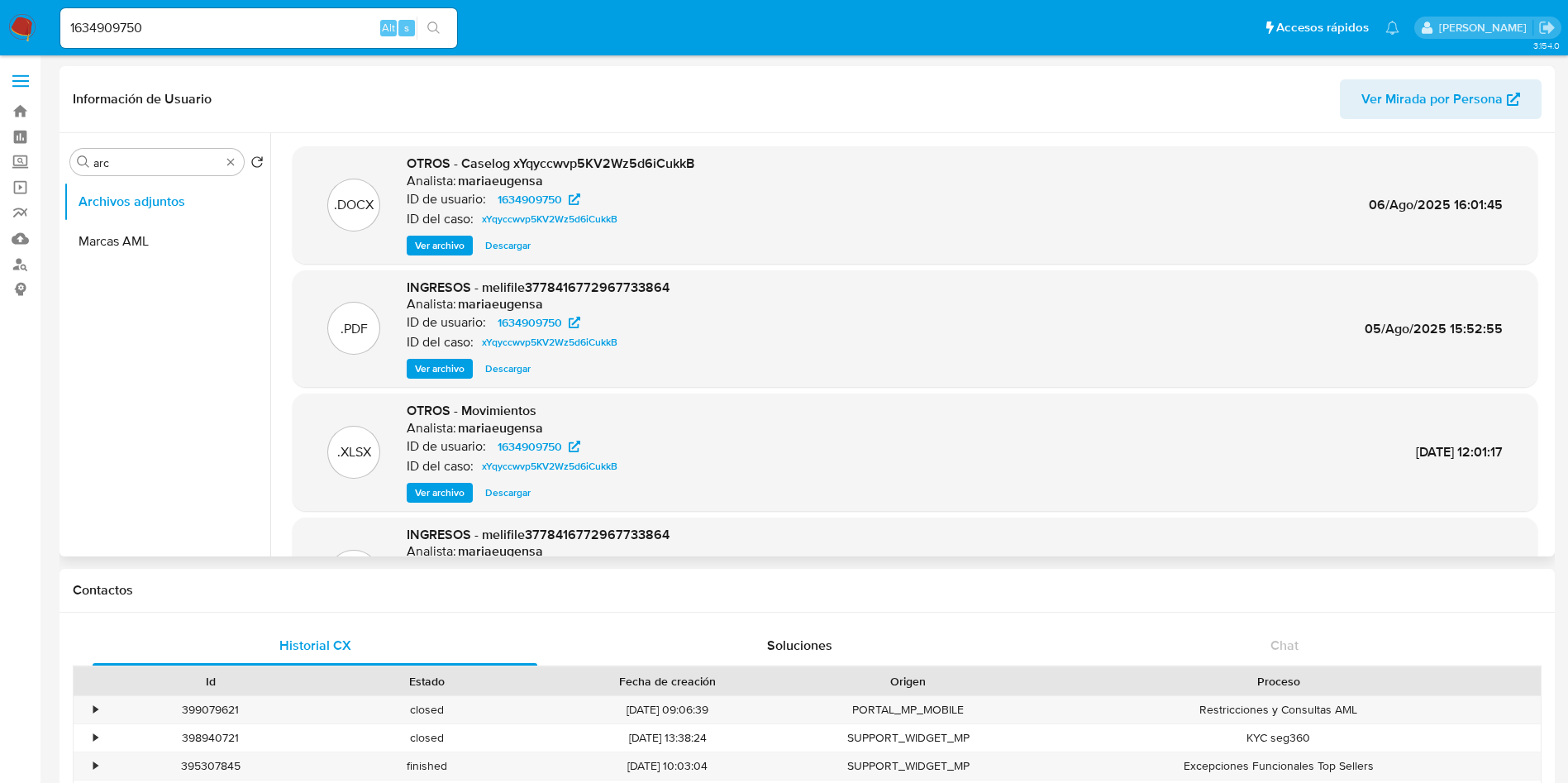
click at [462, 247] on span "Ver archivo" at bounding box center [440, 245] width 50 height 16
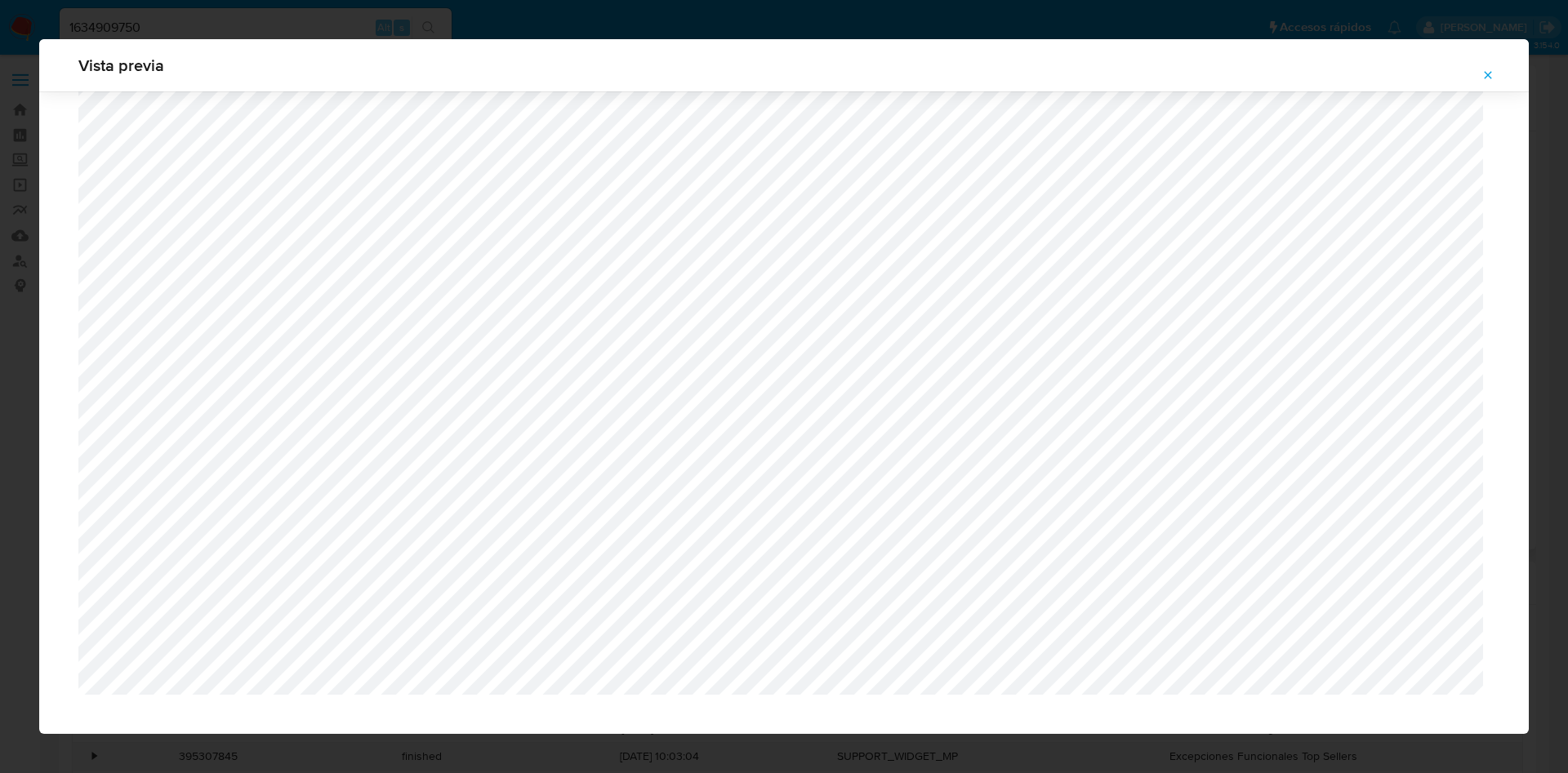
scroll to position [1371, 0]
click at [1484, 76] on icon "Attachment preview" at bounding box center [1488, 75] width 13 height 13
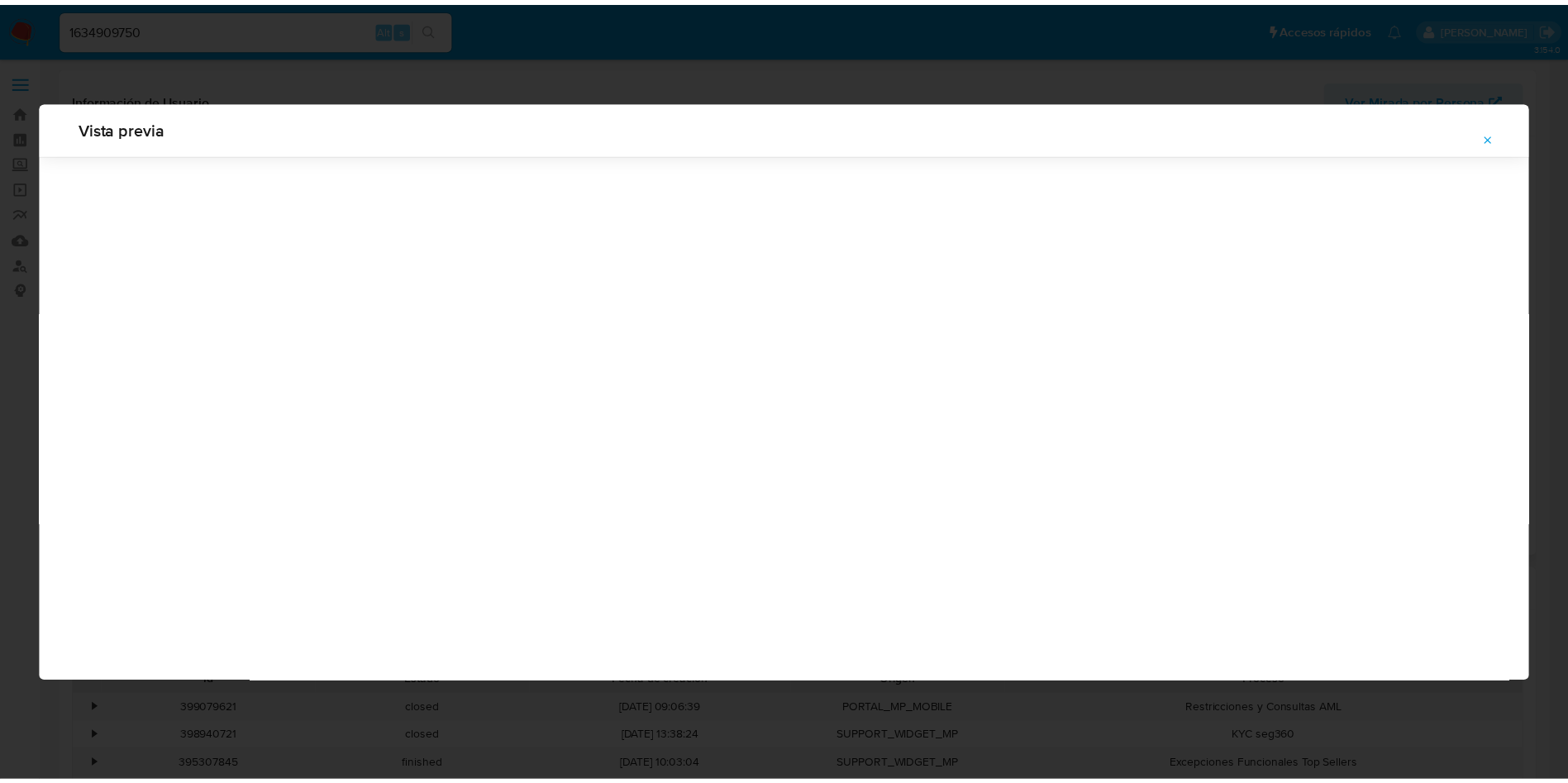
scroll to position [0, 0]
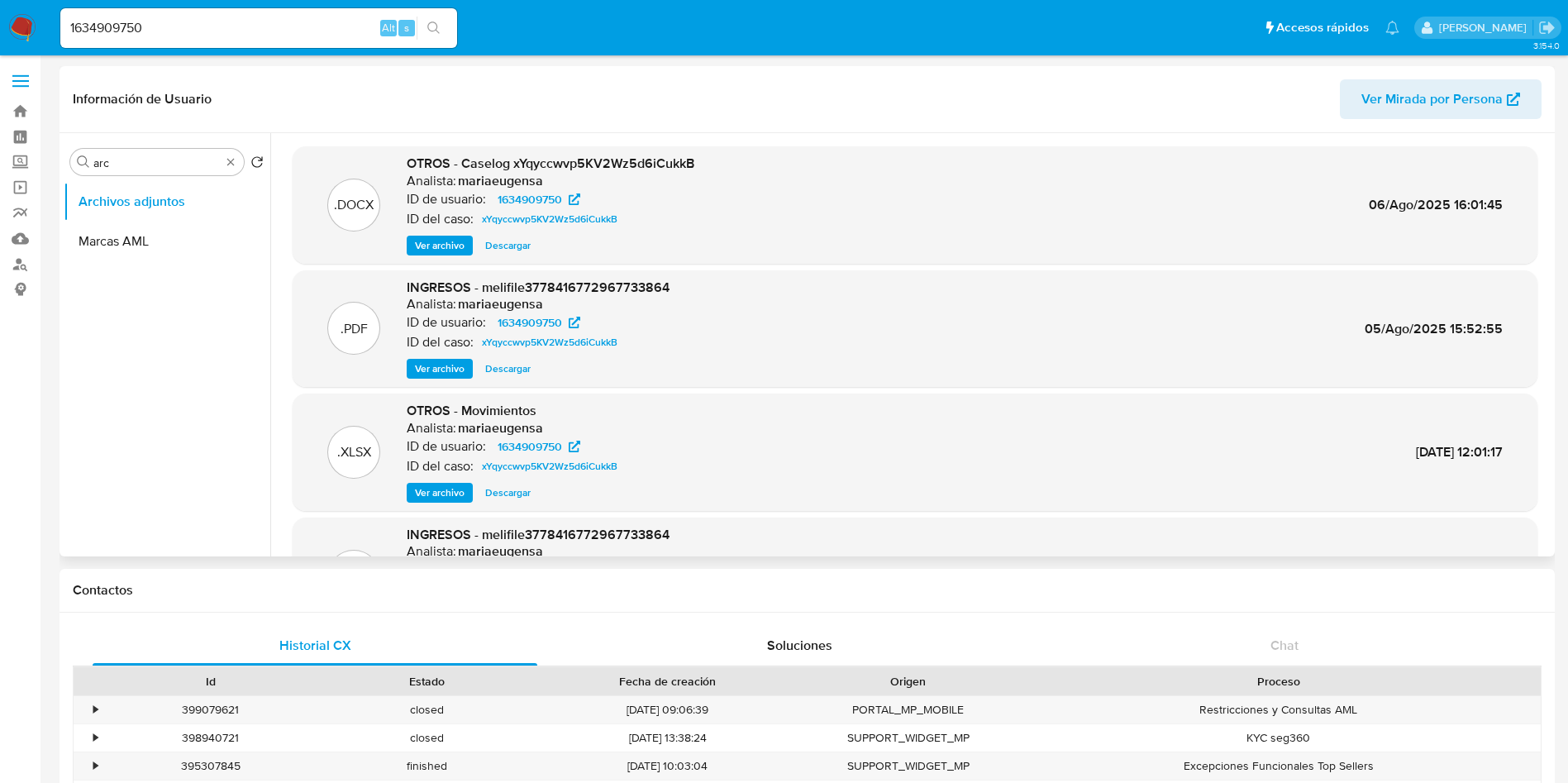
click at [260, 45] on div "1634909750 Alt s" at bounding box center [258, 28] width 397 height 39
click at [271, 22] on input "1634909750" at bounding box center [258, 28] width 397 height 21
paste input "583391379"
type input "583391379"
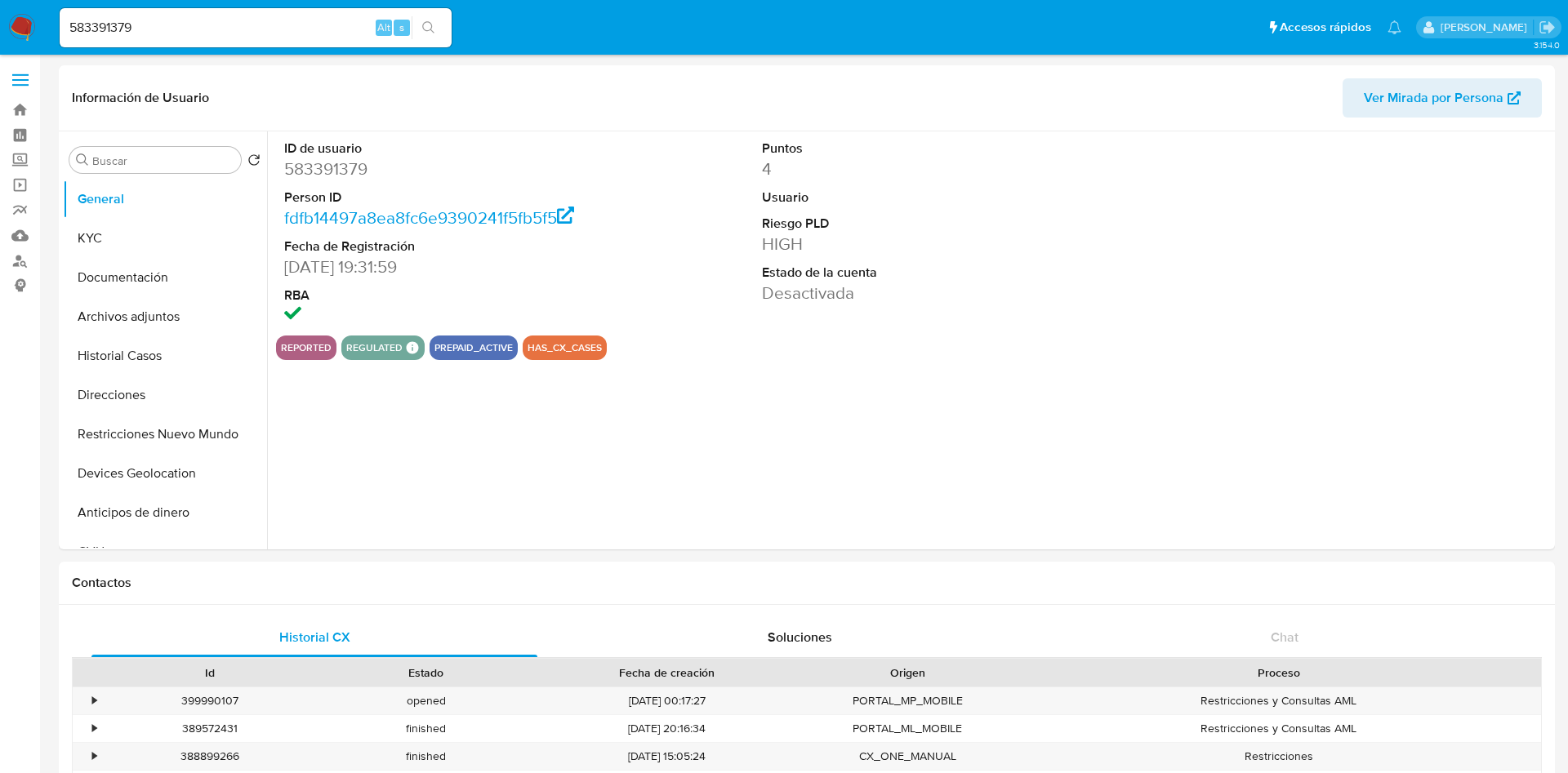
select select "10"
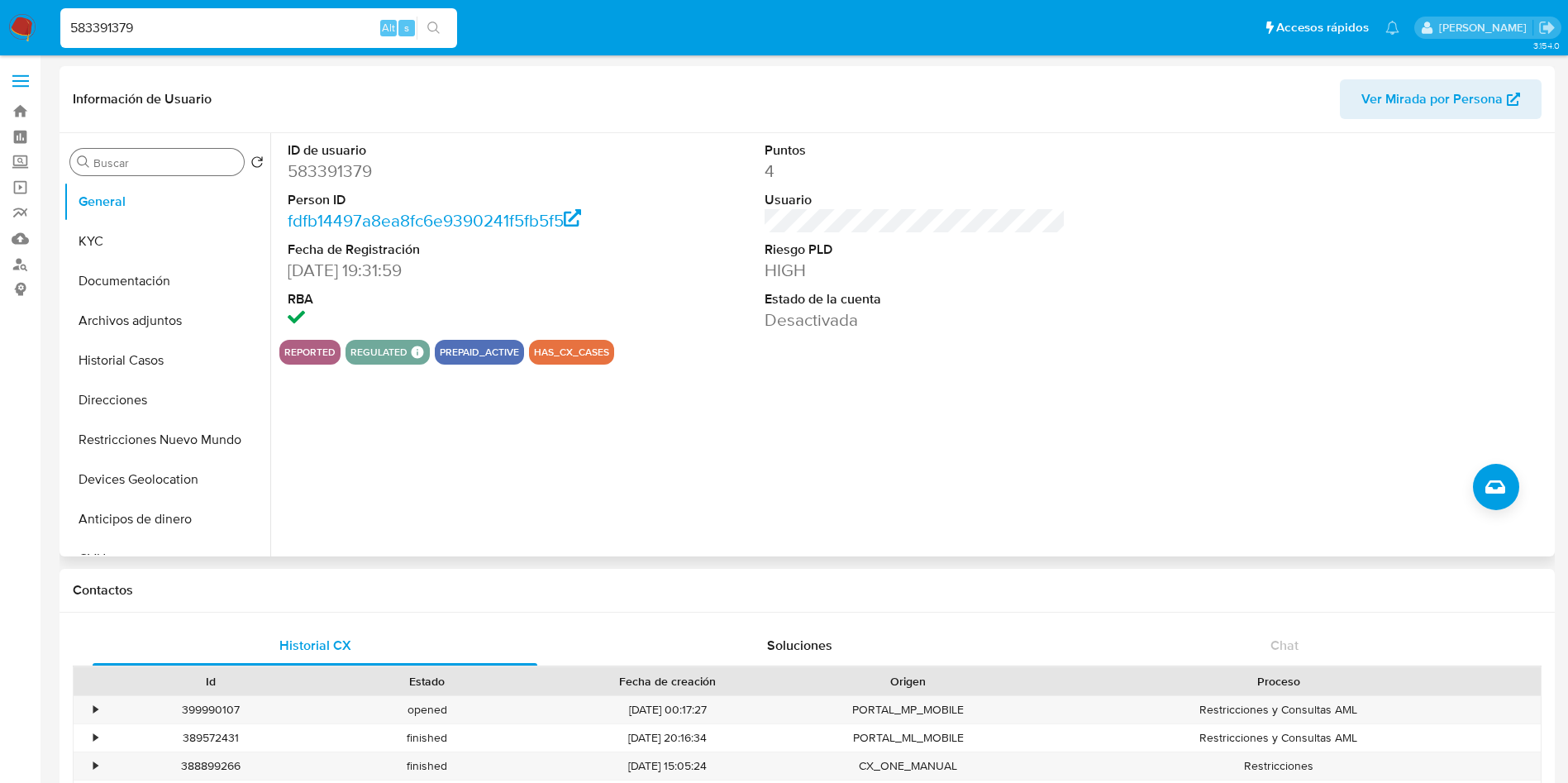
click at [133, 163] on input "Buscar" at bounding box center [165, 162] width 144 height 14
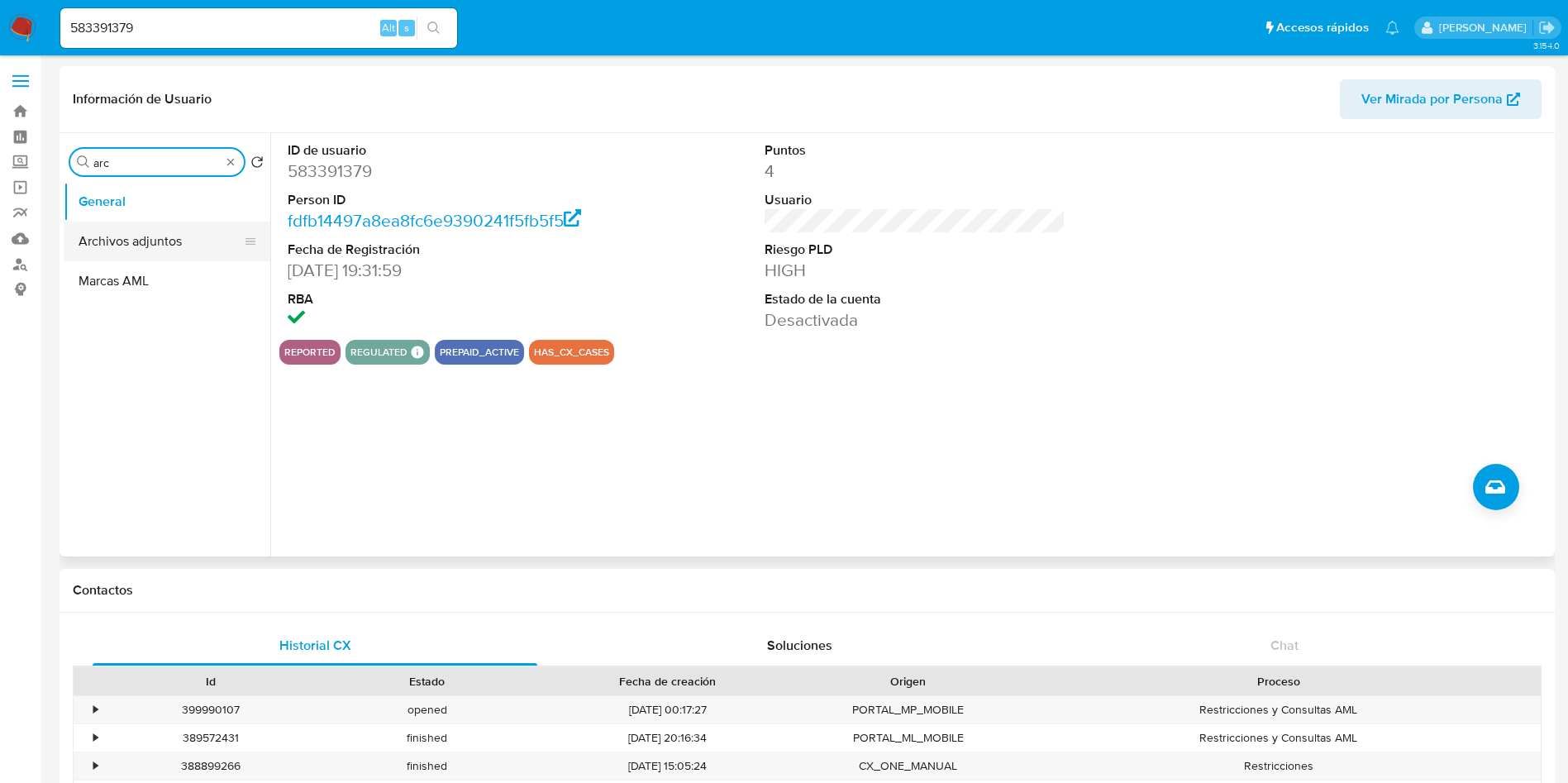
type input "arc"
click at [148, 240] on button "Archivos adjuntos" at bounding box center [159, 241] width 193 height 39
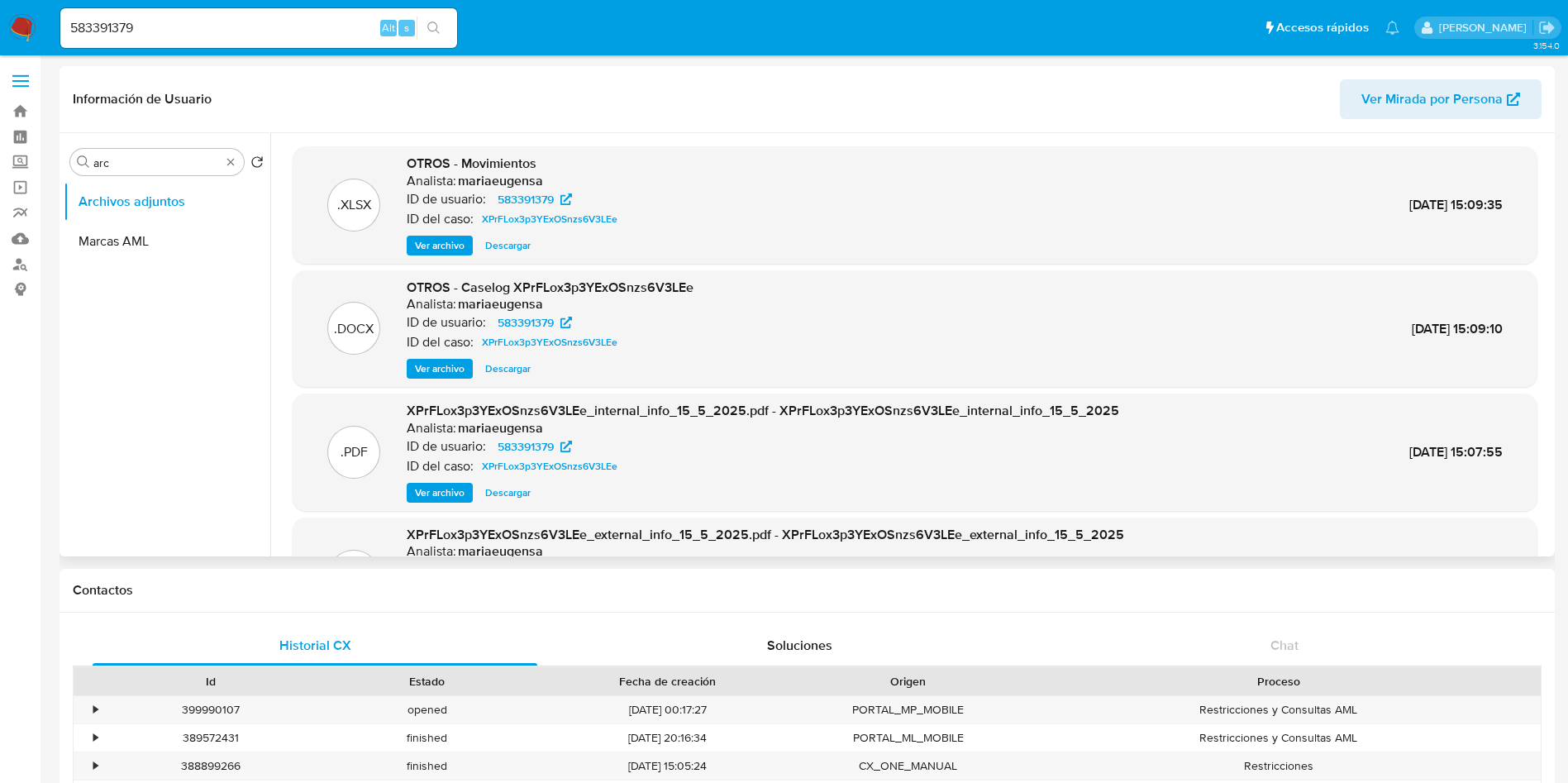
click at [447, 368] on span "Ver archivo" at bounding box center [440, 368] width 50 height 16
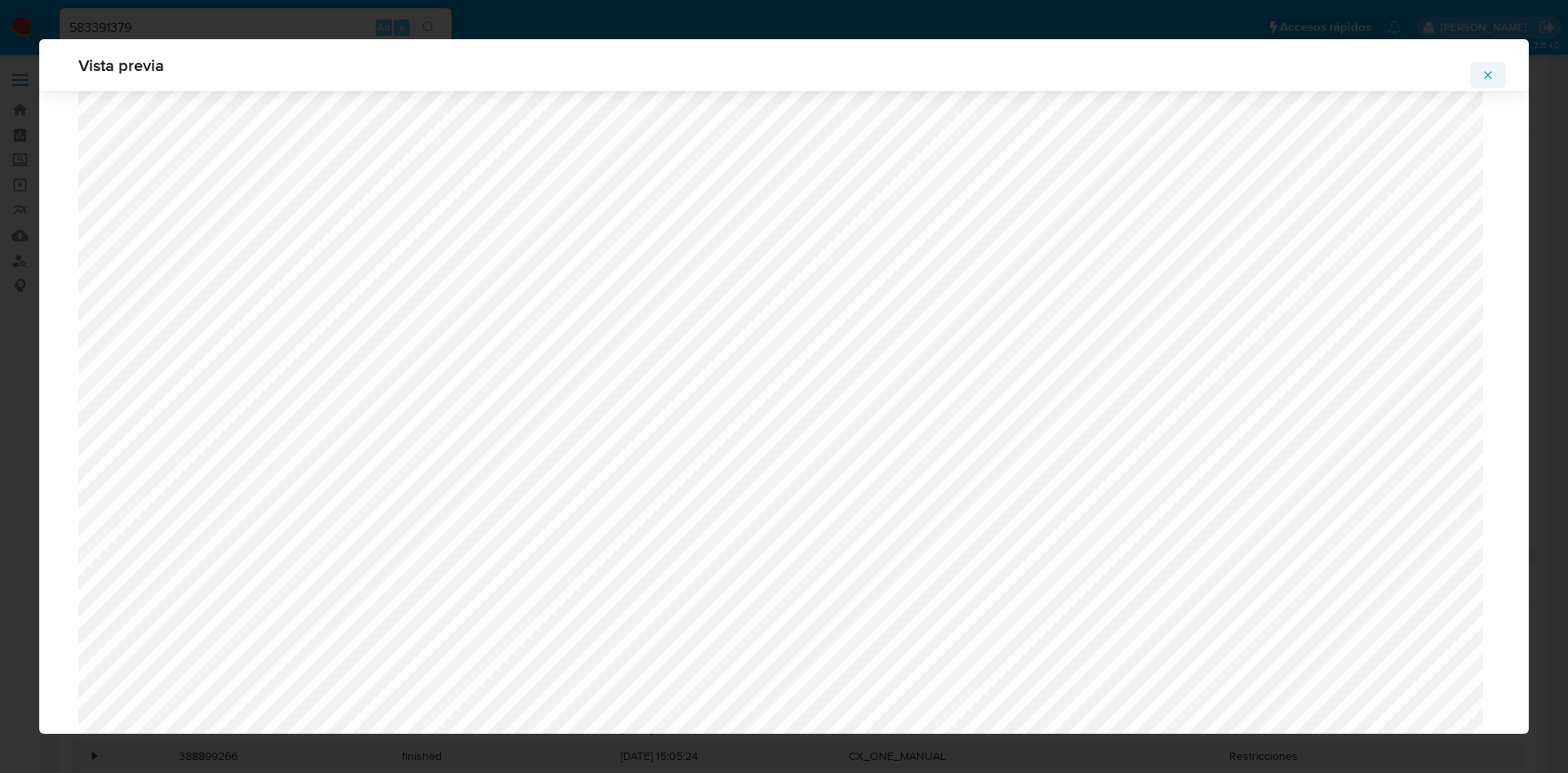
scroll to position [948, 0]
click at [1487, 73] on icon "Attachment preview" at bounding box center [1488, 75] width 13 height 13
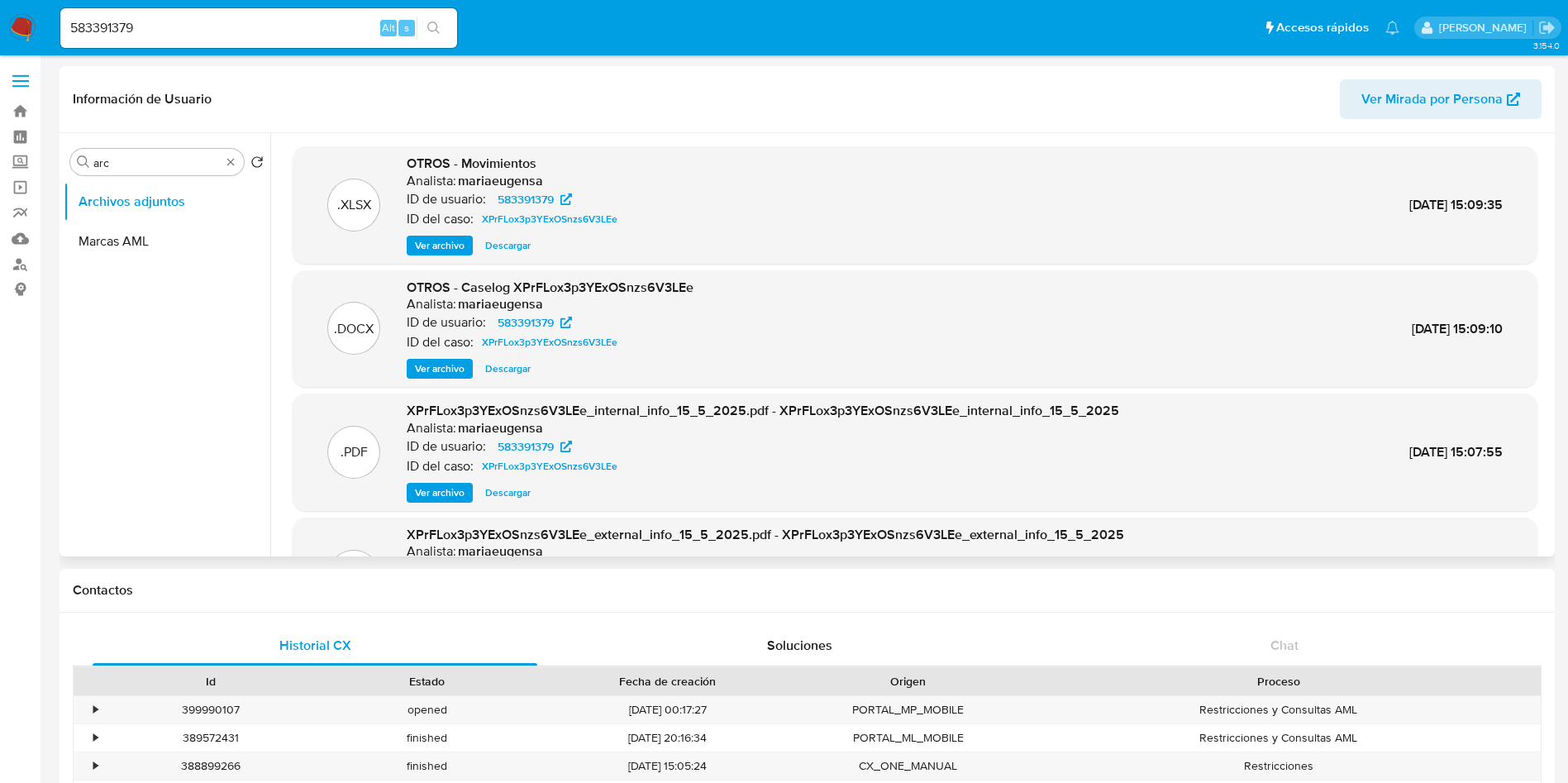
click at [275, 14] on div "583391379 Alt s" at bounding box center [258, 28] width 397 height 39
click at [267, 27] on input "583391379" at bounding box center [258, 28] width 397 height 21
click at [267, 26] on input "583391379" at bounding box center [258, 28] width 397 height 21
paste input "68417286"
type input "684172869"
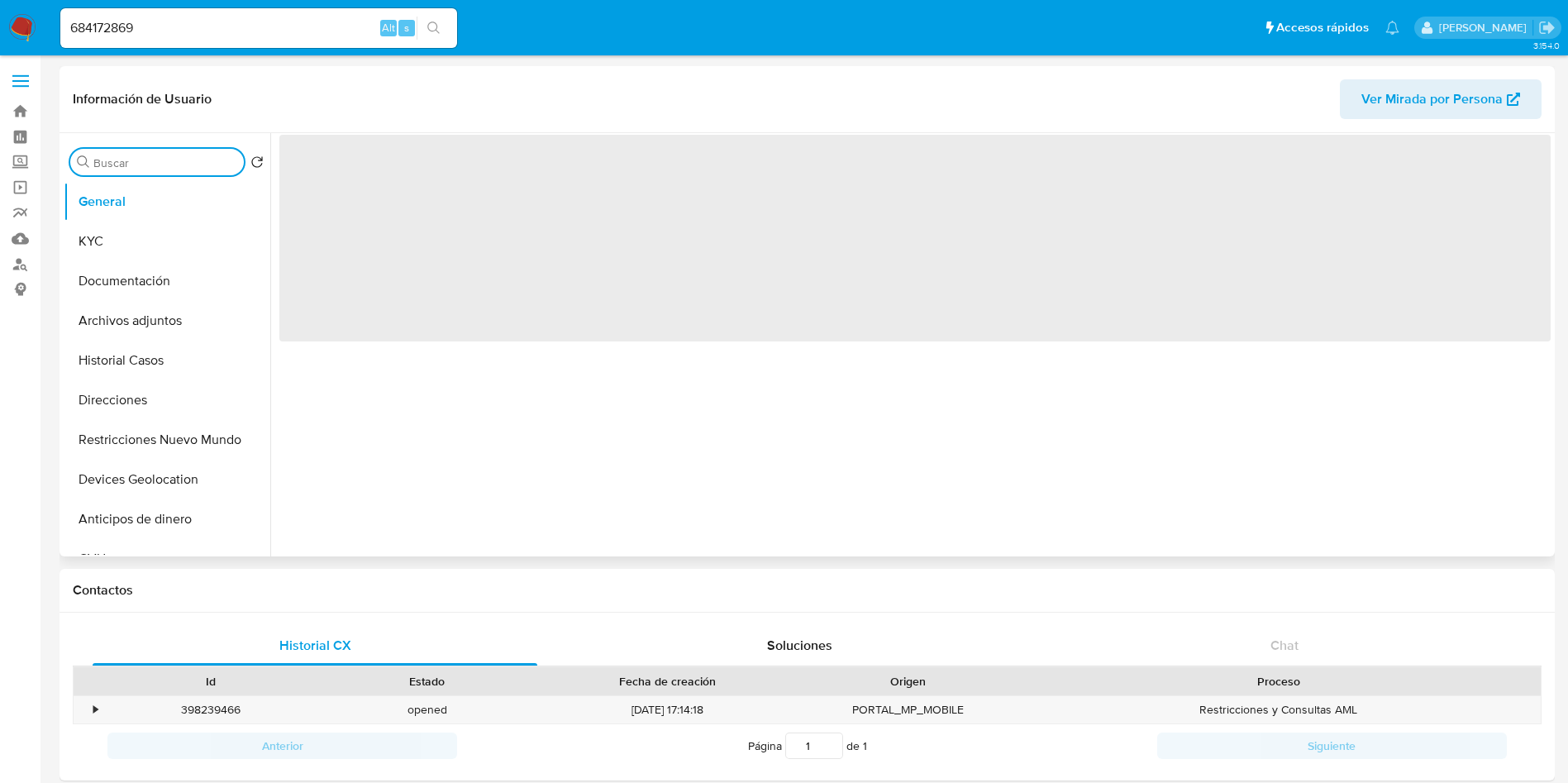
click at [133, 159] on input "Buscar" at bounding box center [165, 162] width 144 height 14
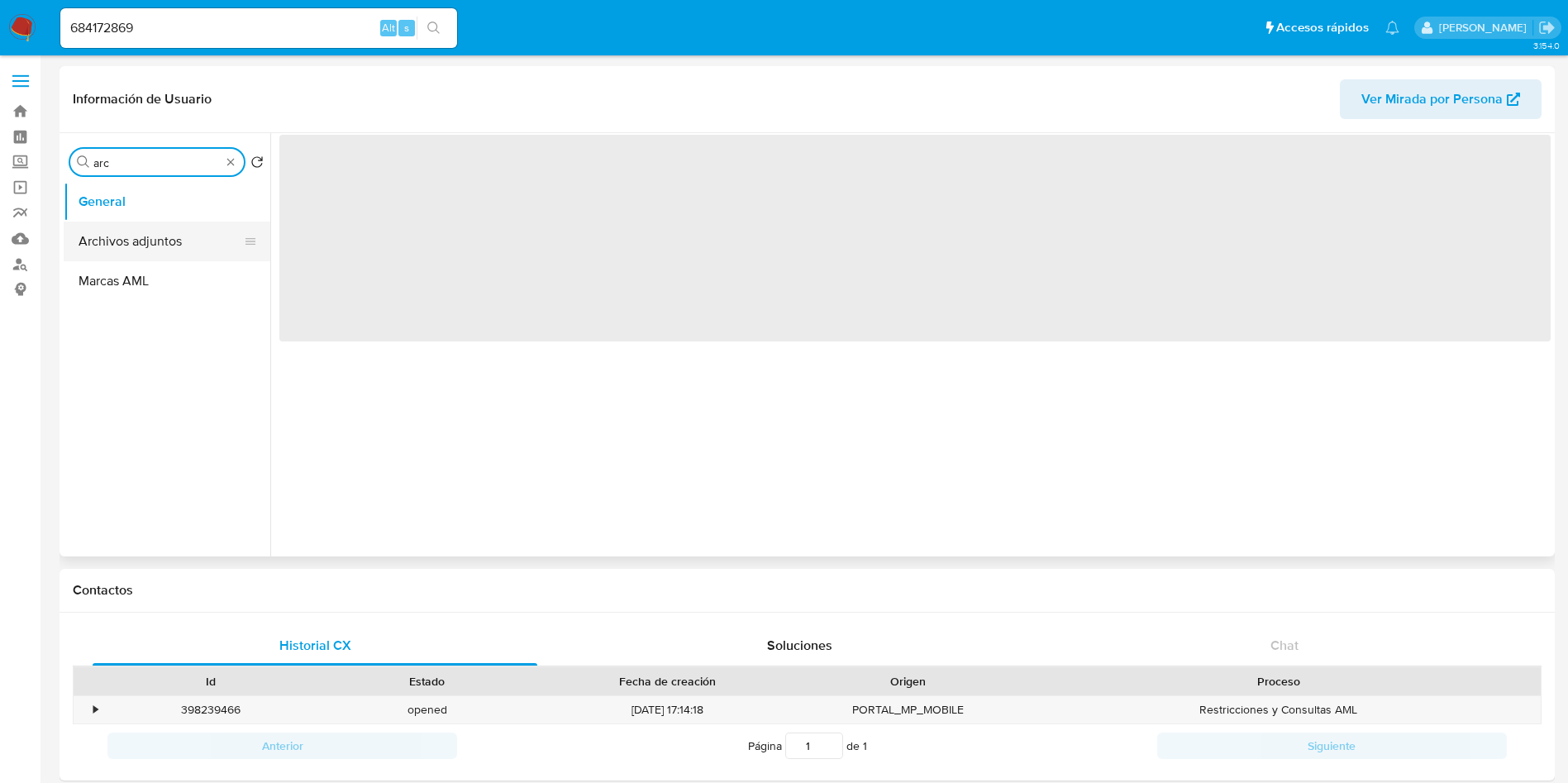
type input "arc"
click at [143, 234] on button "Archivos adjuntos" at bounding box center [159, 241] width 193 height 39
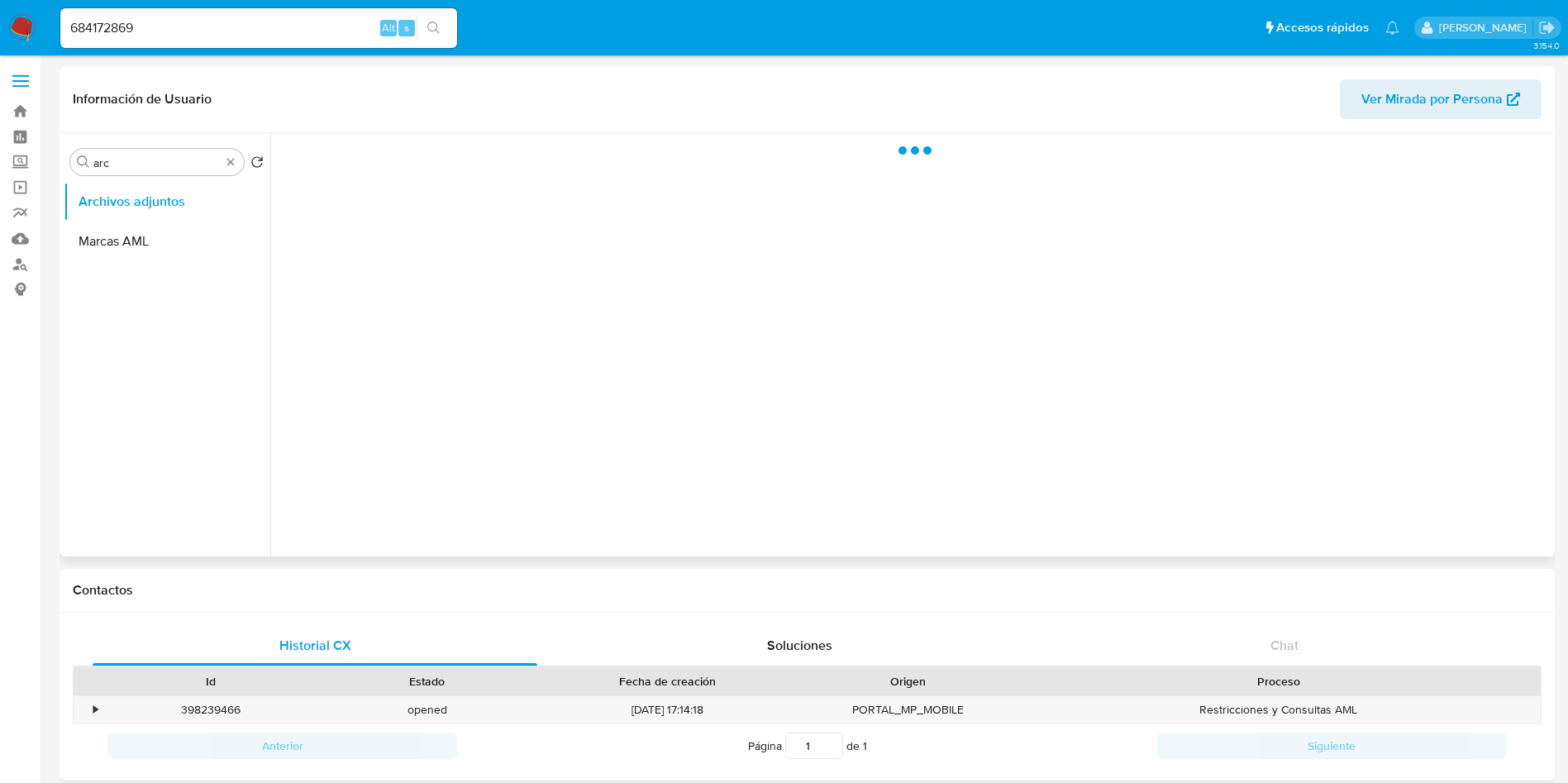
select select "10"
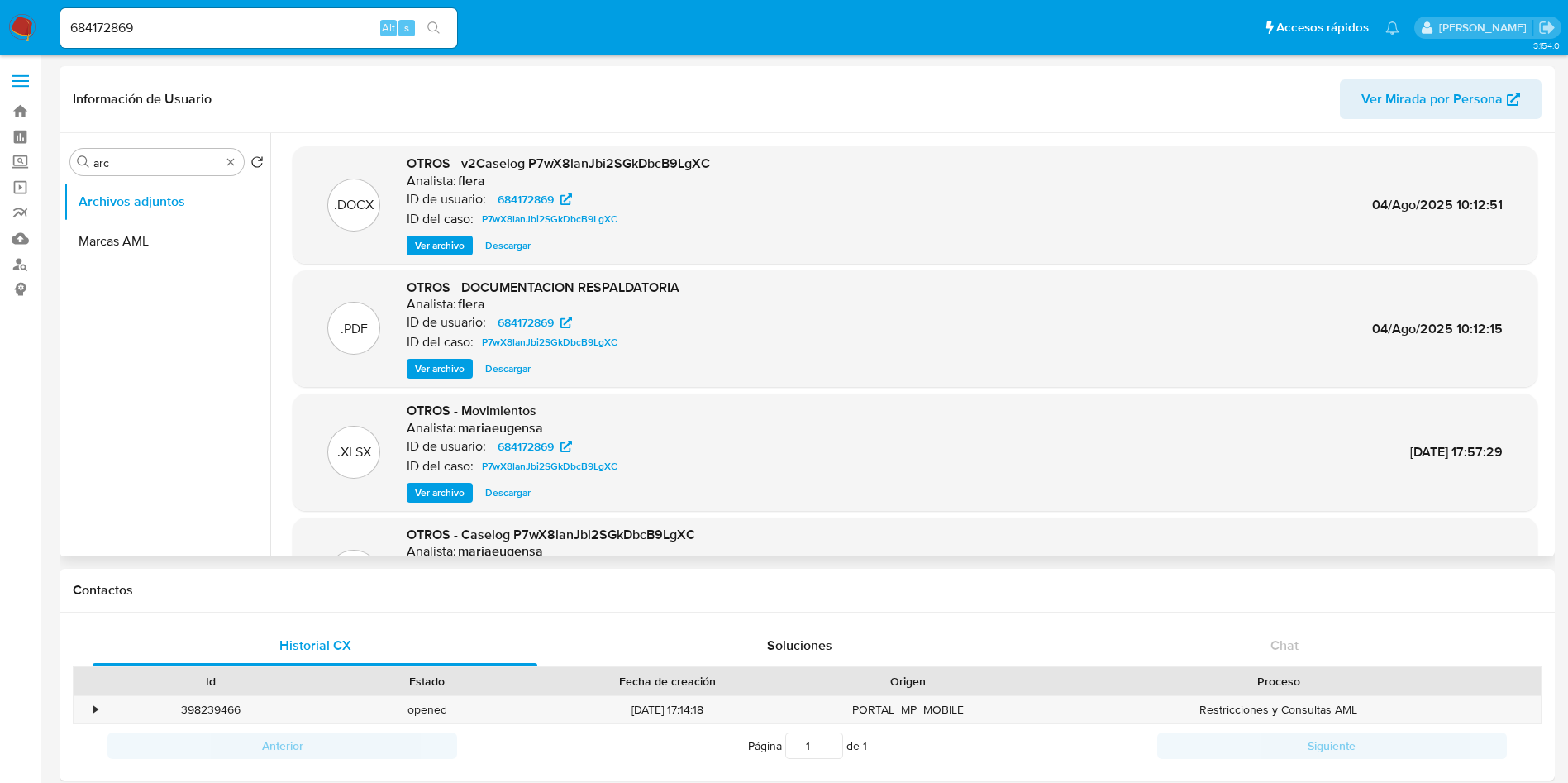
click at [458, 250] on span "Ver archivo" at bounding box center [440, 245] width 50 height 16
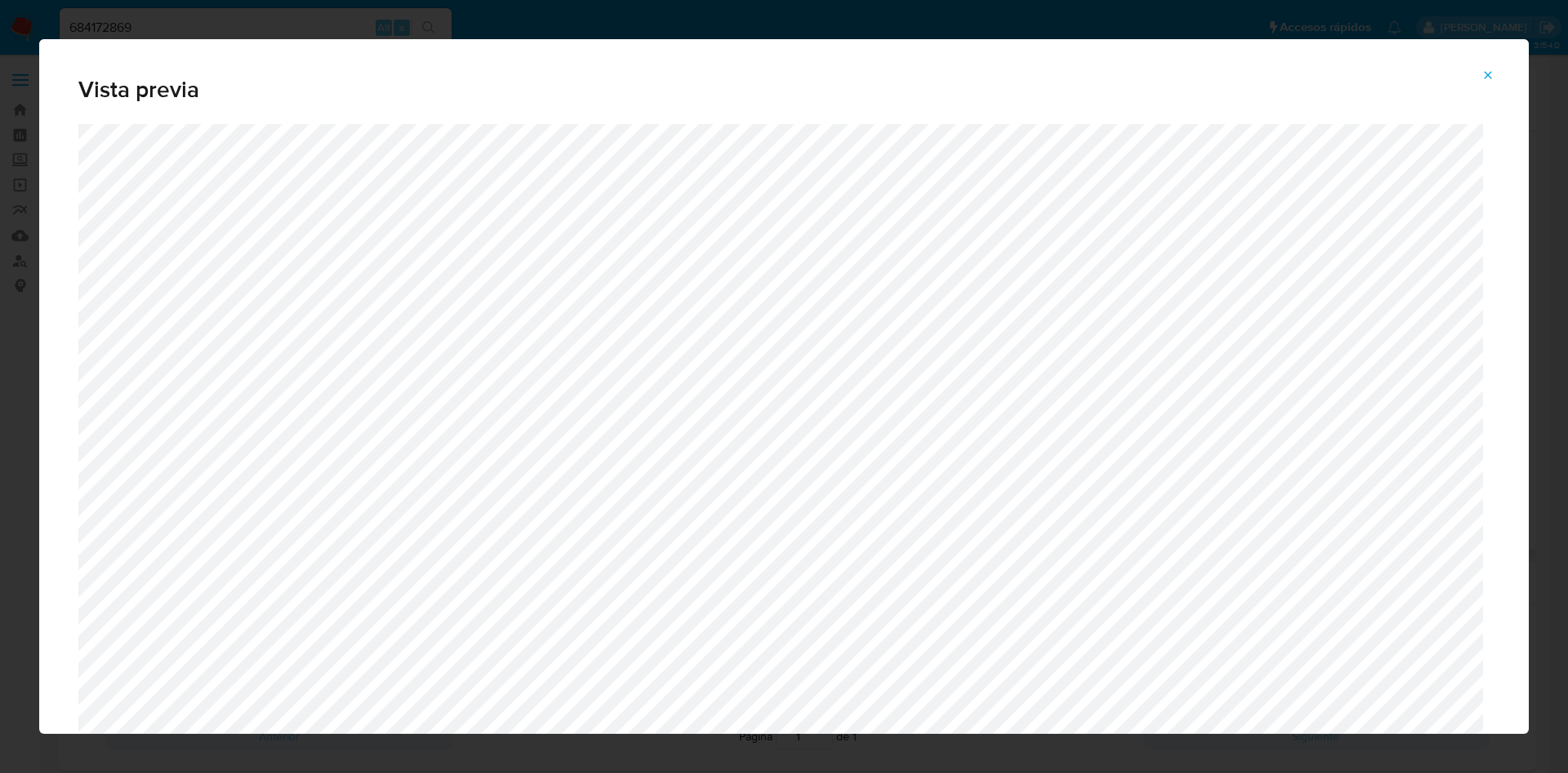
drag, startPoint x: 1490, startPoint y: 74, endPoint x: 1436, endPoint y: 91, distance: 56.6
click at [1485, 76] on icon "Attachment preview" at bounding box center [1488, 75] width 13 height 13
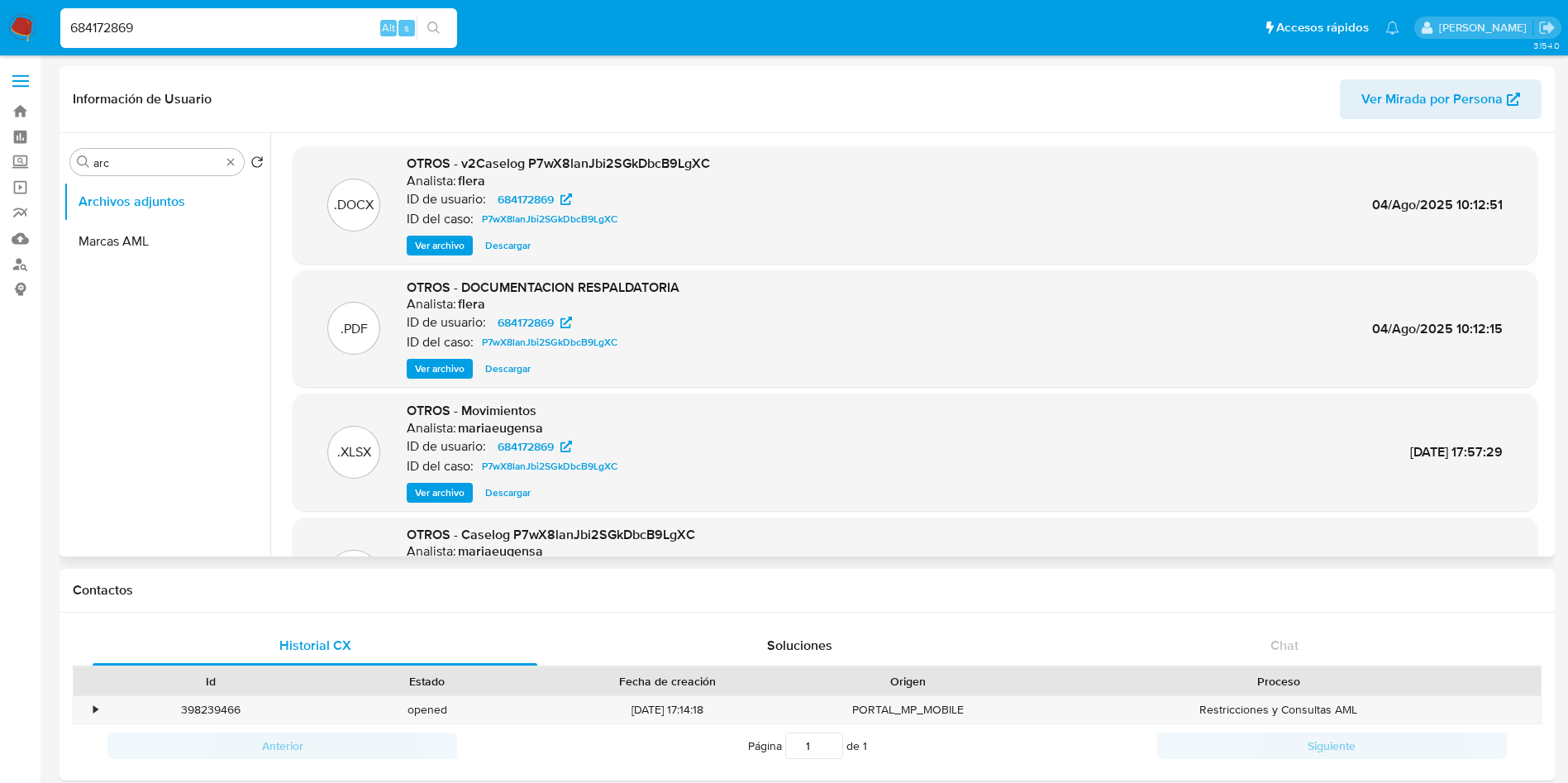
click at [307, 24] on input "684172869" at bounding box center [258, 28] width 397 height 21
paste input "115629394"
type input "115629394"
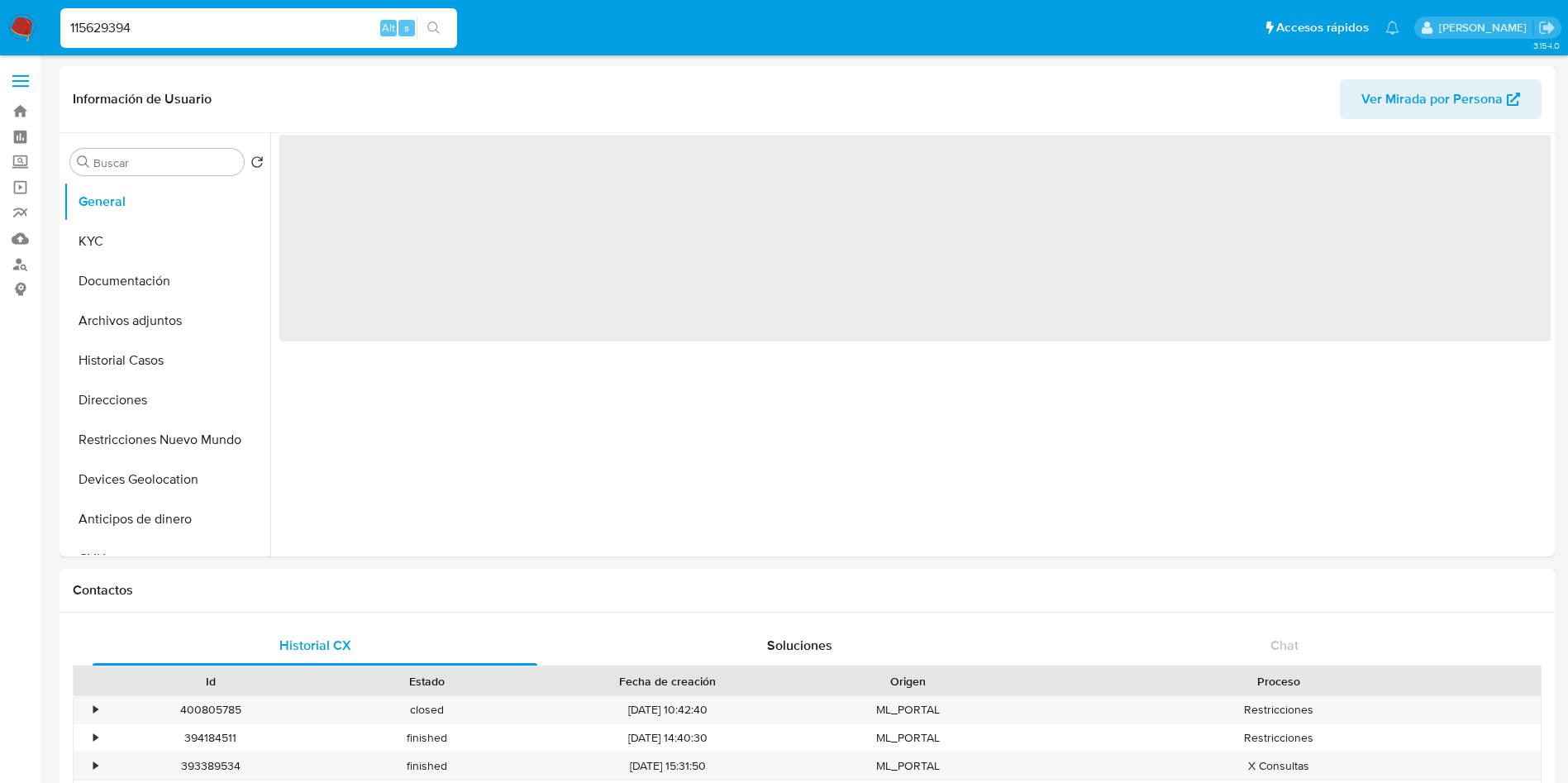
select select "10"
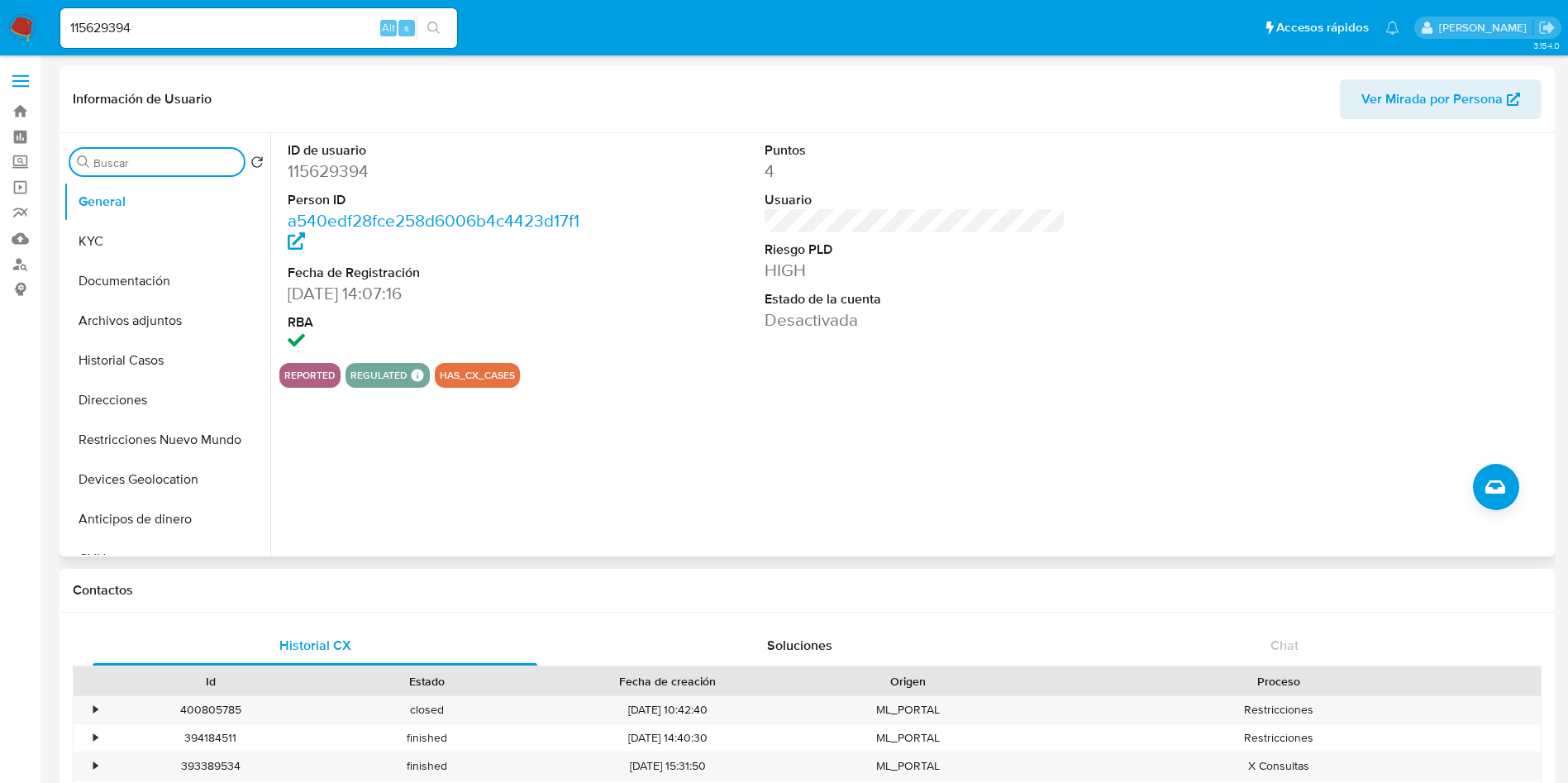
click at [156, 169] on div "Buscar" at bounding box center [157, 162] width 174 height 27
click at [156, 169] on input "Buscar" at bounding box center [165, 162] width 144 height 14
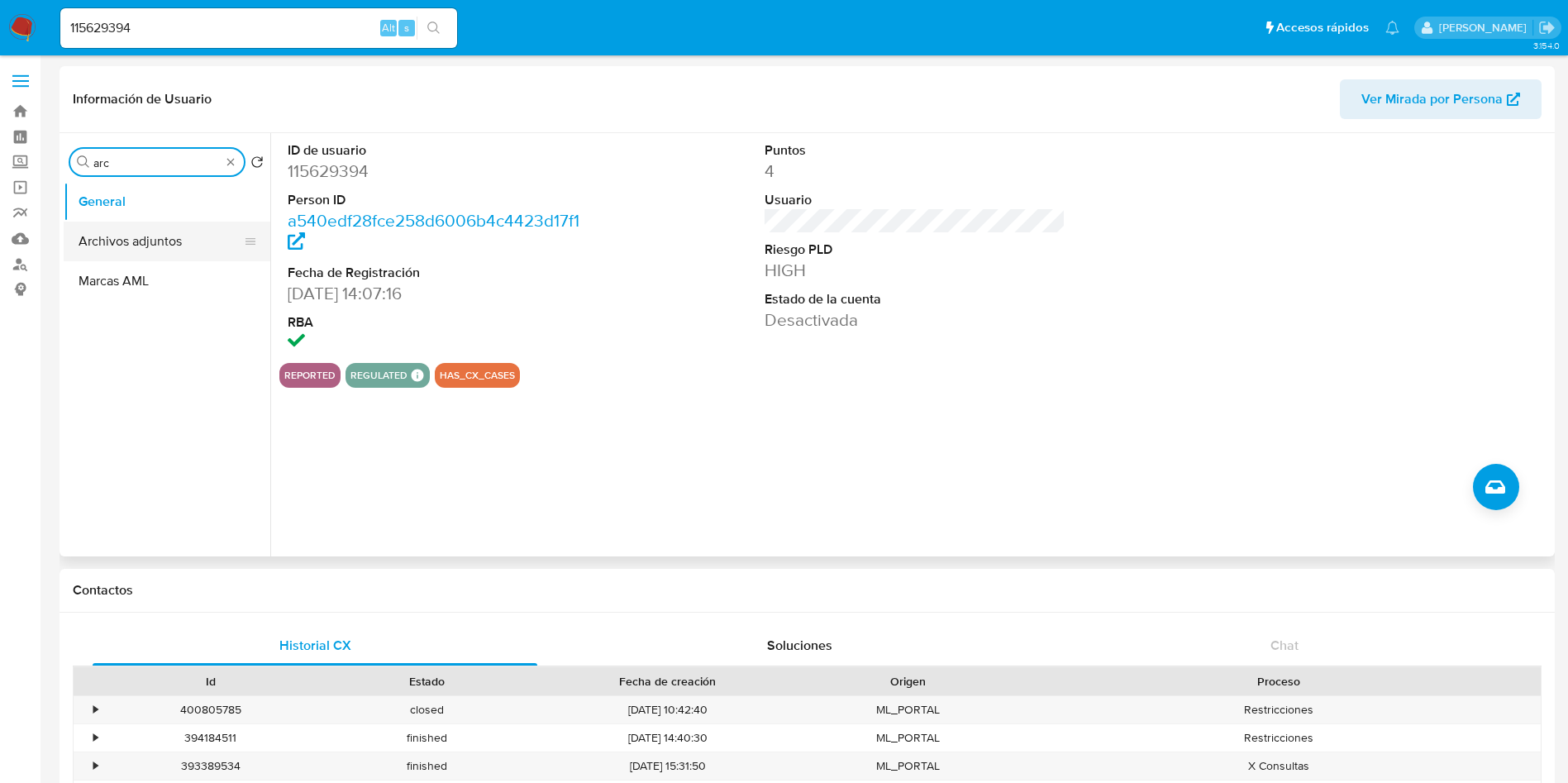
type input "arc"
click at [137, 240] on button "Archivos adjuntos" at bounding box center [159, 241] width 193 height 39
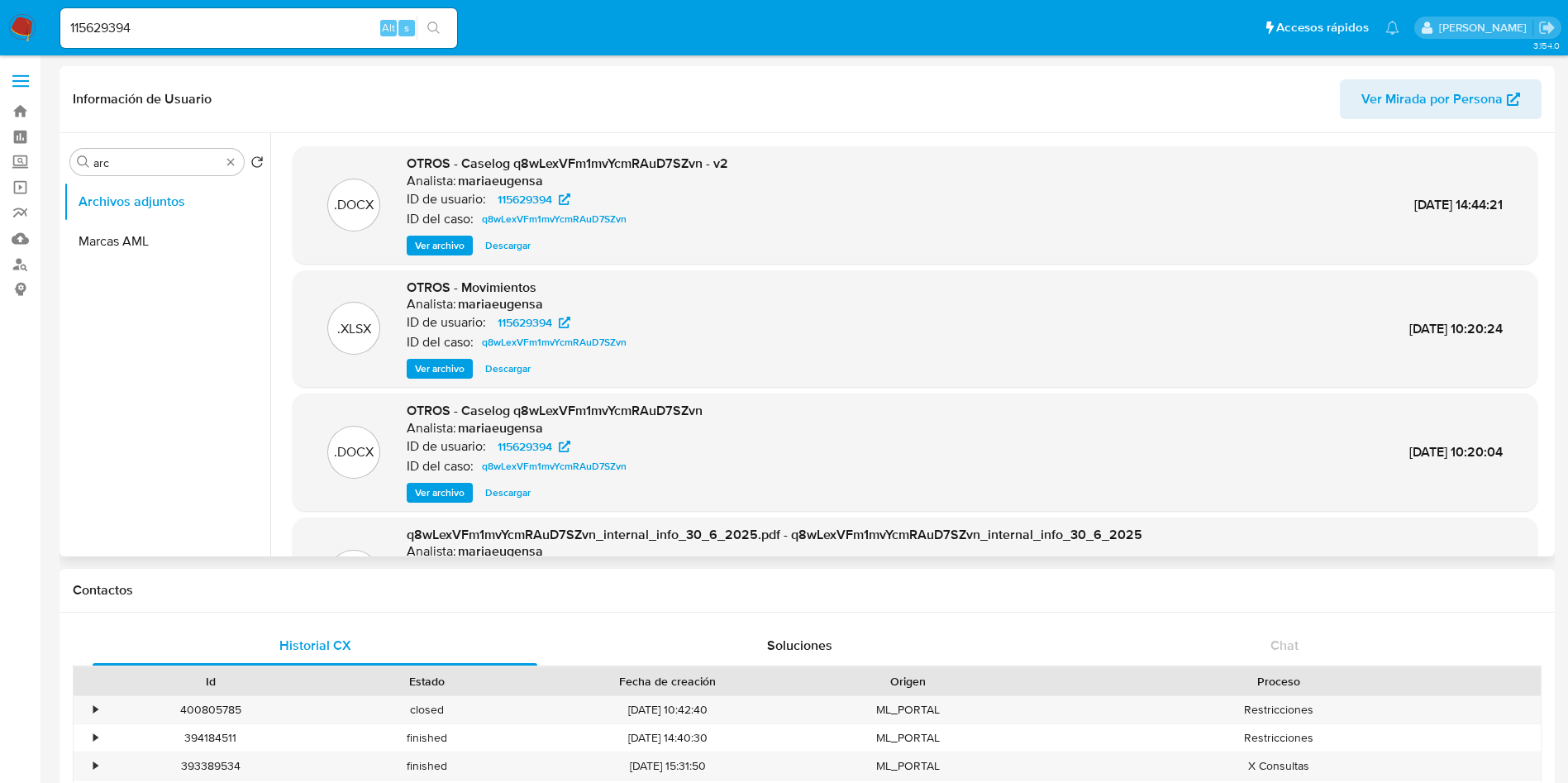
click at [446, 247] on span "Ver archivo" at bounding box center [440, 245] width 50 height 16
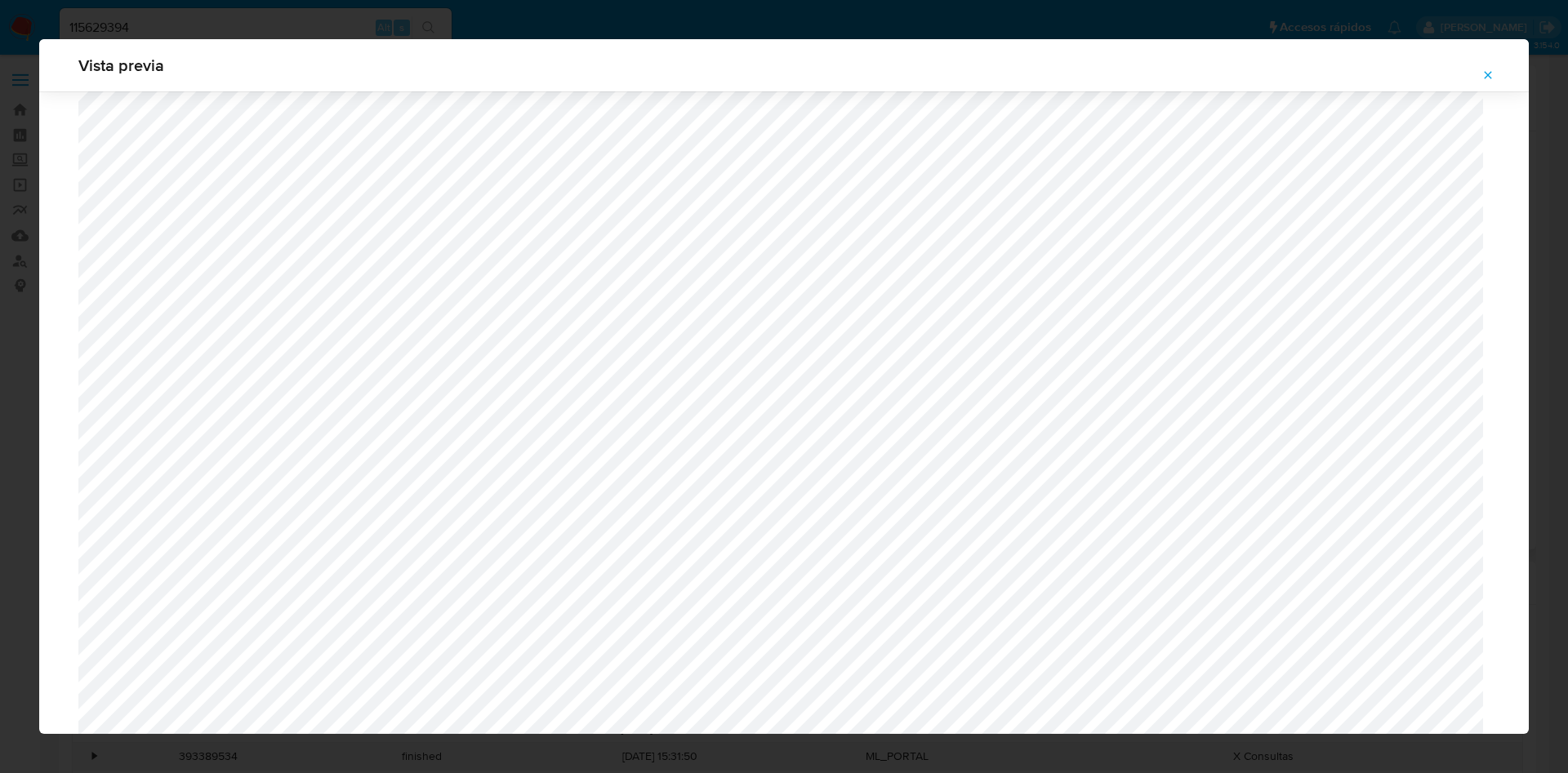
scroll to position [1070, 0]
click at [1487, 72] on icon "Attachment preview" at bounding box center [1488, 75] width 13 height 13
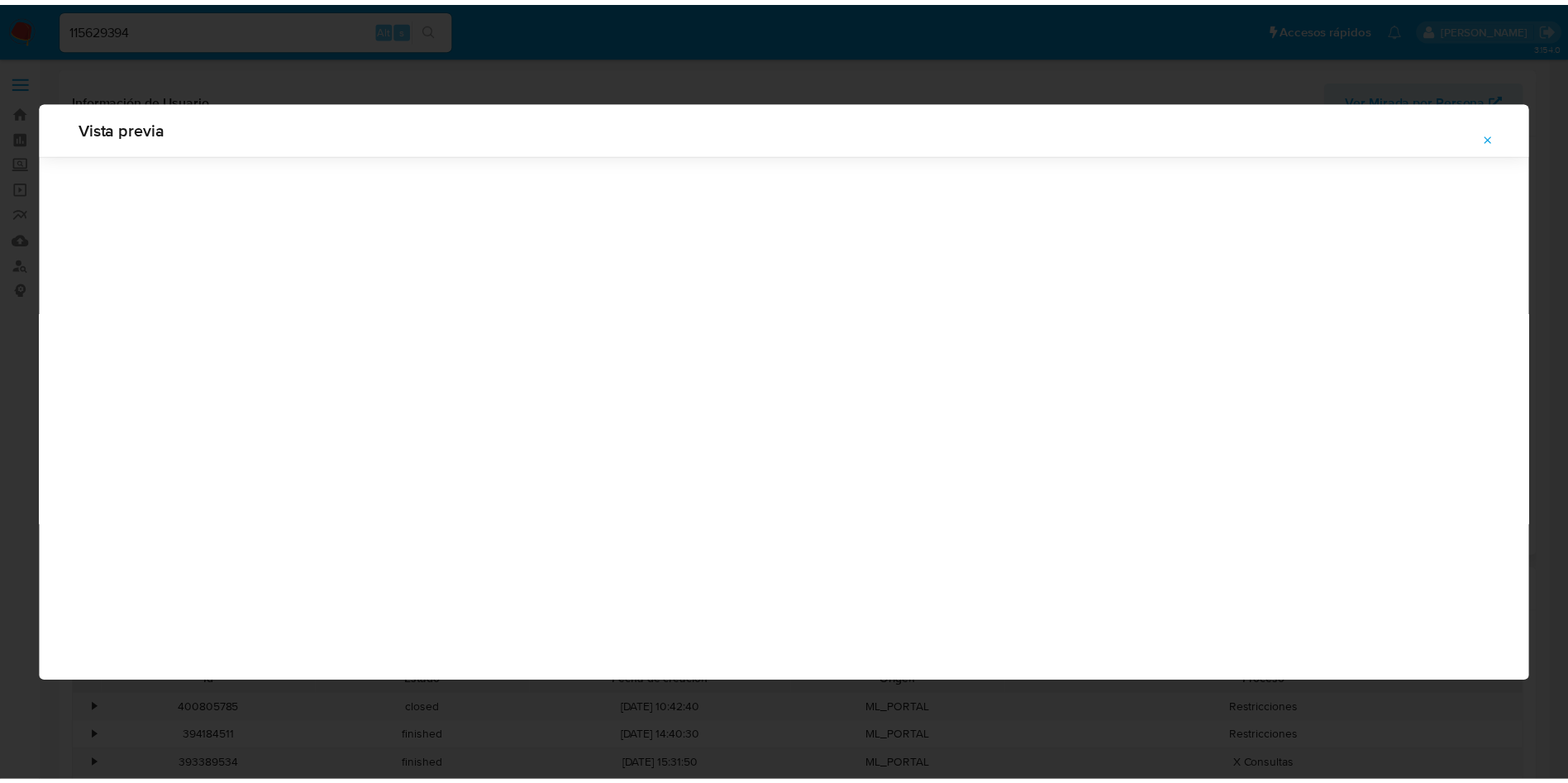
scroll to position [0, 0]
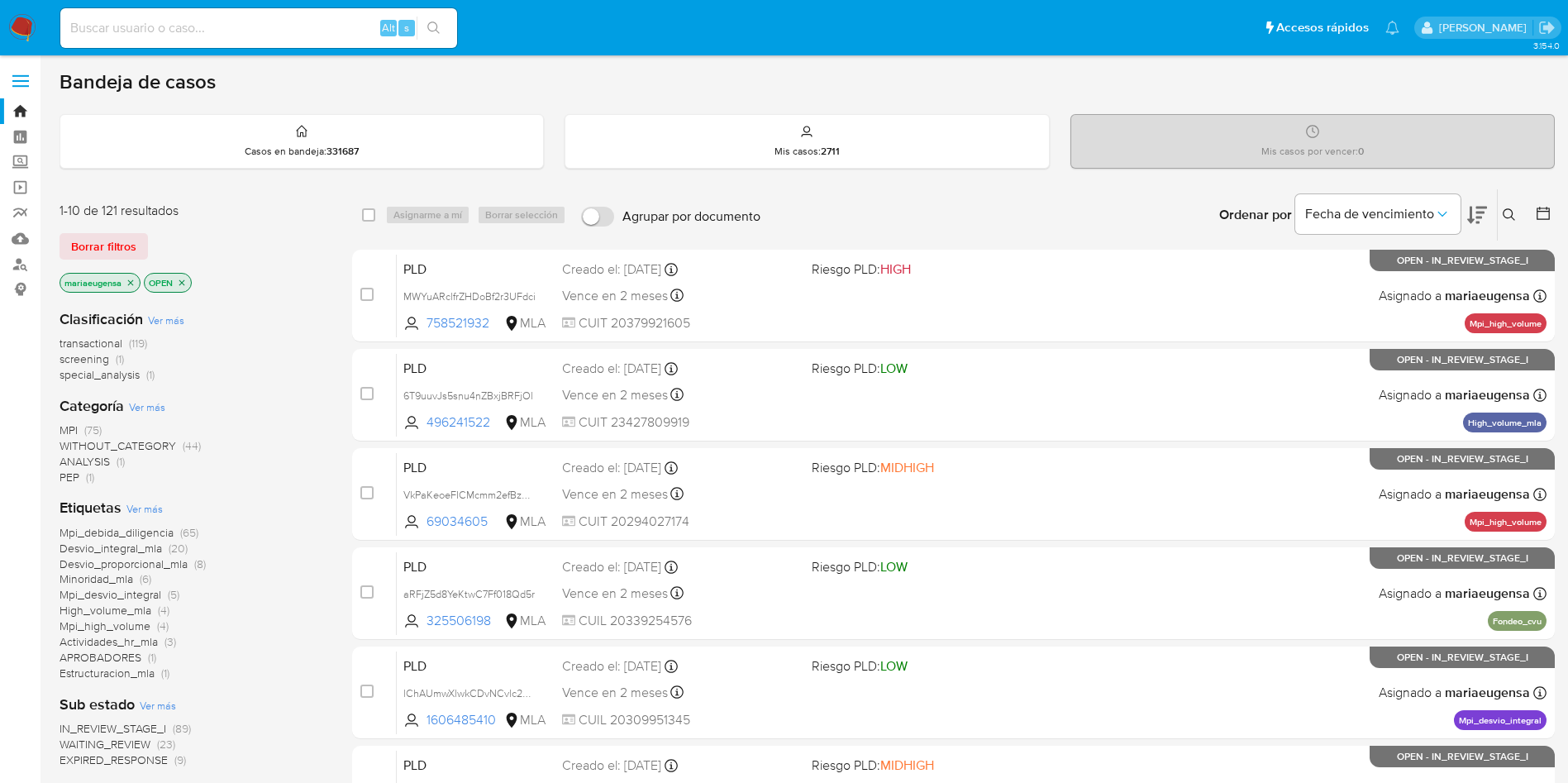
click at [199, 32] on input at bounding box center [258, 28] width 397 height 21
paste input "Sg2MhtX6gu1ECcFTmLwUXGsX"
type input "Sg2MhtX6gu1ECcFTmLwUXGsX"
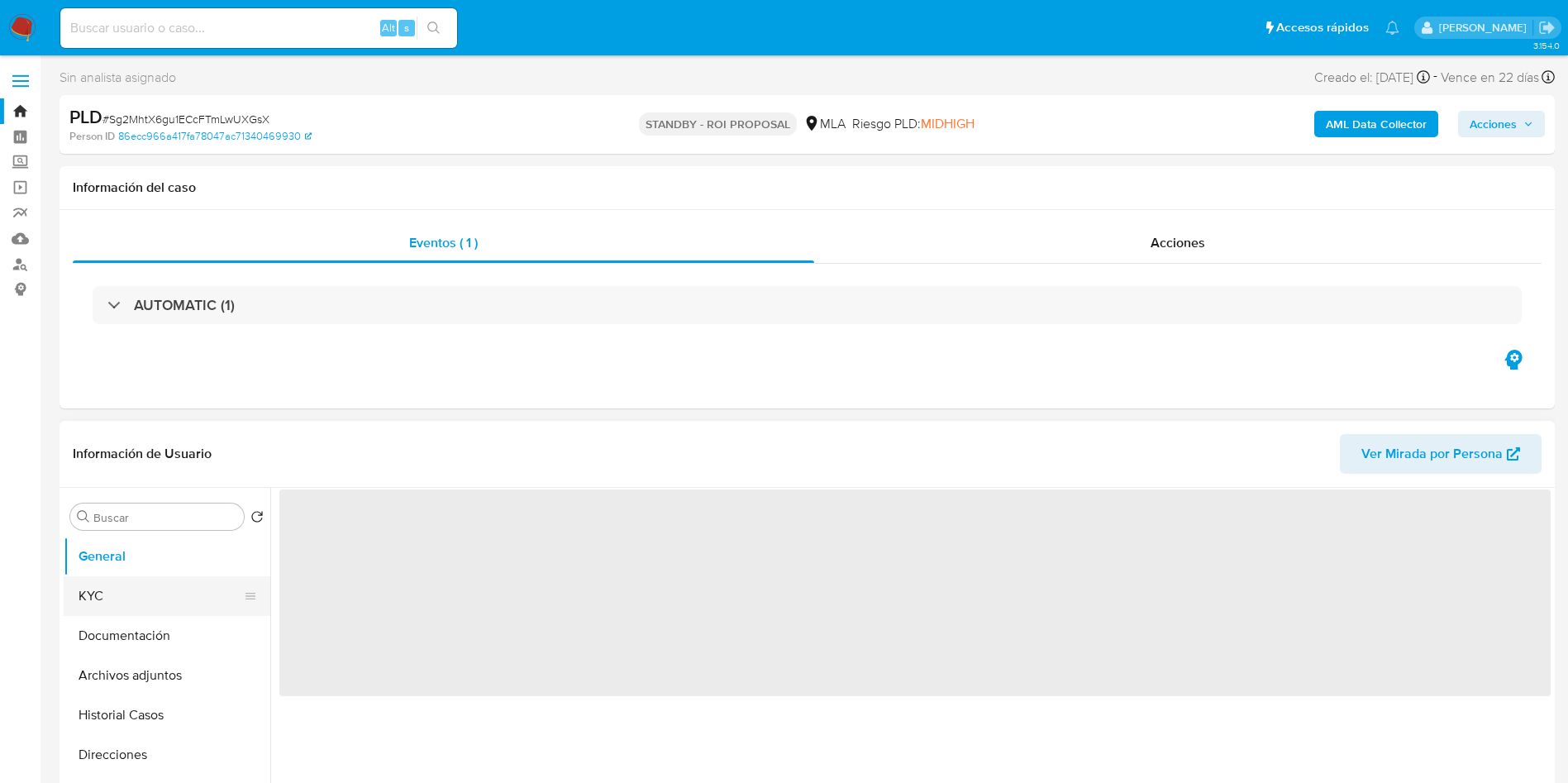
drag, startPoint x: 165, startPoint y: 556, endPoint x: 186, endPoint y: 579, distance: 31.1
click at [165, 556] on button "General" at bounding box center [166, 556] width 206 height 39
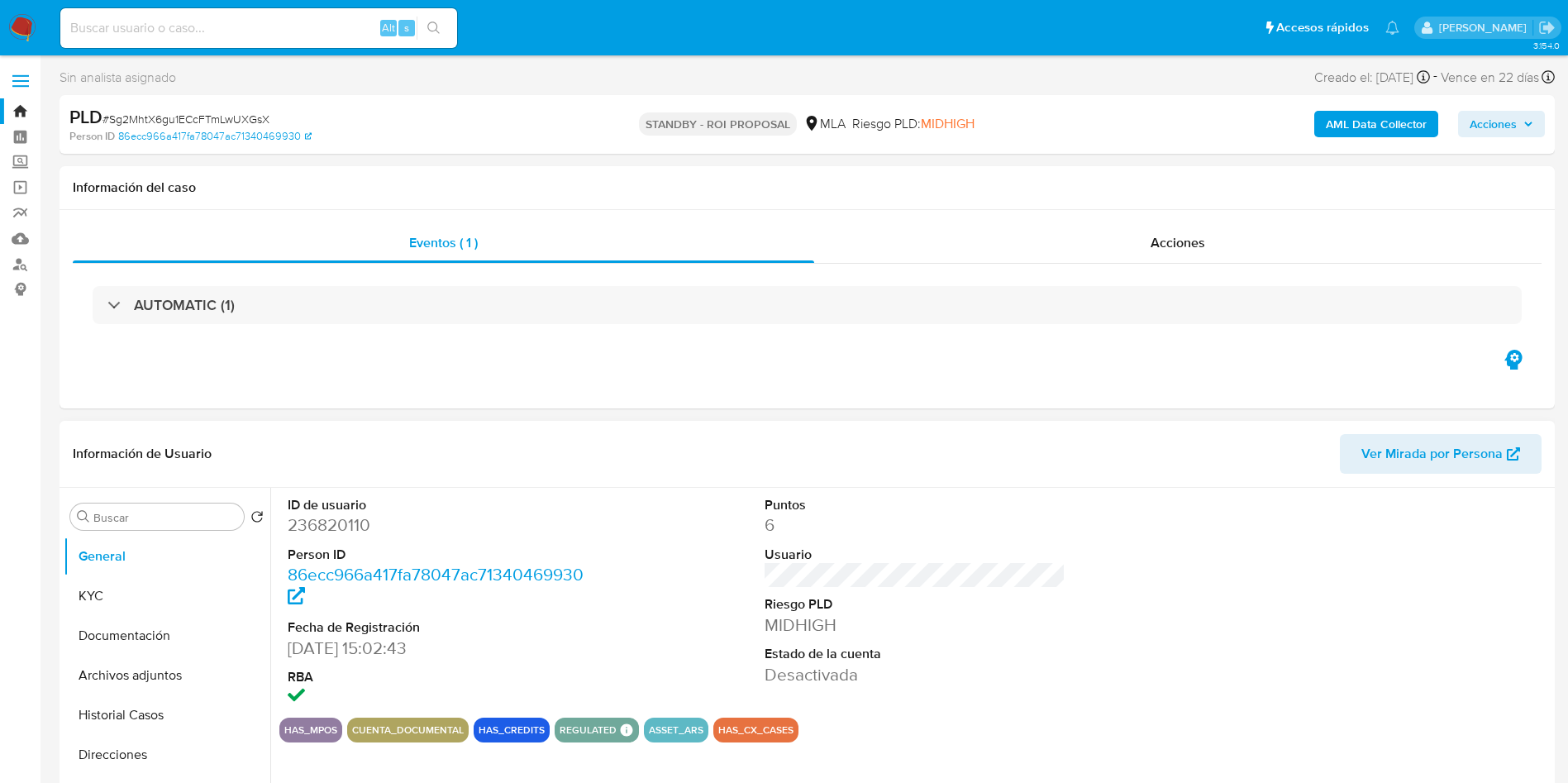
click at [299, 524] on dd "236820110" at bounding box center [439, 526] width 302 height 23
select select "10"
click at [299, 524] on dd "236820110" at bounding box center [439, 526] width 302 height 23
copy dd "236820110"
click at [204, 586] on button "KYC" at bounding box center [159, 596] width 193 height 39
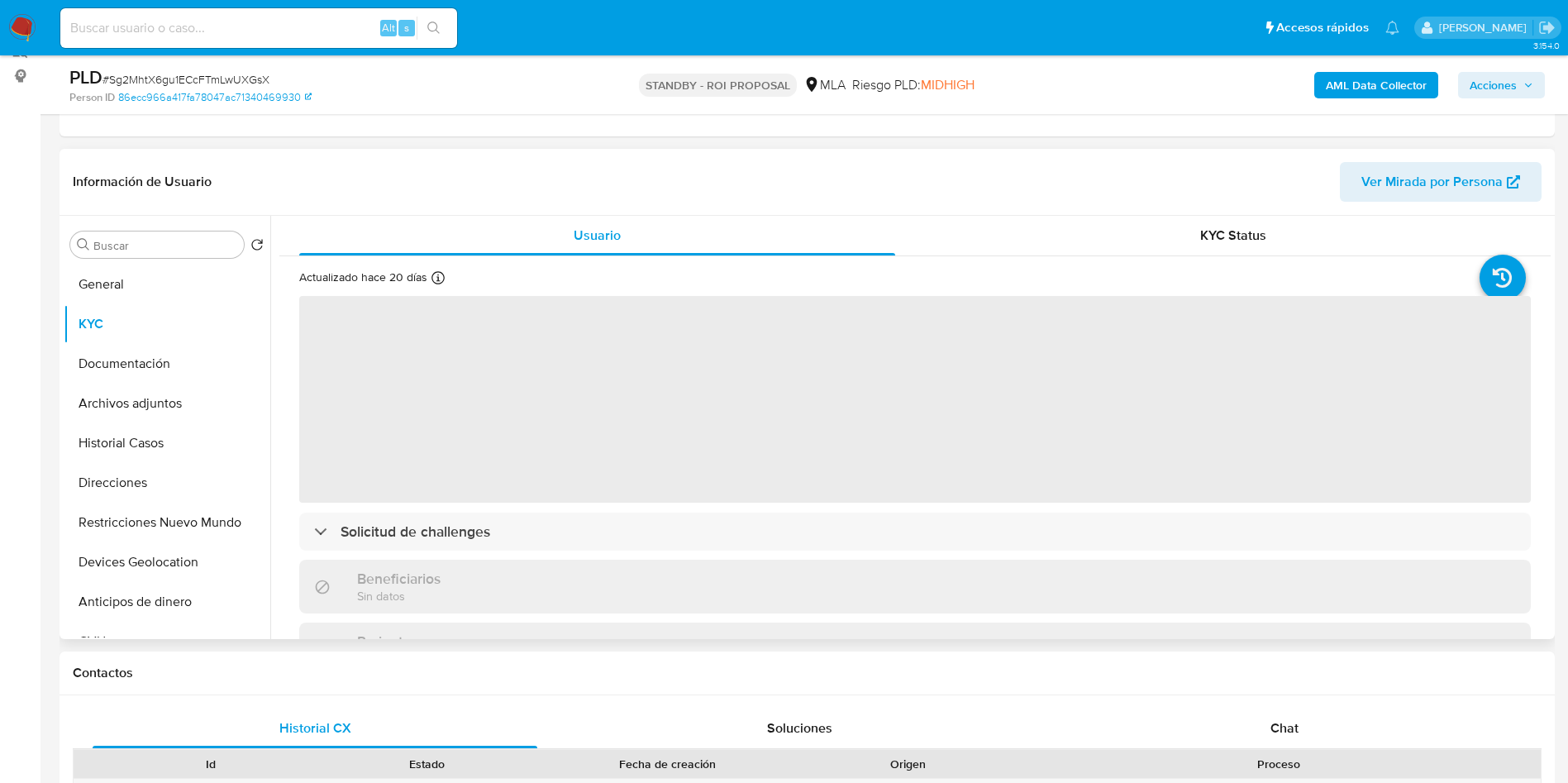
scroll to position [220, 0]
